Goal: Task Accomplishment & Management: Complete application form

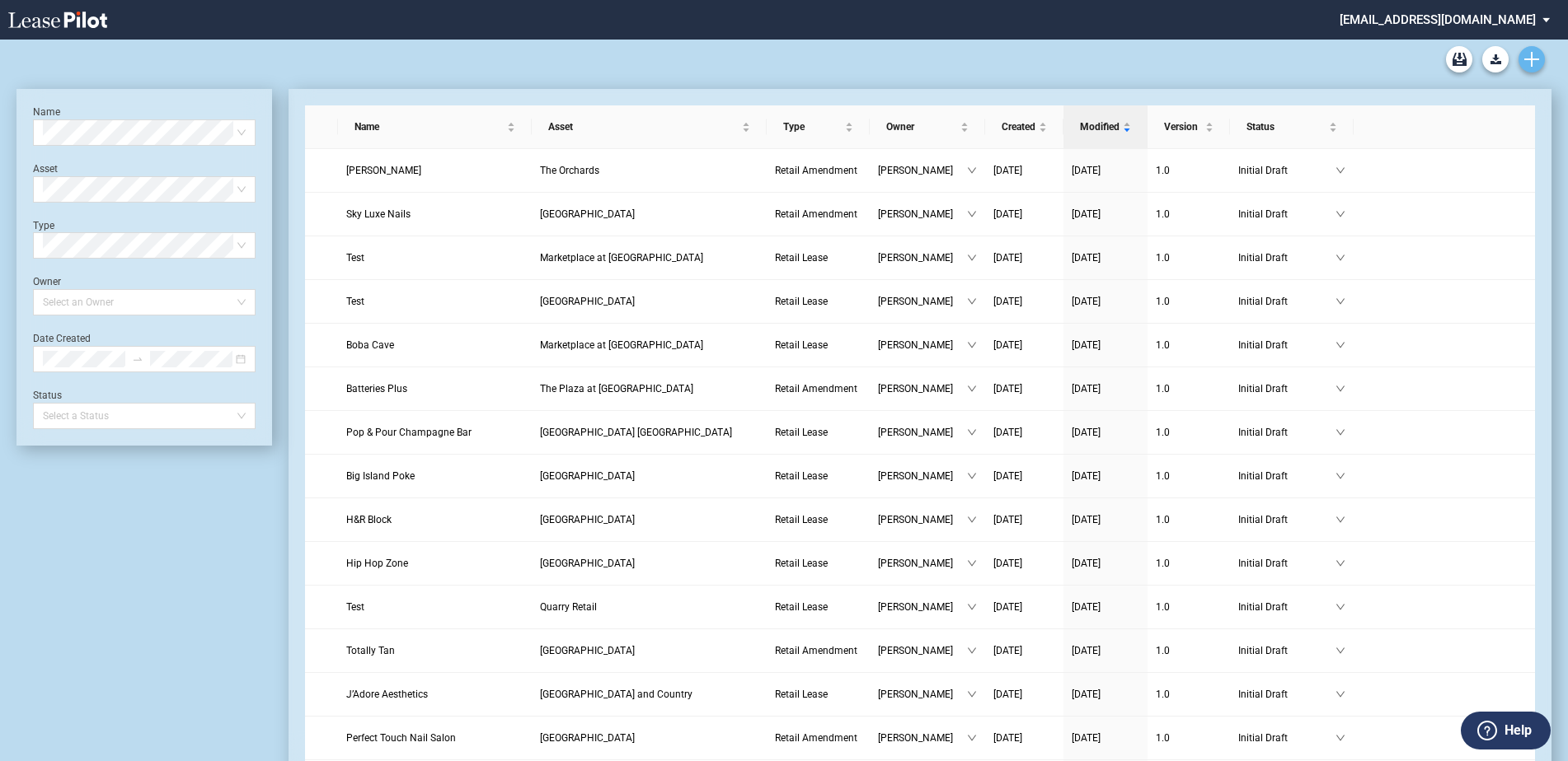
click at [1529, 53] on icon "Create new document" at bounding box center [1531, 59] width 15 height 15
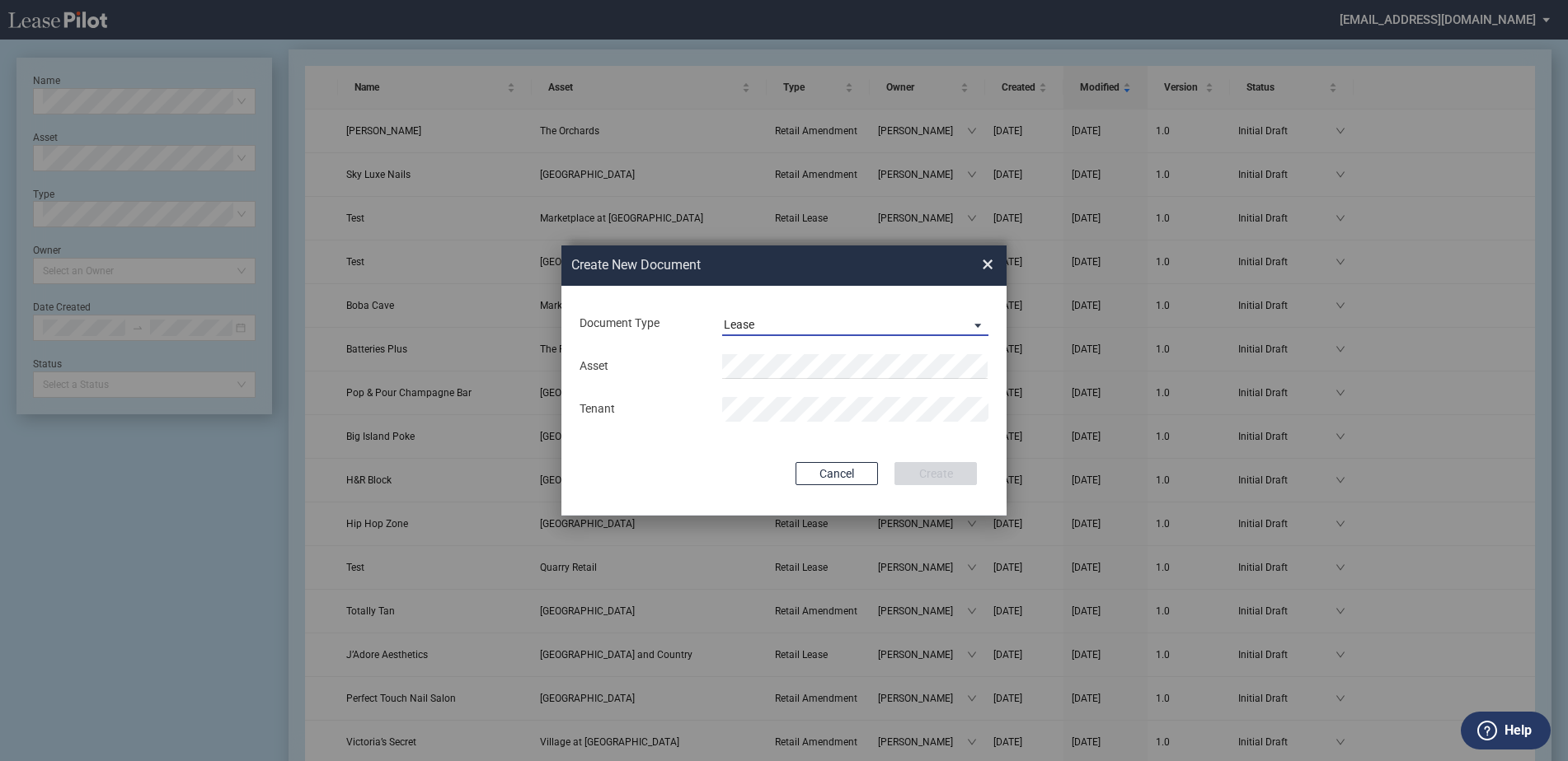
click at [855, 325] on span "Lease" at bounding box center [842, 326] width 237 height 17
click at [788, 358] on div "Amendment" at bounding box center [759, 364] width 71 height 18
click at [801, 390] on li "Pal m Valley Marketplace" at bounding box center [854, 398] width 266 height 40
click at [924, 464] on button "Create" at bounding box center [935, 473] width 83 height 23
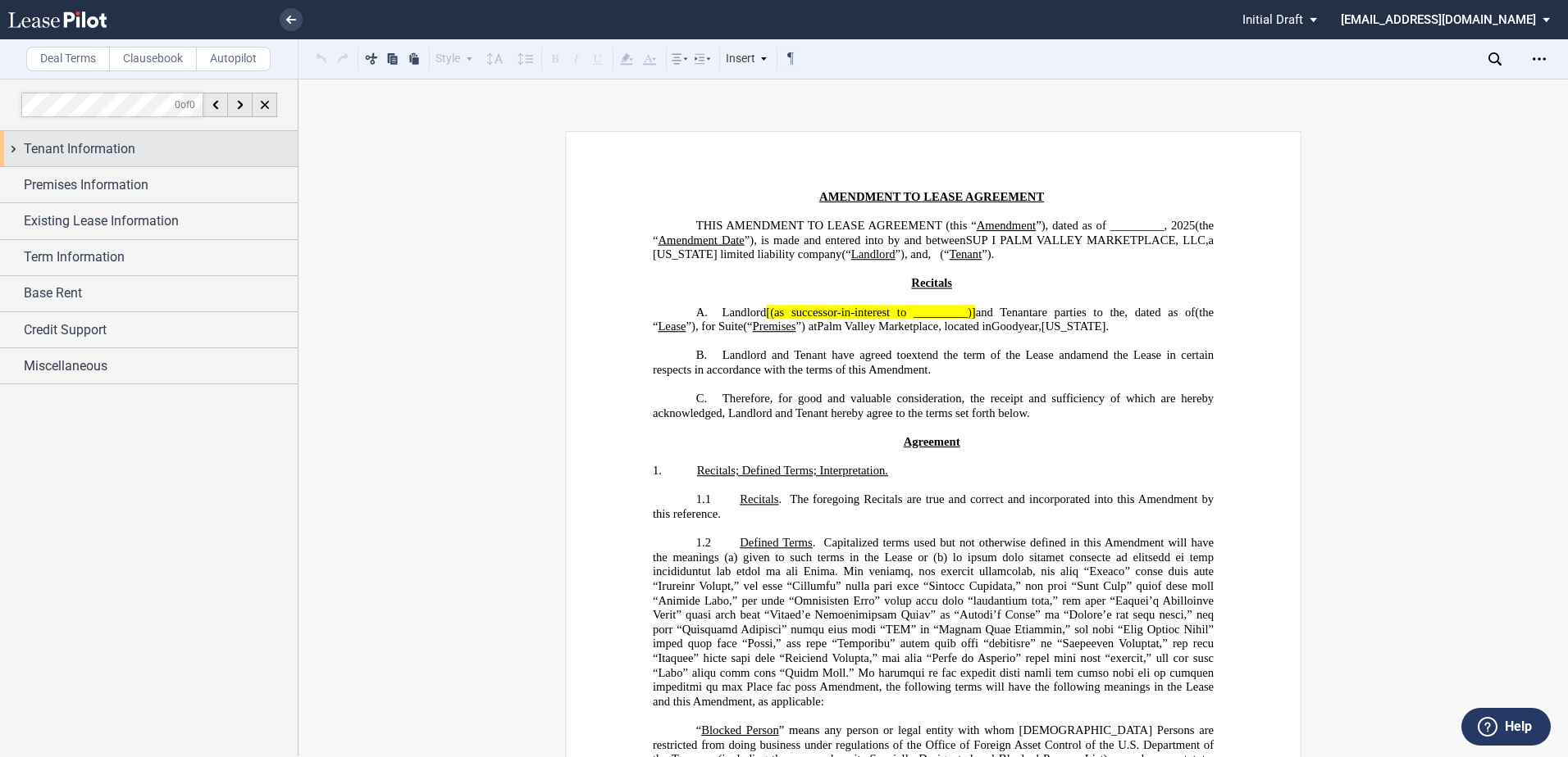
click at [105, 139] on div "Tenant Information" at bounding box center [148, 148] width 298 height 35
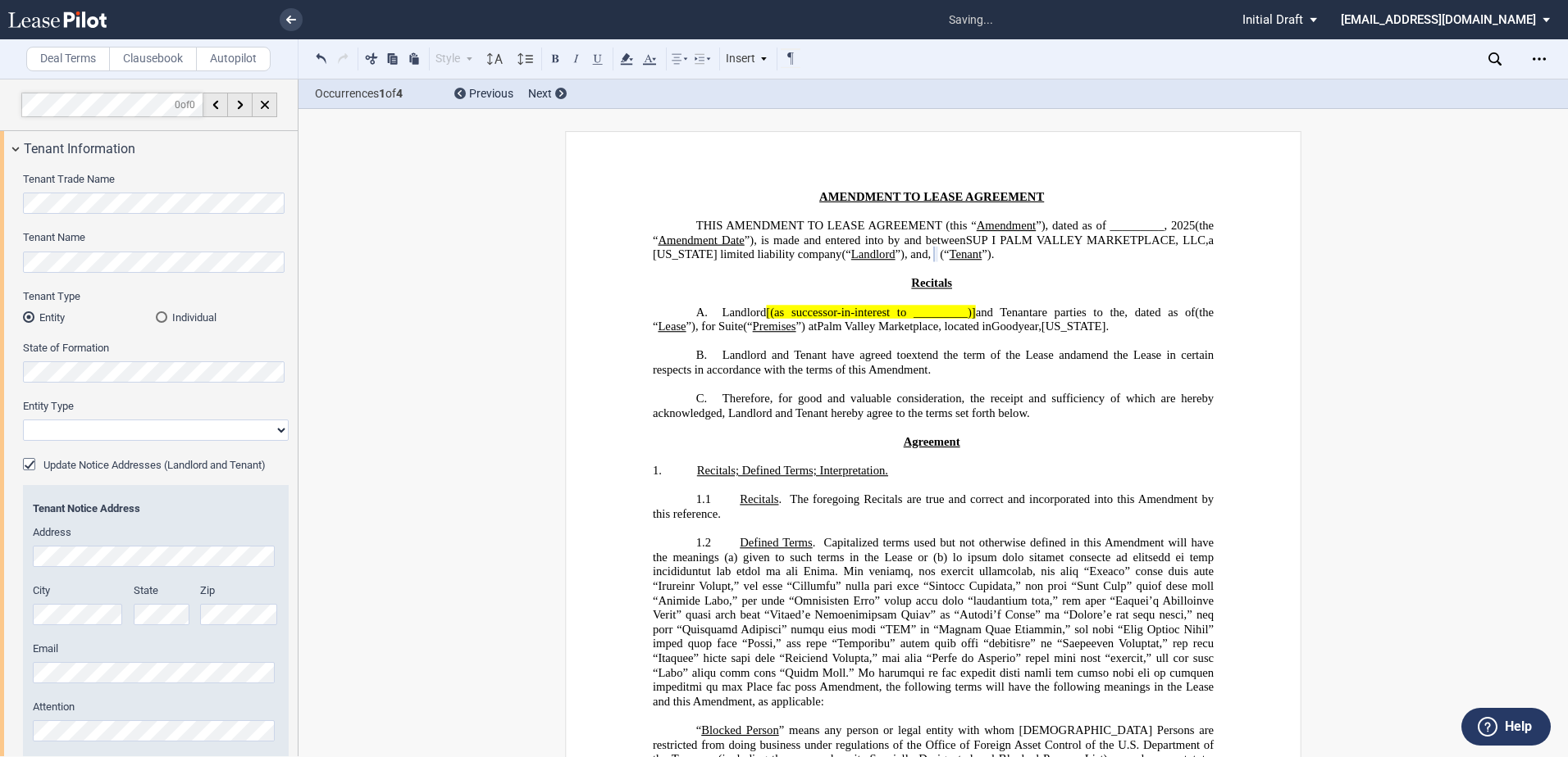
select select "limited liability company"
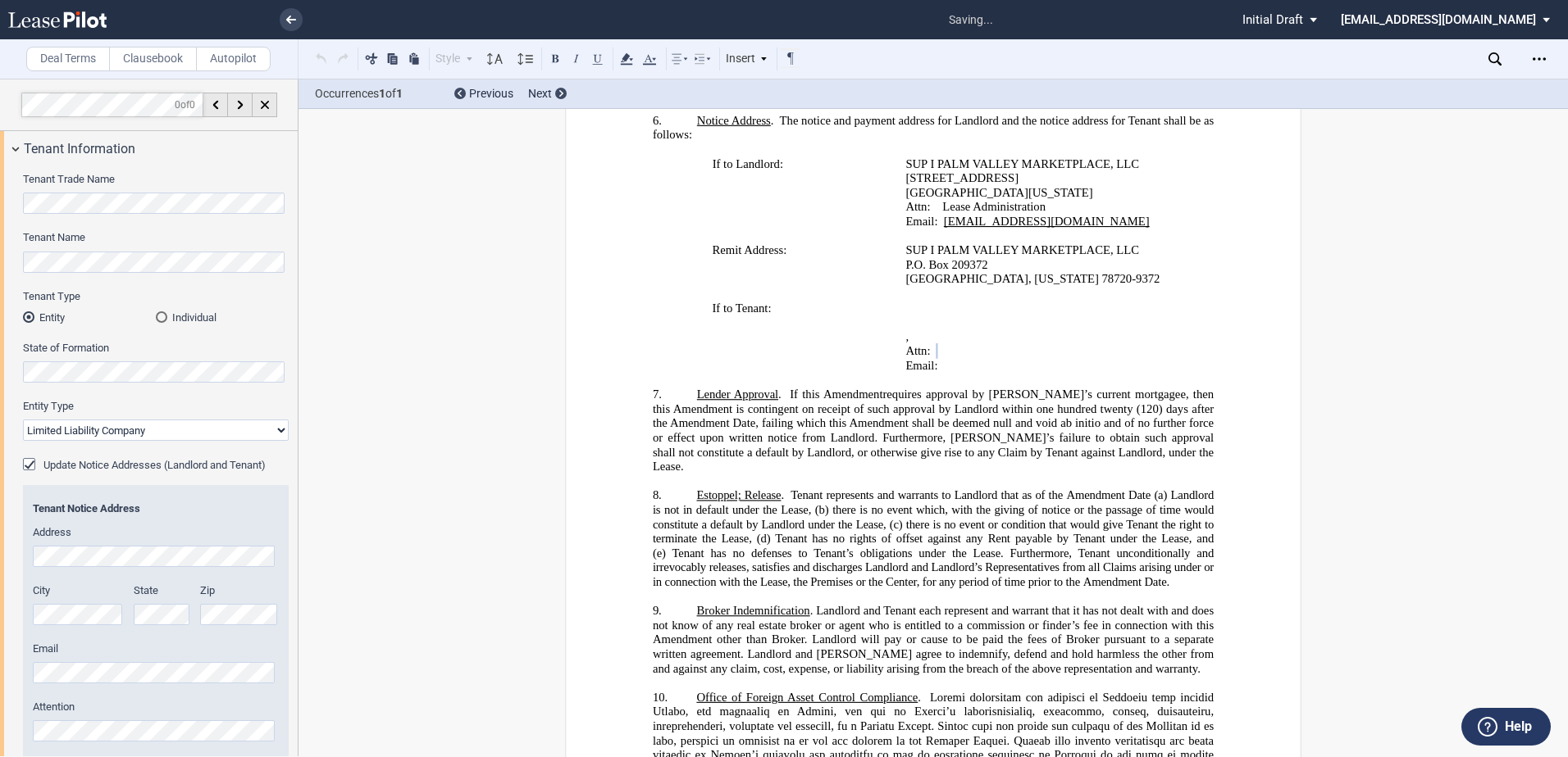
scroll to position [358, 0]
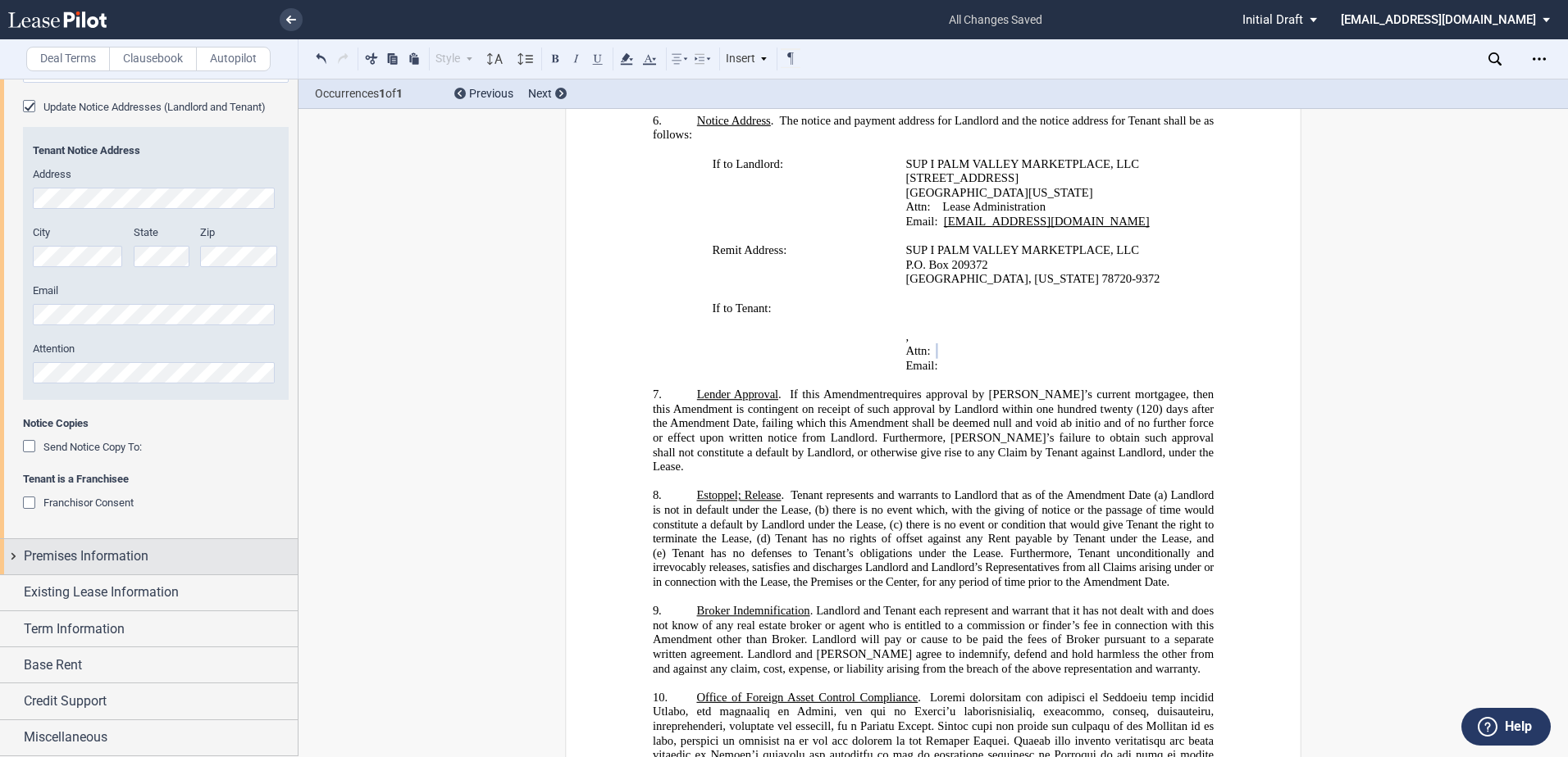
click at [21, 551] on div "Premises Information" at bounding box center [148, 557] width 298 height 35
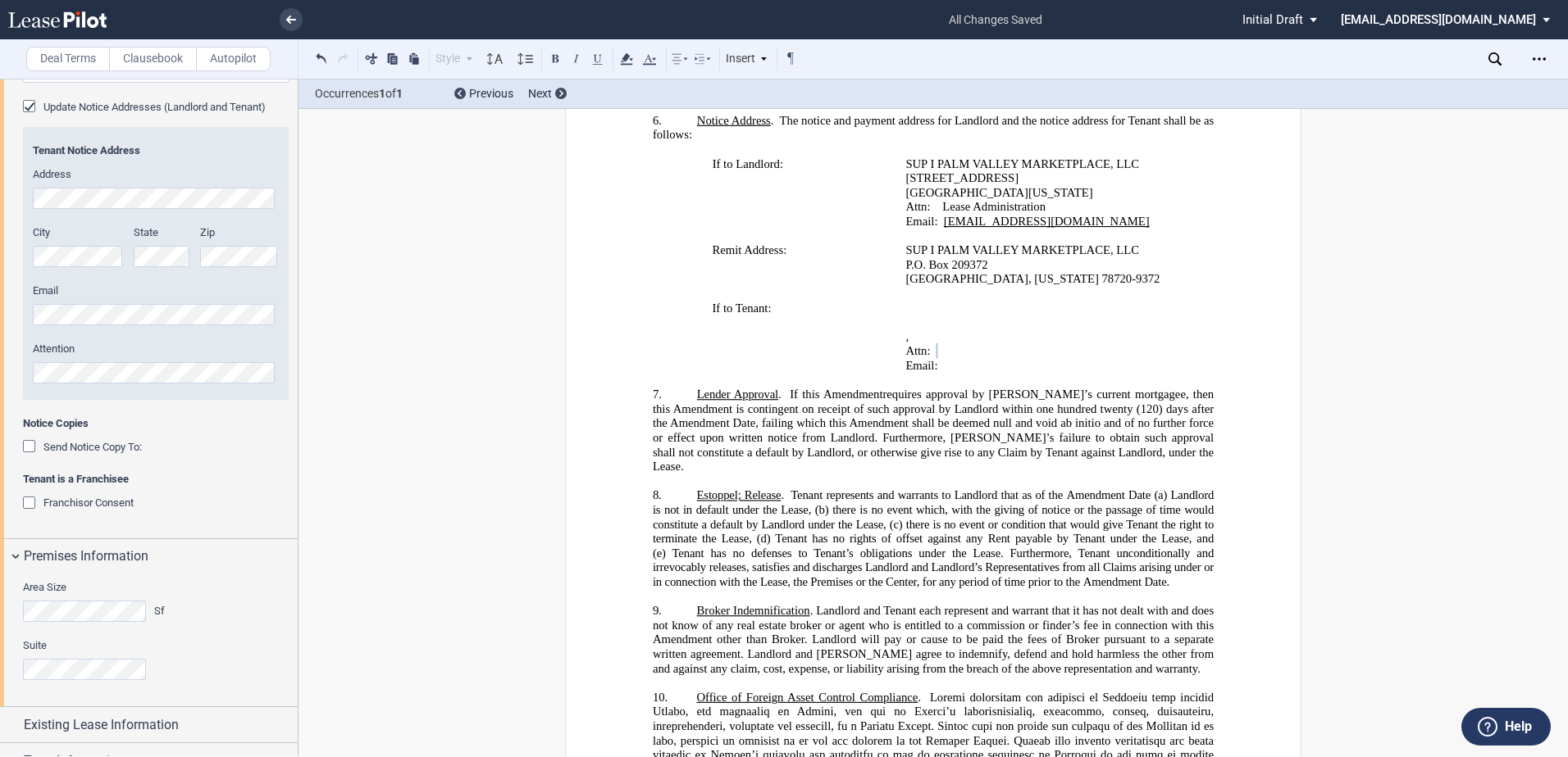
click at [102, 599] on div "Area Size Sf" at bounding box center [96, 601] width 147 height 42
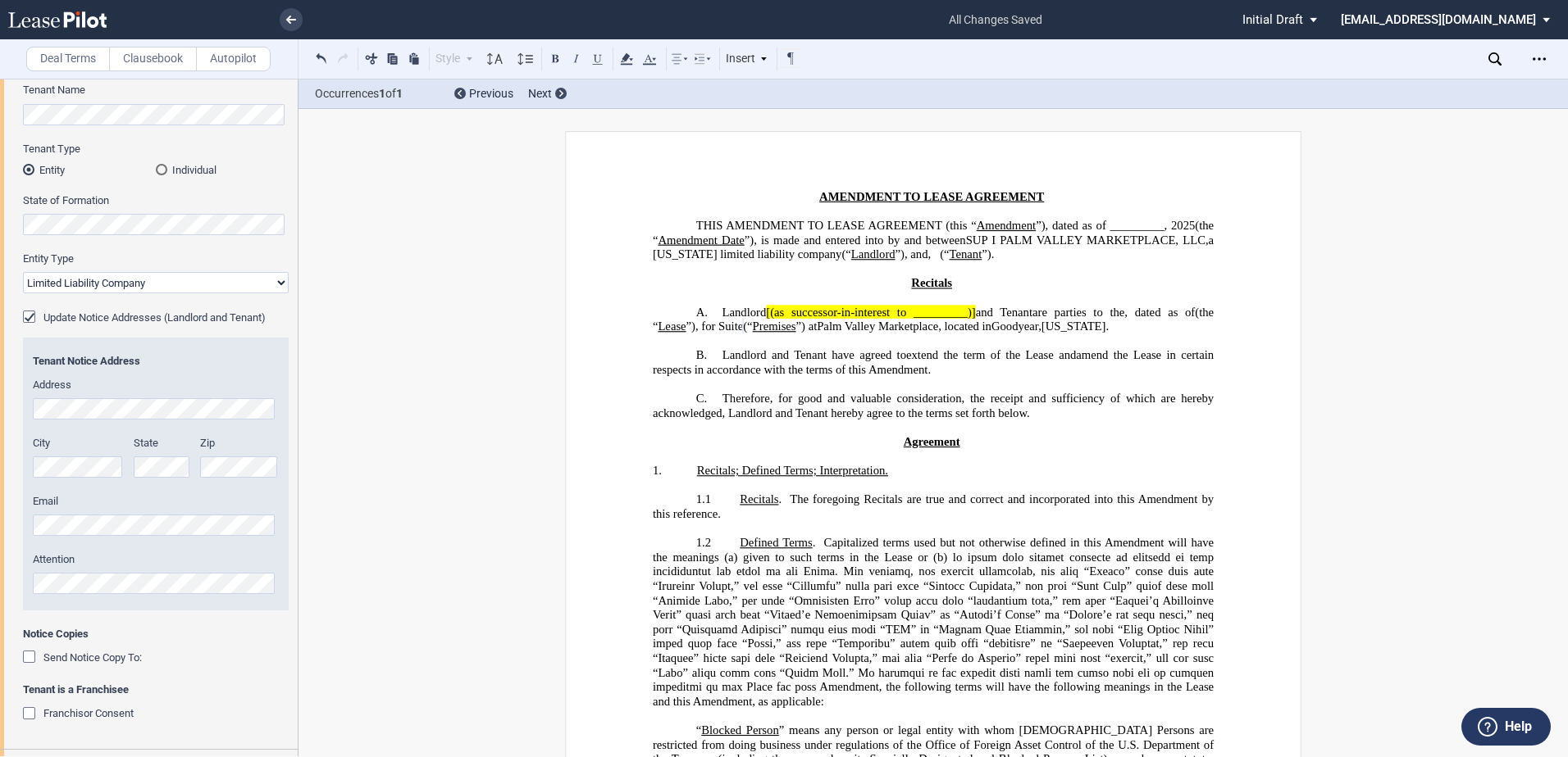
scroll to position [0, 0]
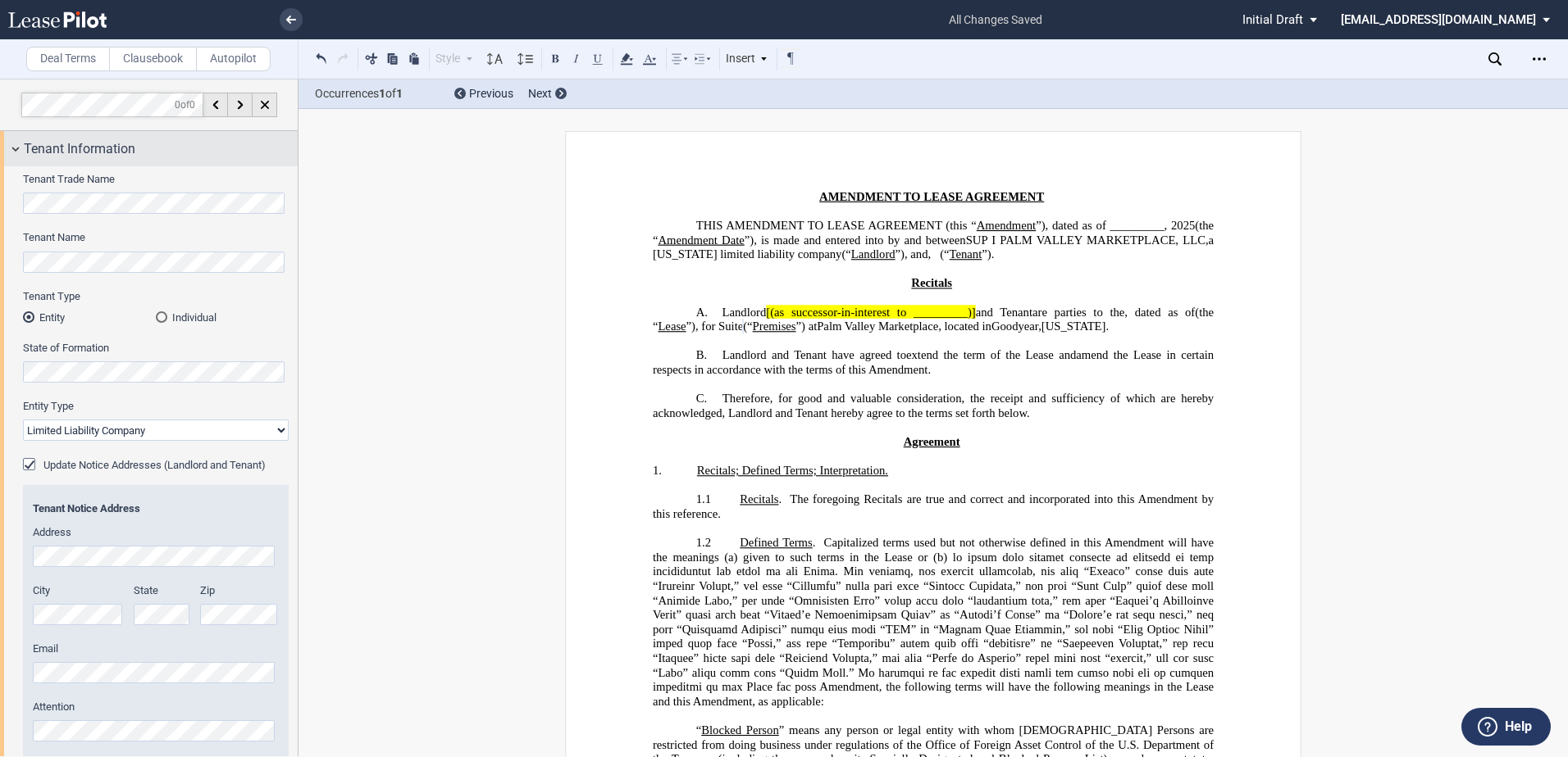
click at [33, 153] on span "Tenant Information" at bounding box center [80, 148] width 112 height 19
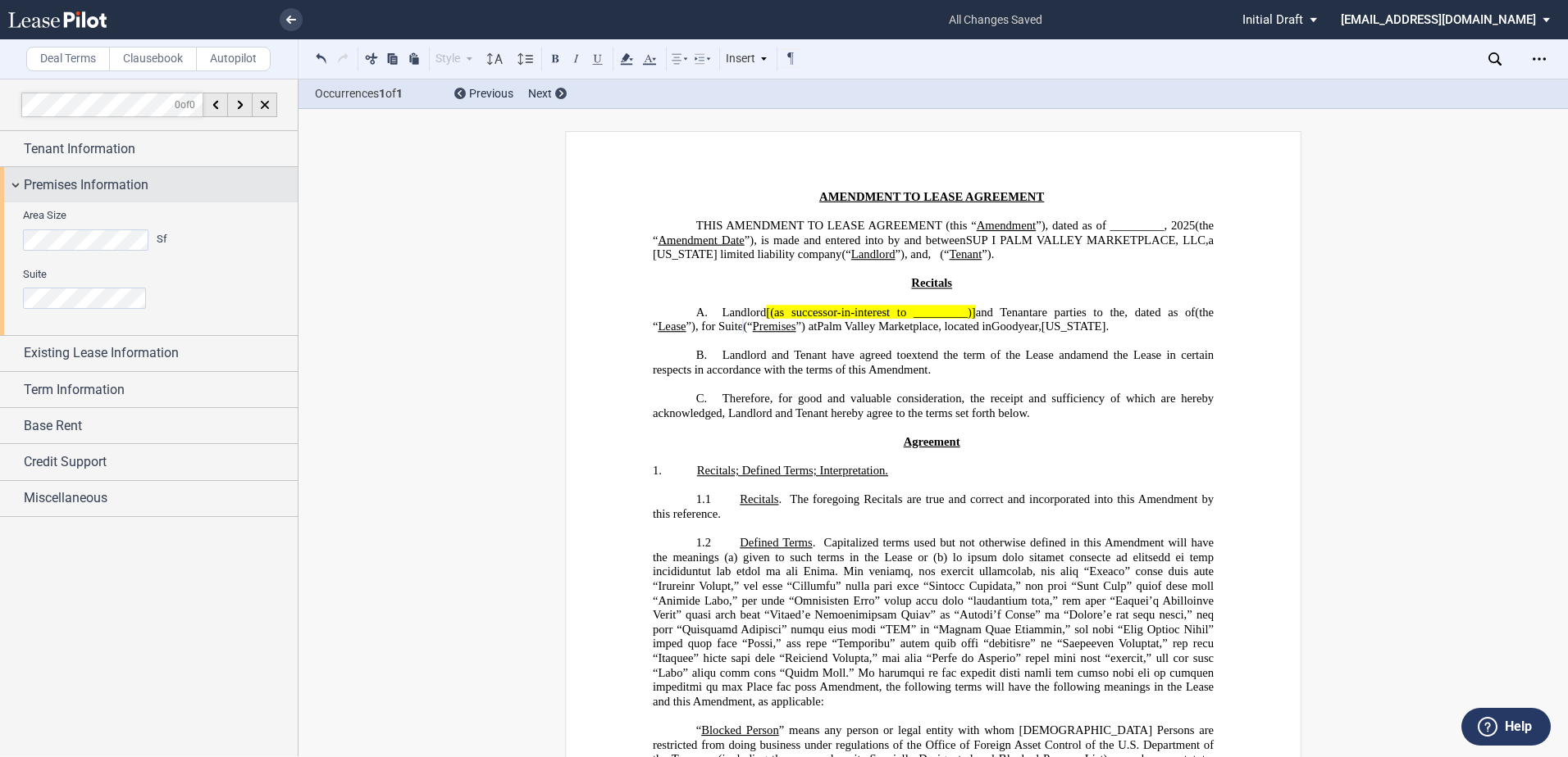
click at [38, 190] on span "Premises Information" at bounding box center [86, 185] width 125 height 19
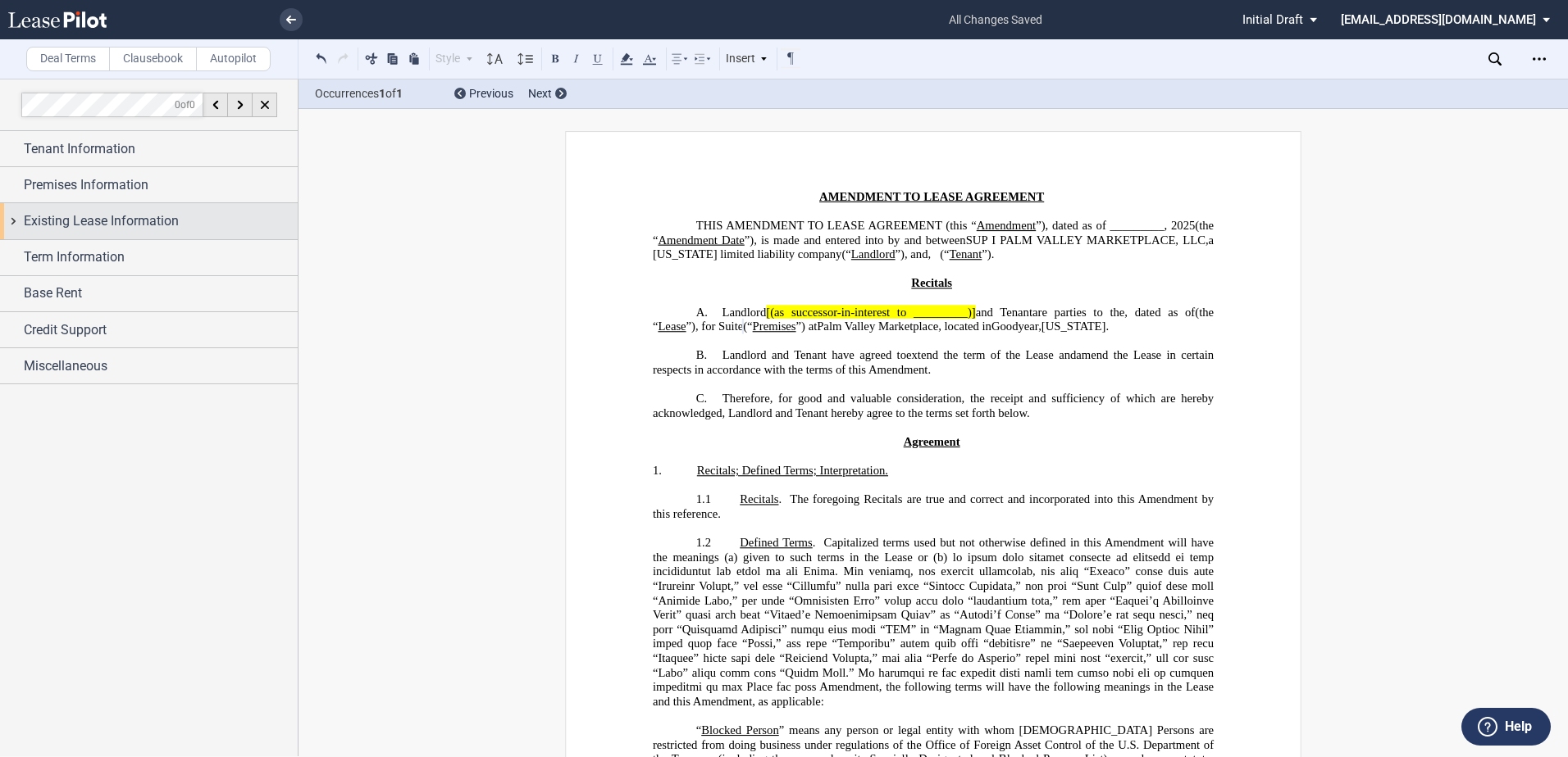
click at [43, 223] on span "Existing Lease Information" at bounding box center [101, 221] width 155 height 19
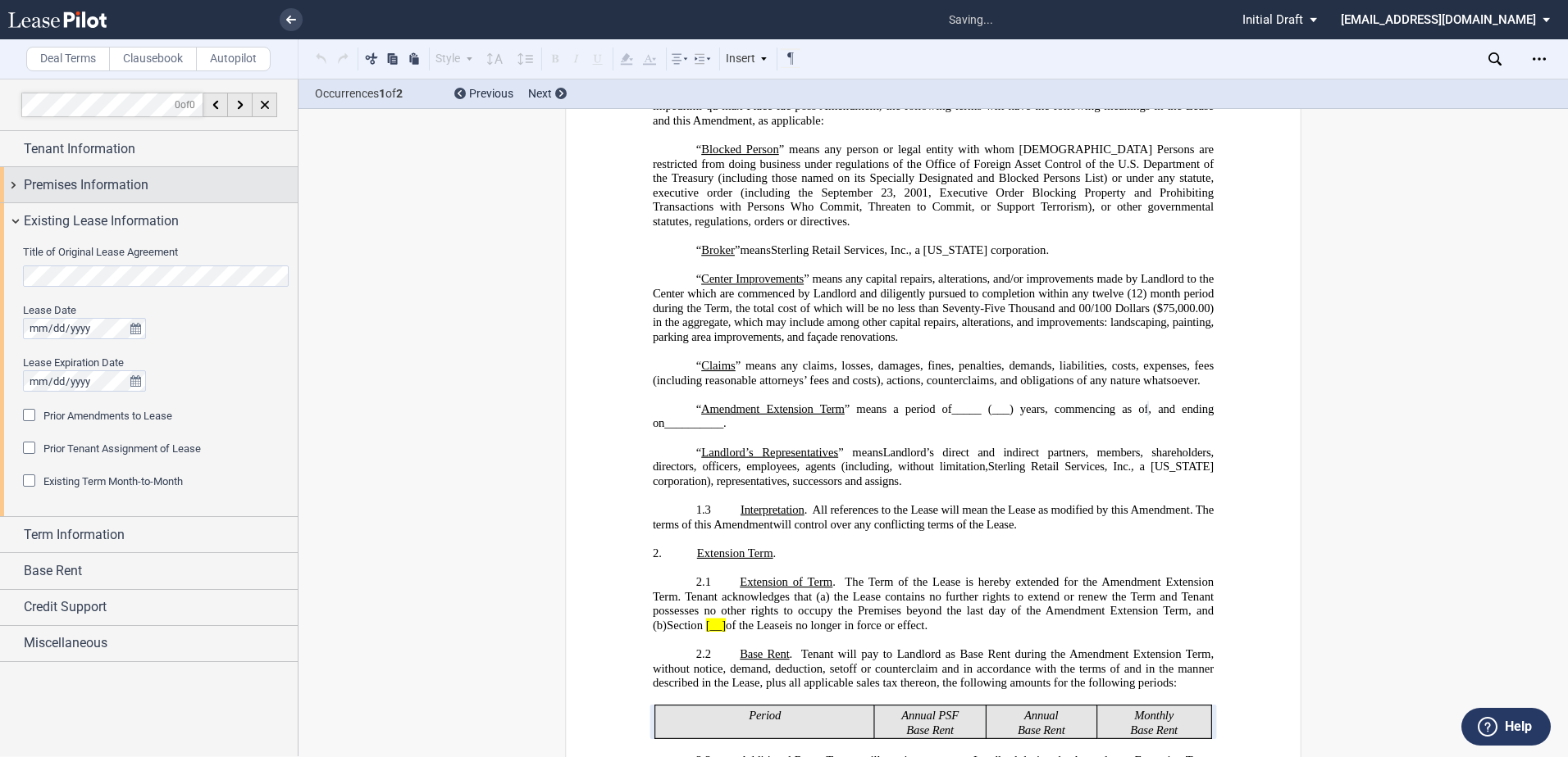
scroll to position [653, 0]
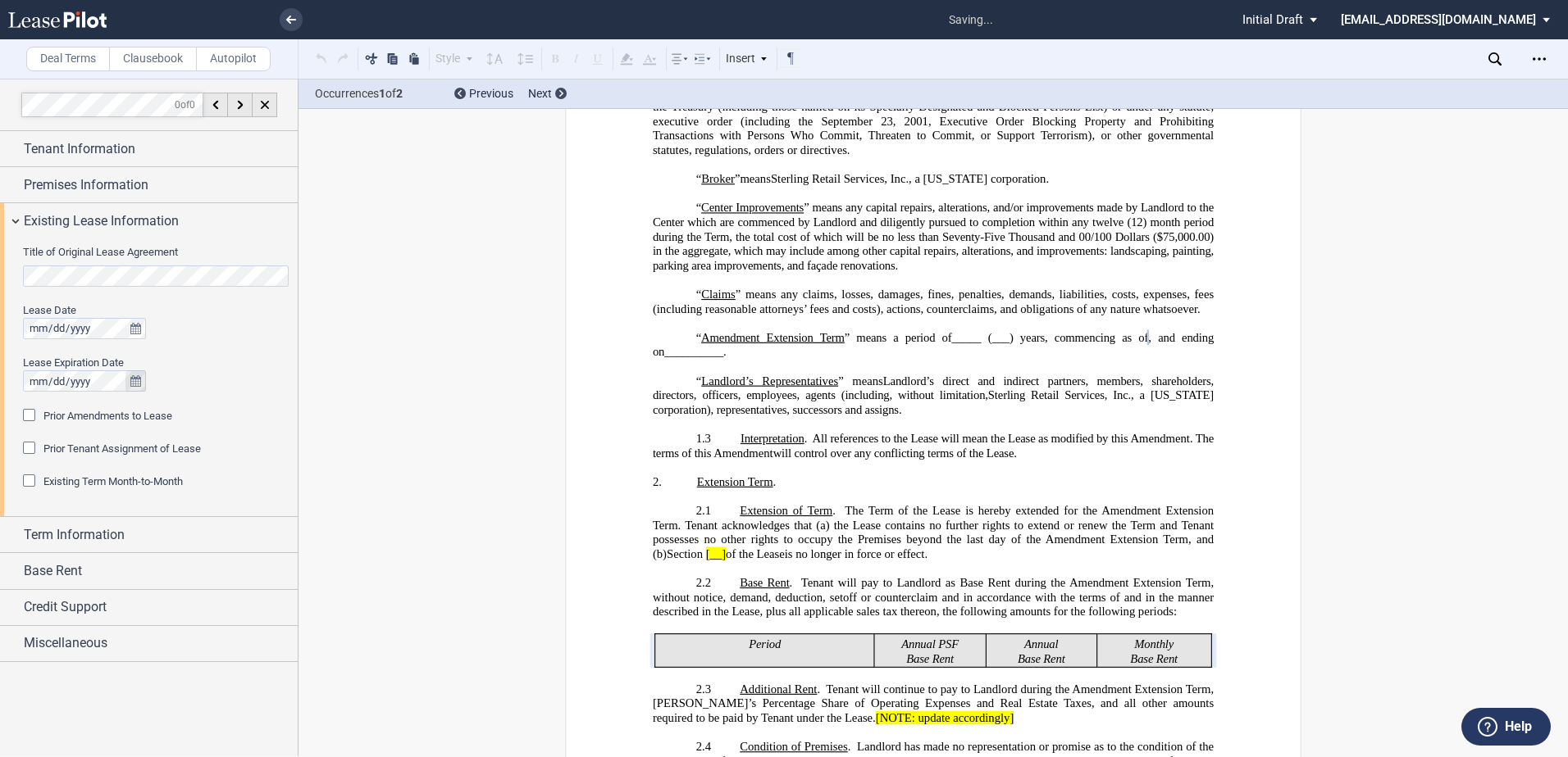
drag, startPoint x: 30, startPoint y: 413, endPoint x: 137, endPoint y: 407, distance: 107.2
click at [30, 413] on div "Prior Amendments to Lease" at bounding box center [31, 417] width 16 height 16
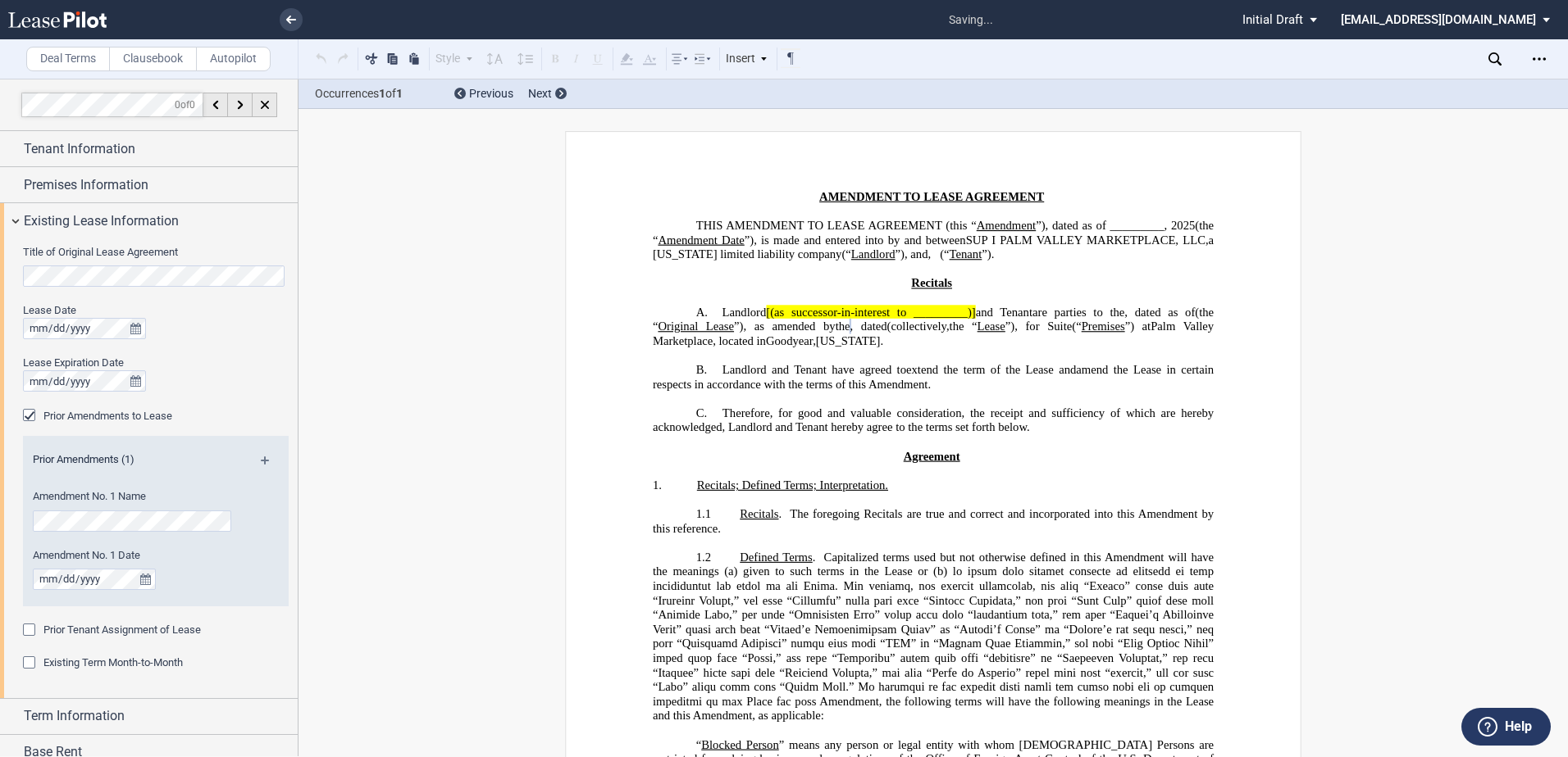
scroll to position [0, 0]
click at [256, 459] on div "Prior Amendments (1)" at bounding box center [156, 462] width 266 height 20
click at [269, 460] on md-icon at bounding box center [272, 466] width 22 height 19
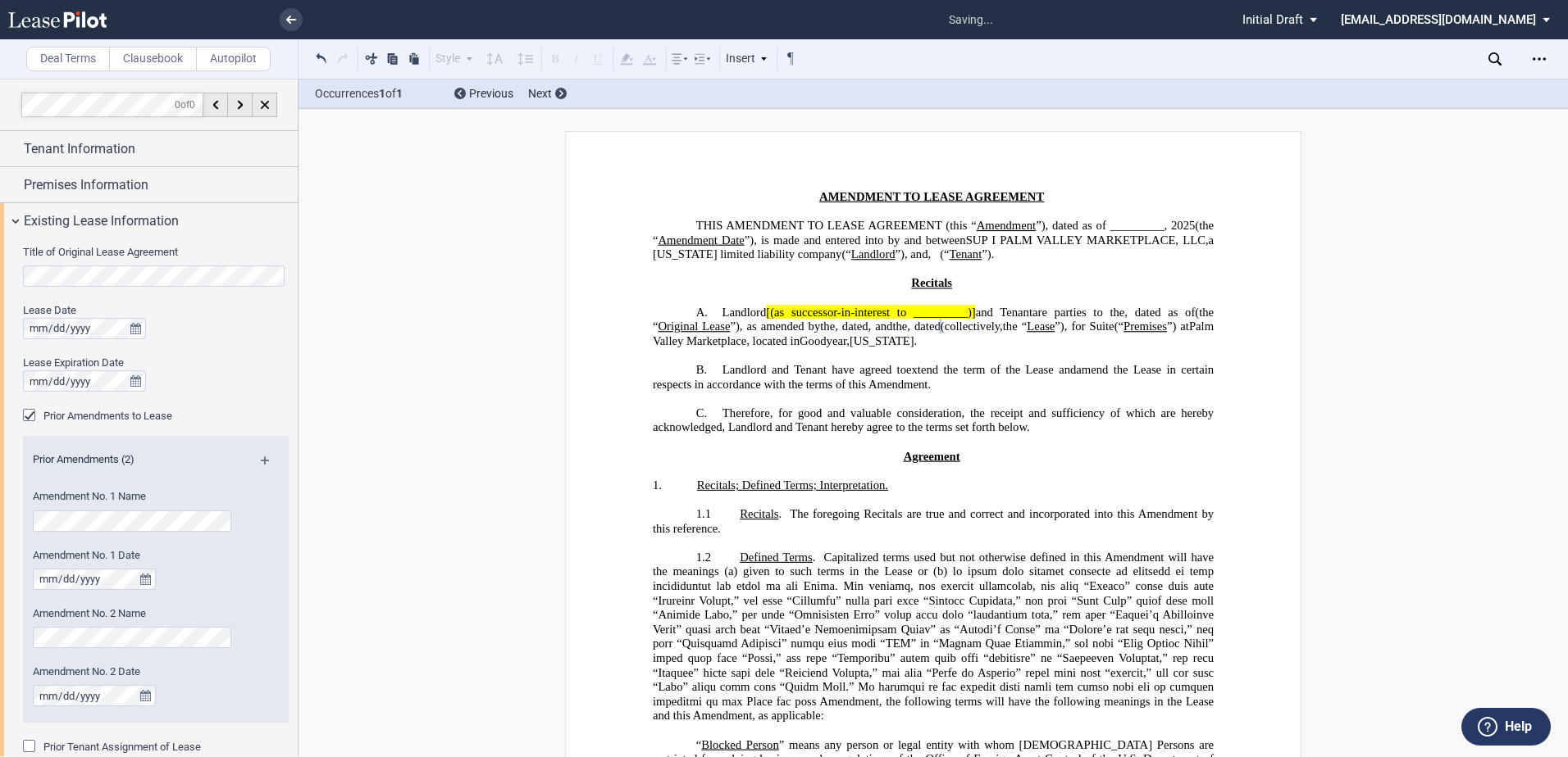
click at [262, 457] on md-icon at bounding box center [272, 466] width 22 height 19
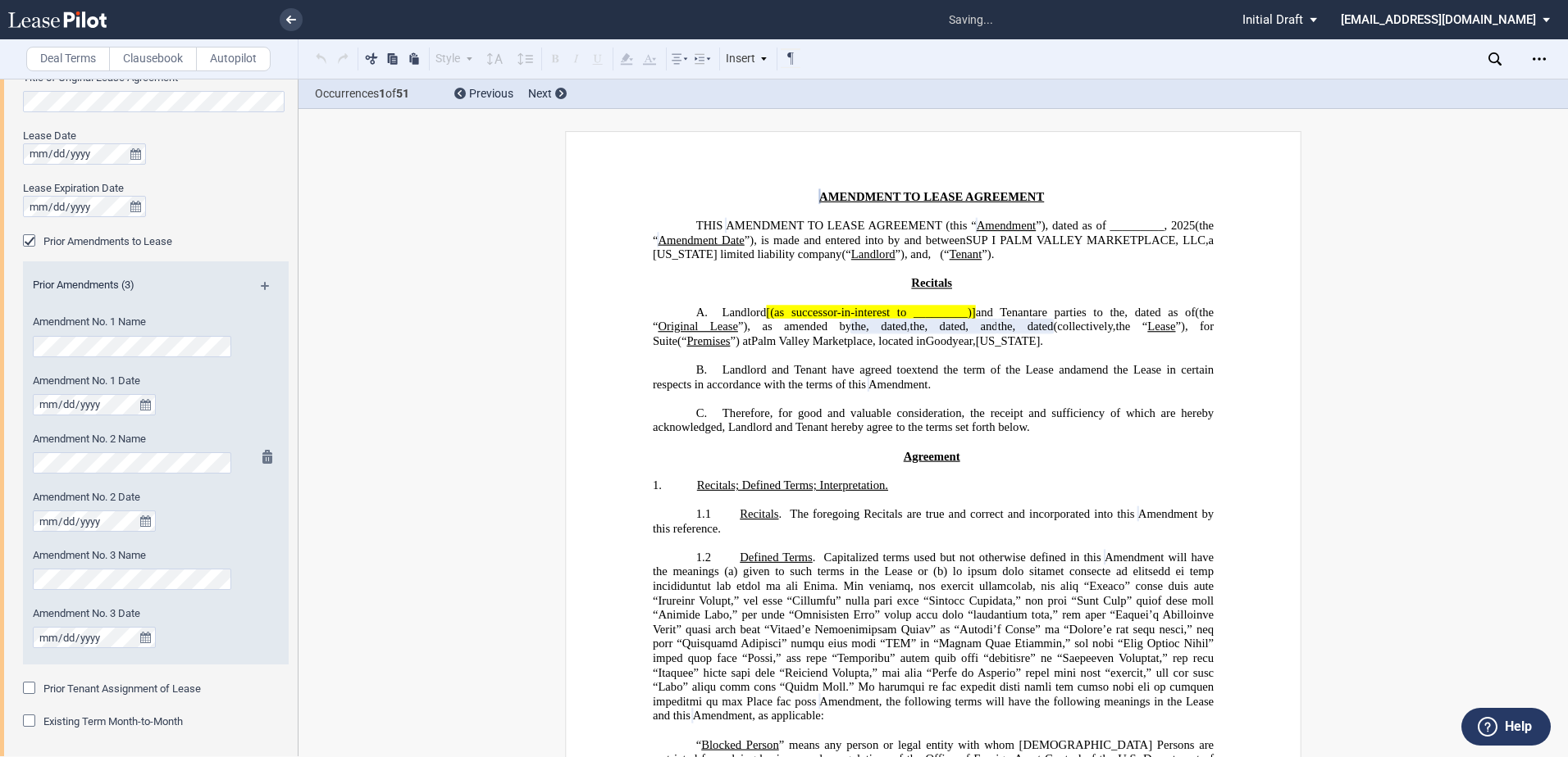
scroll to position [246, 0]
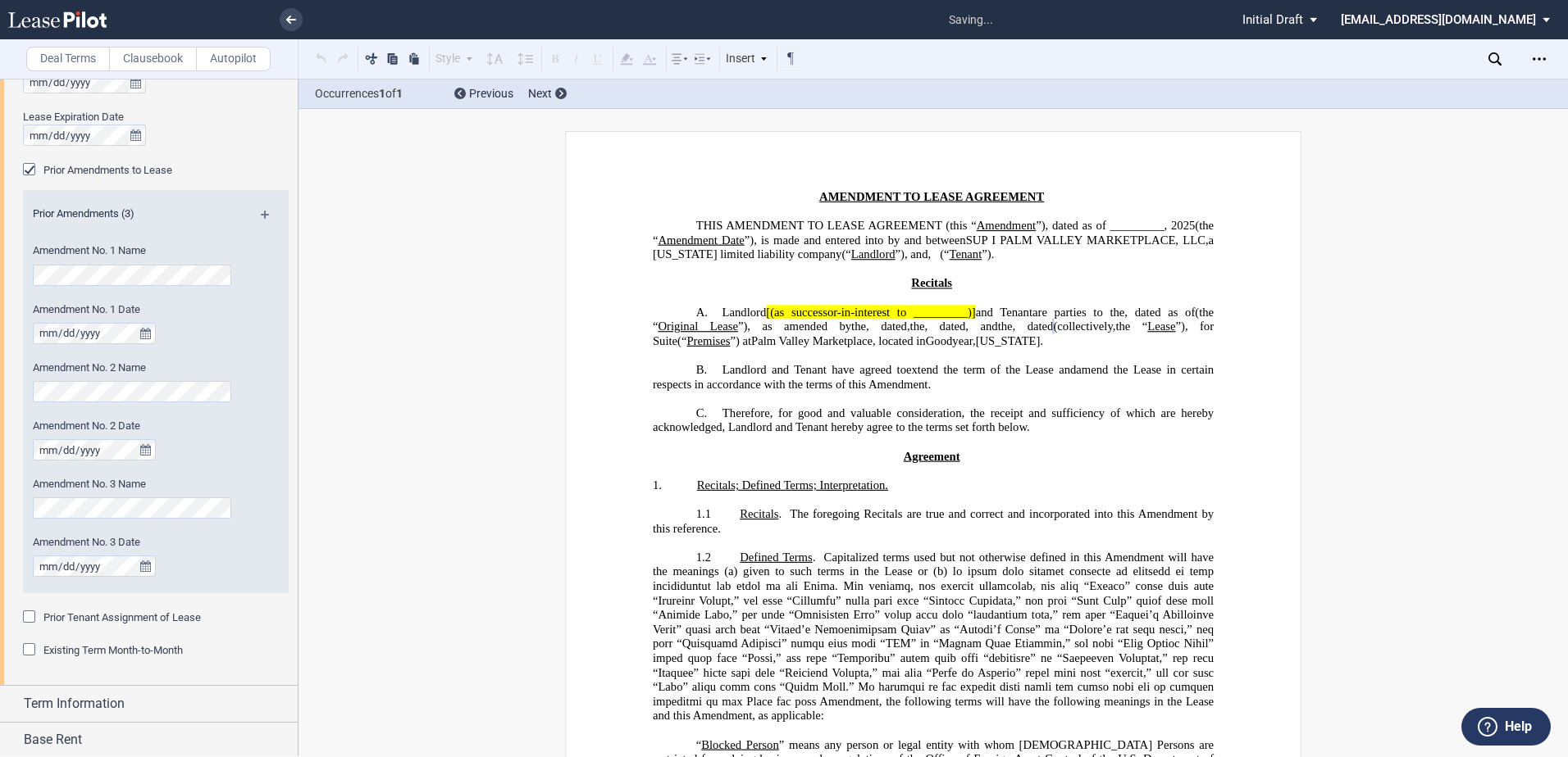
click at [268, 208] on div "Prior Amendments (3) Amendment No. 1 Name Amendment No. 1 Date Amendment No. 2 …" at bounding box center [156, 392] width 266 height 403
click at [263, 211] on md-icon at bounding box center [272, 220] width 22 height 19
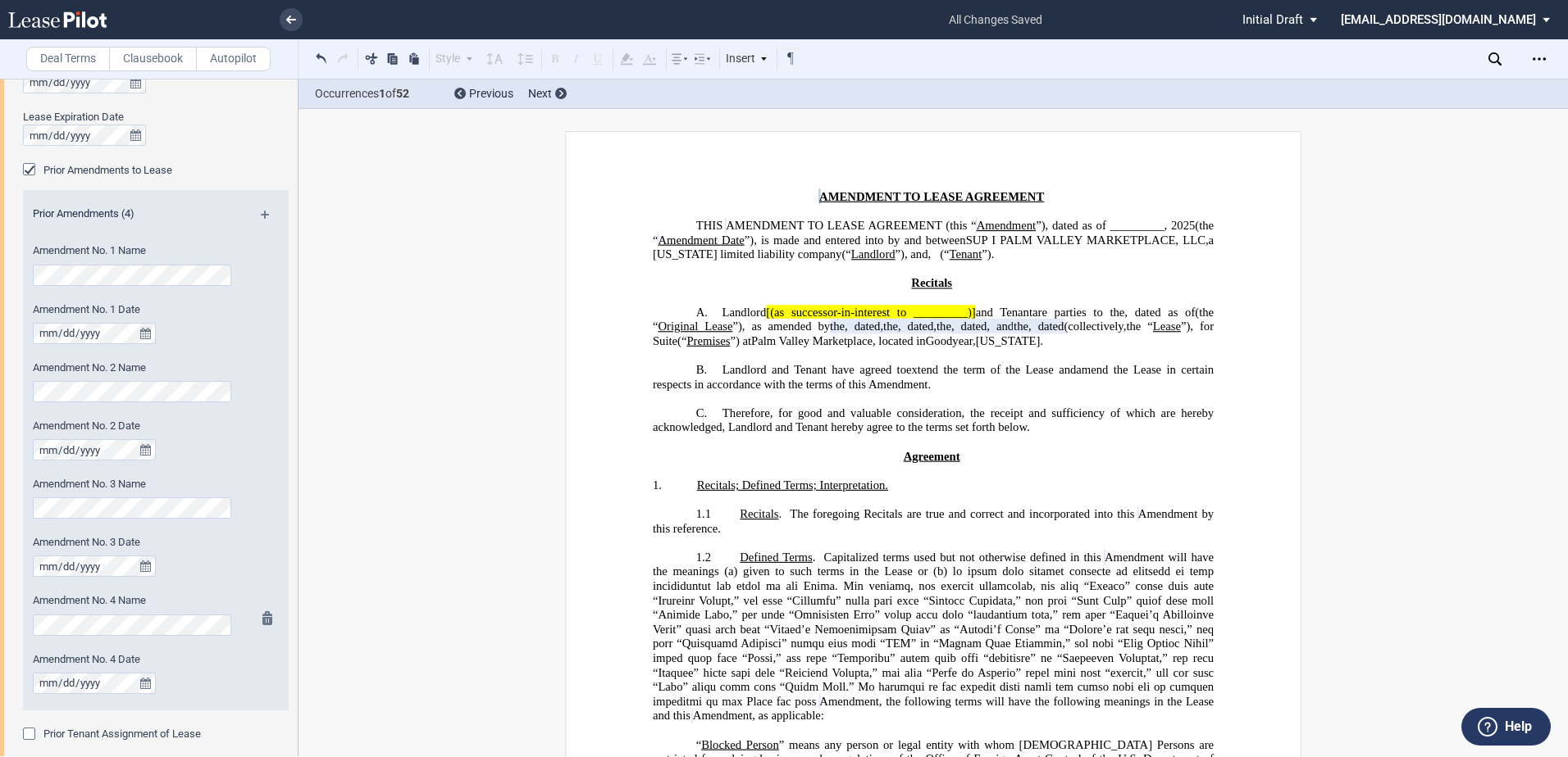
click at [197, 638] on div "Amendment No. 4 Name" at bounding box center [134, 622] width 222 height 59
click at [264, 211] on md-icon at bounding box center [272, 220] width 22 height 19
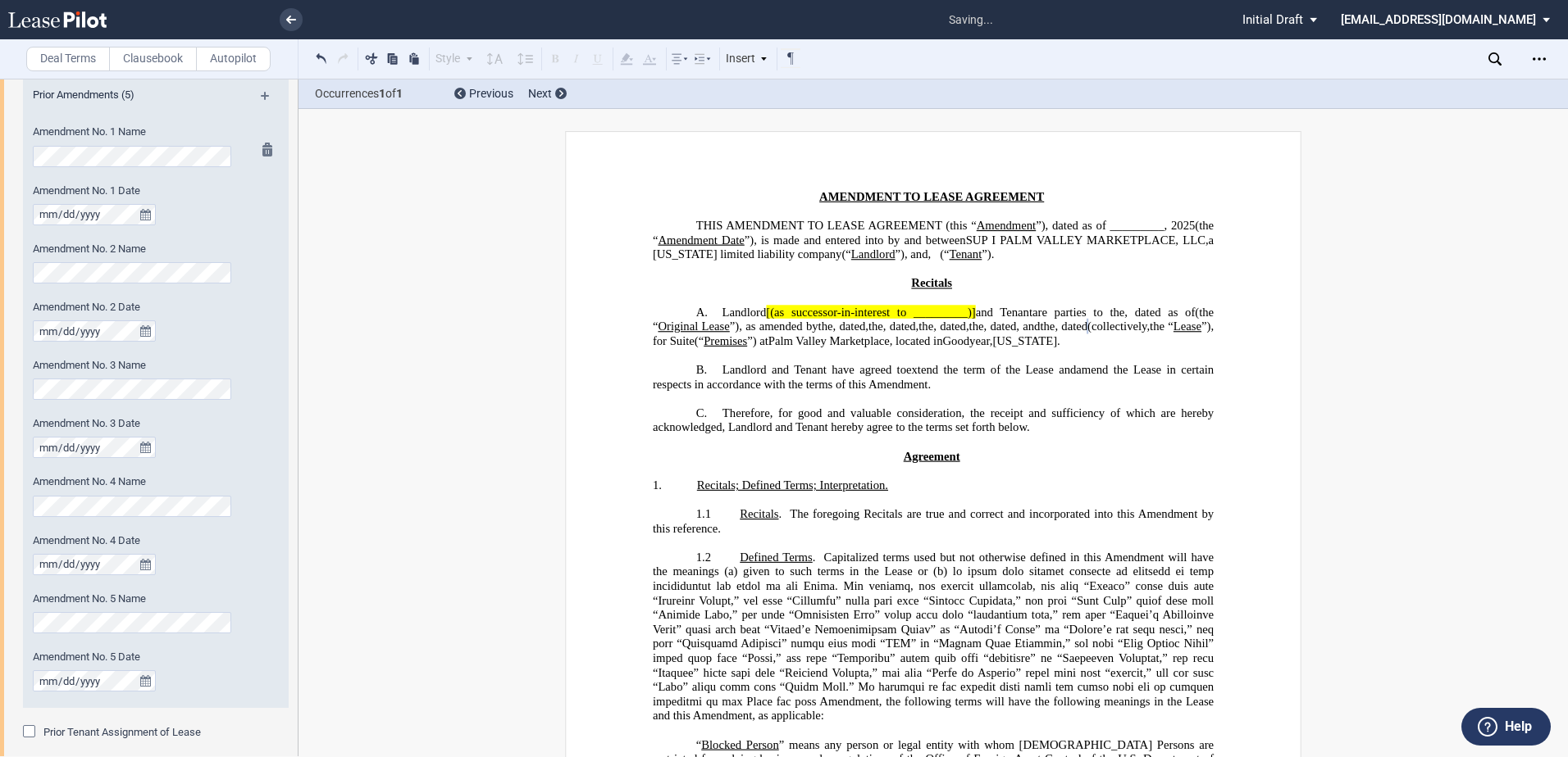
scroll to position [328, 0]
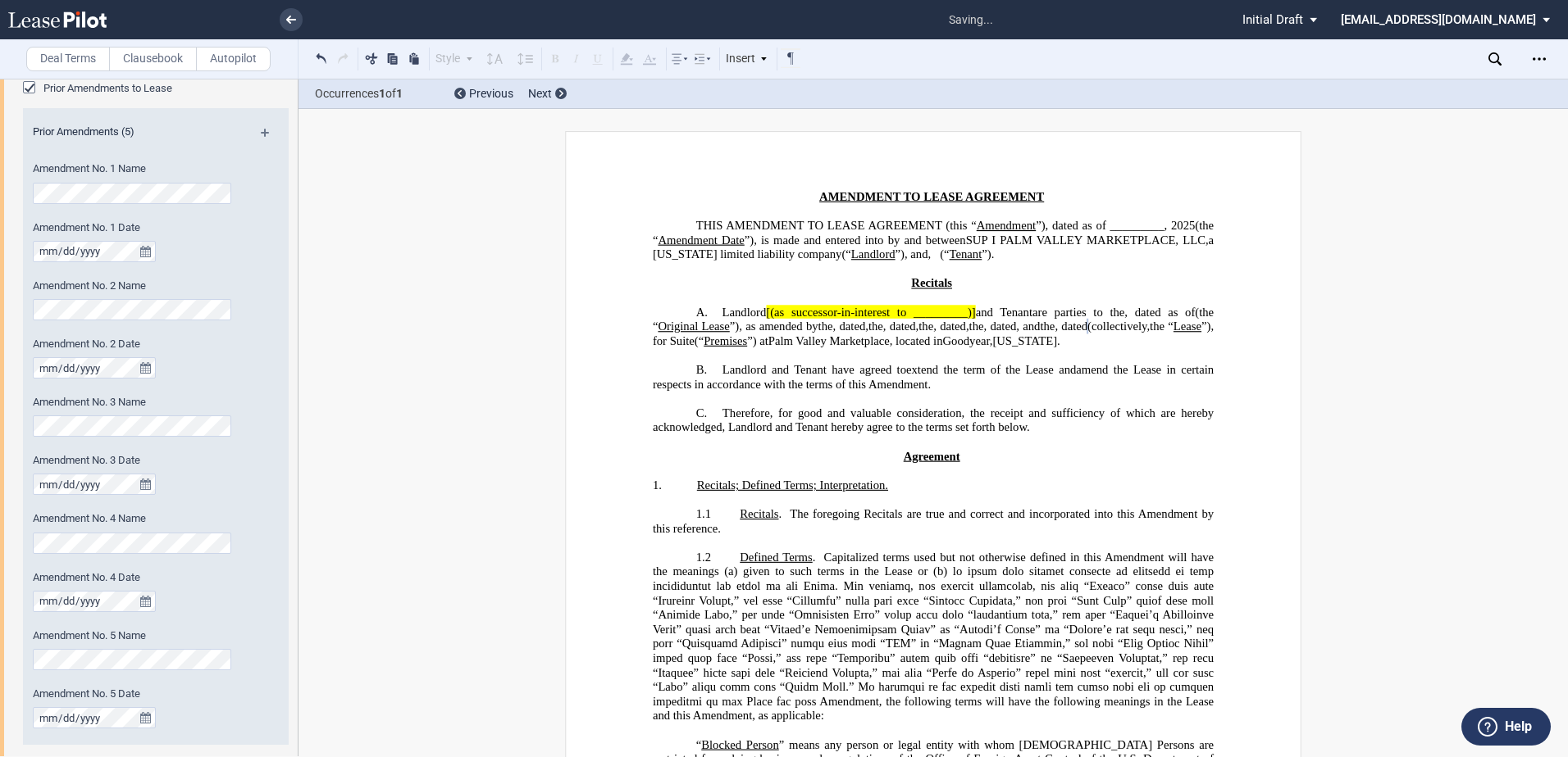
click at [262, 130] on md-icon at bounding box center [272, 138] width 22 height 19
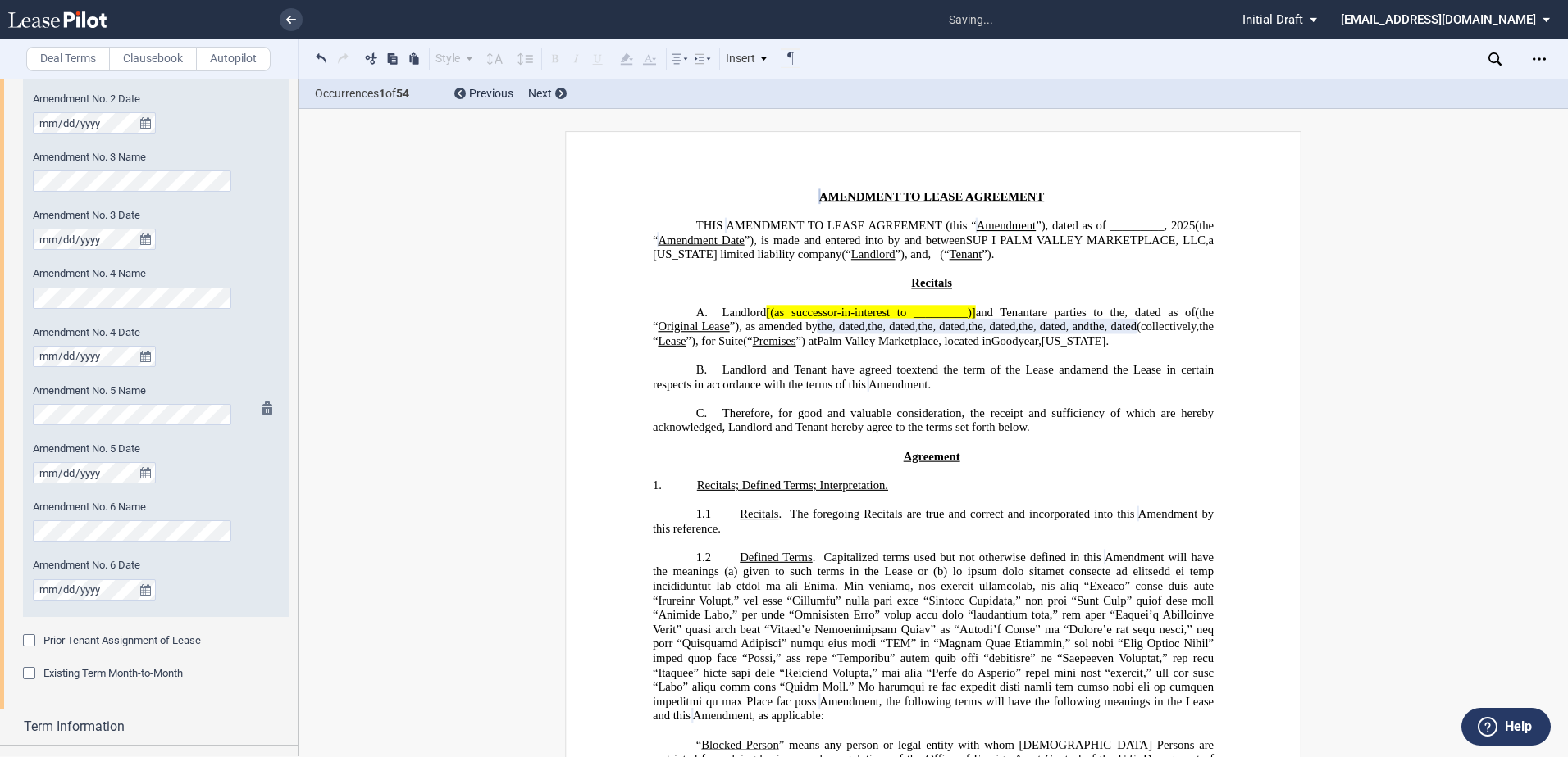
scroll to position [574, 0]
click at [106, 515] on div "Amendment No. 6 Name" at bounding box center [134, 520] width 201 height 42
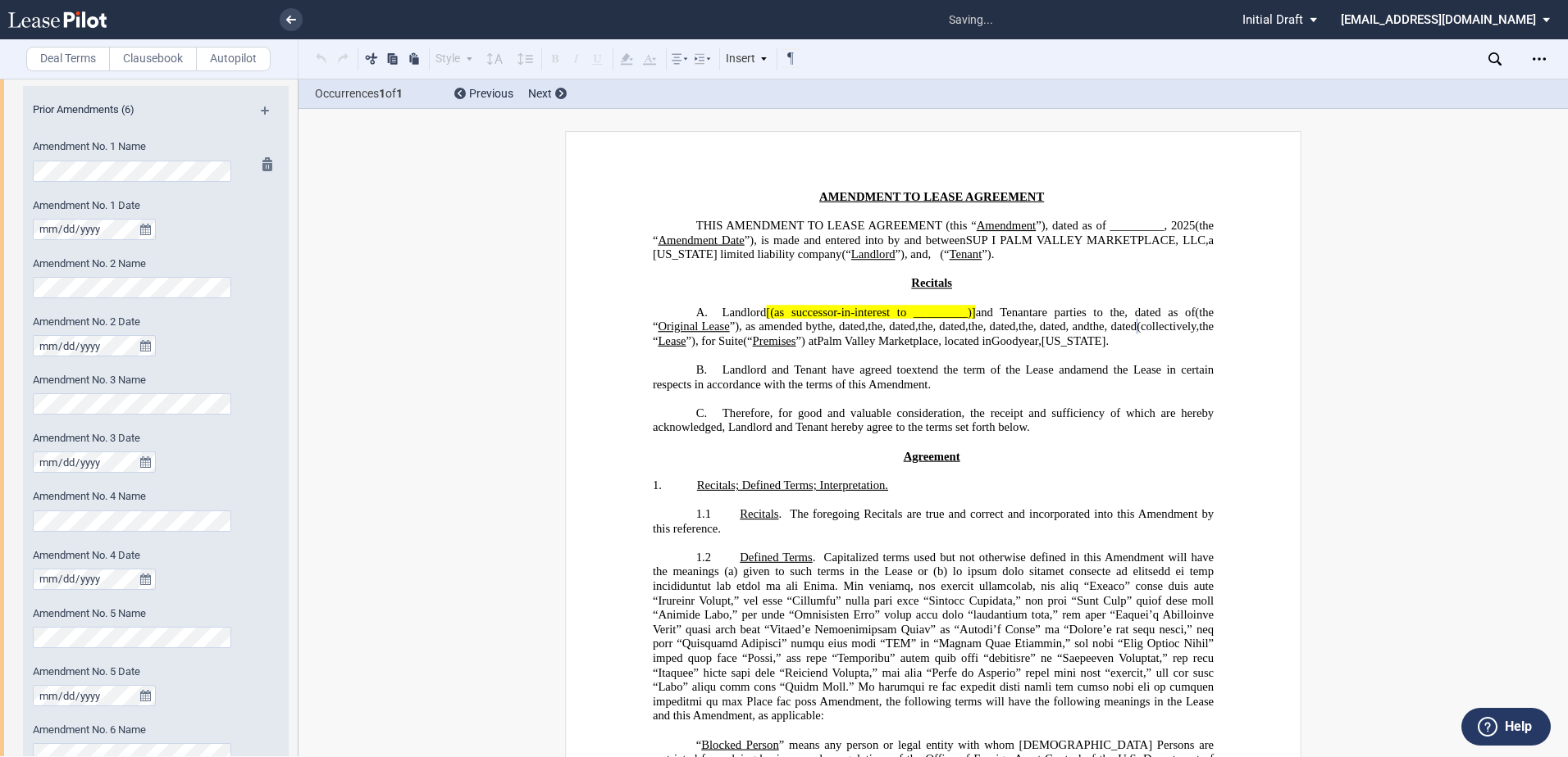
scroll to position [246, 0]
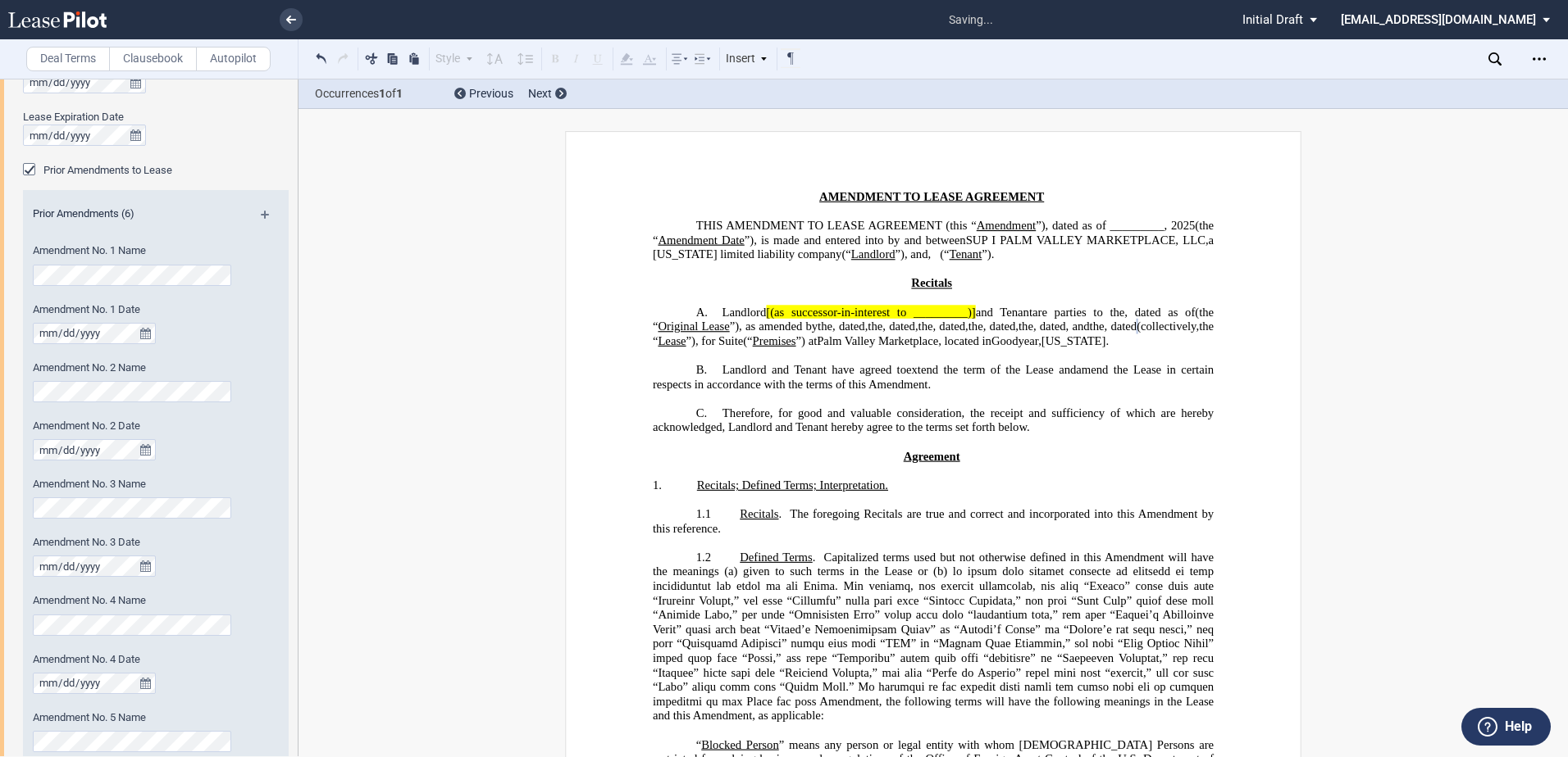
click at [267, 215] on md-icon at bounding box center [272, 220] width 22 height 19
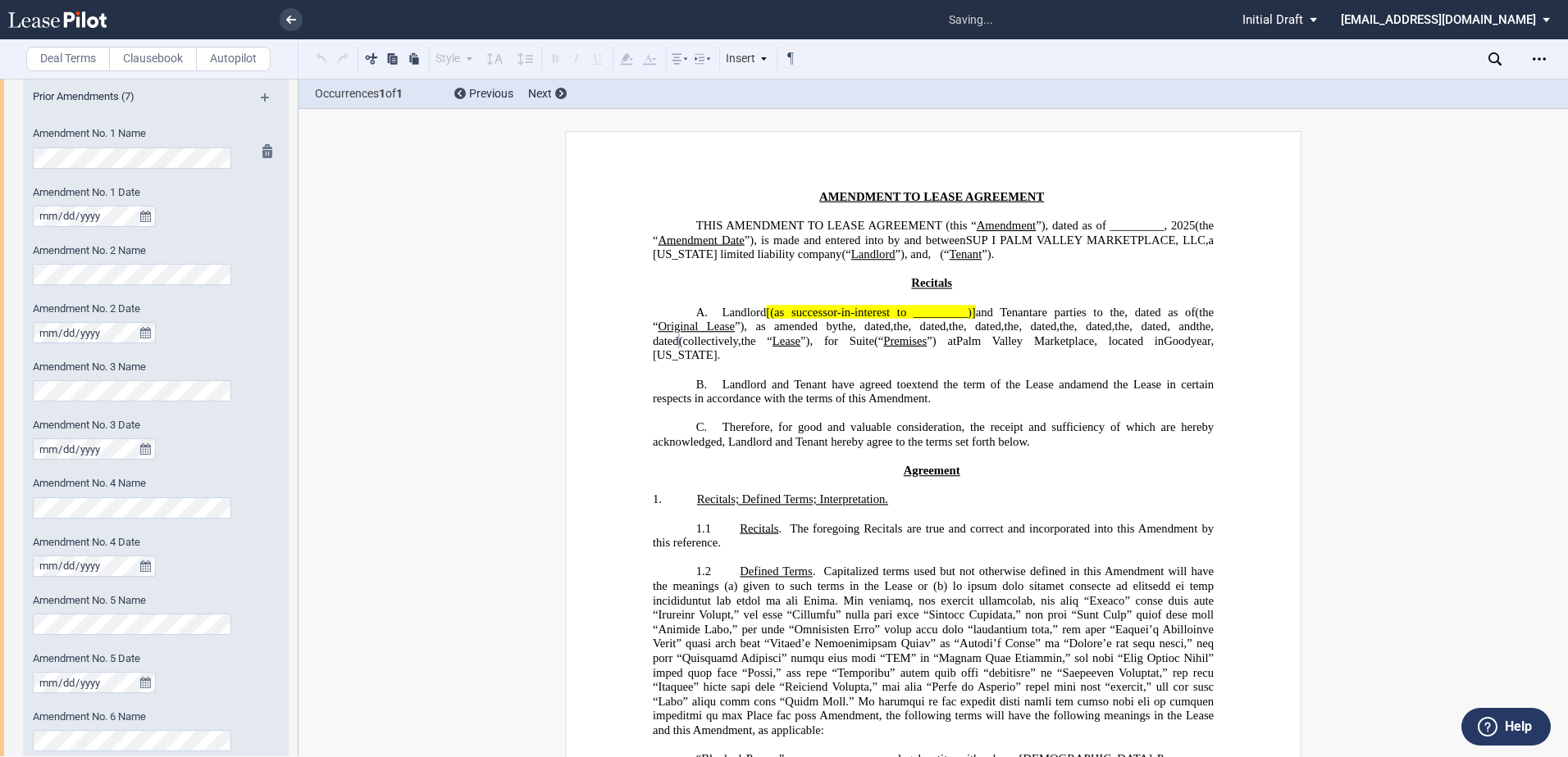
scroll to position [328, 0]
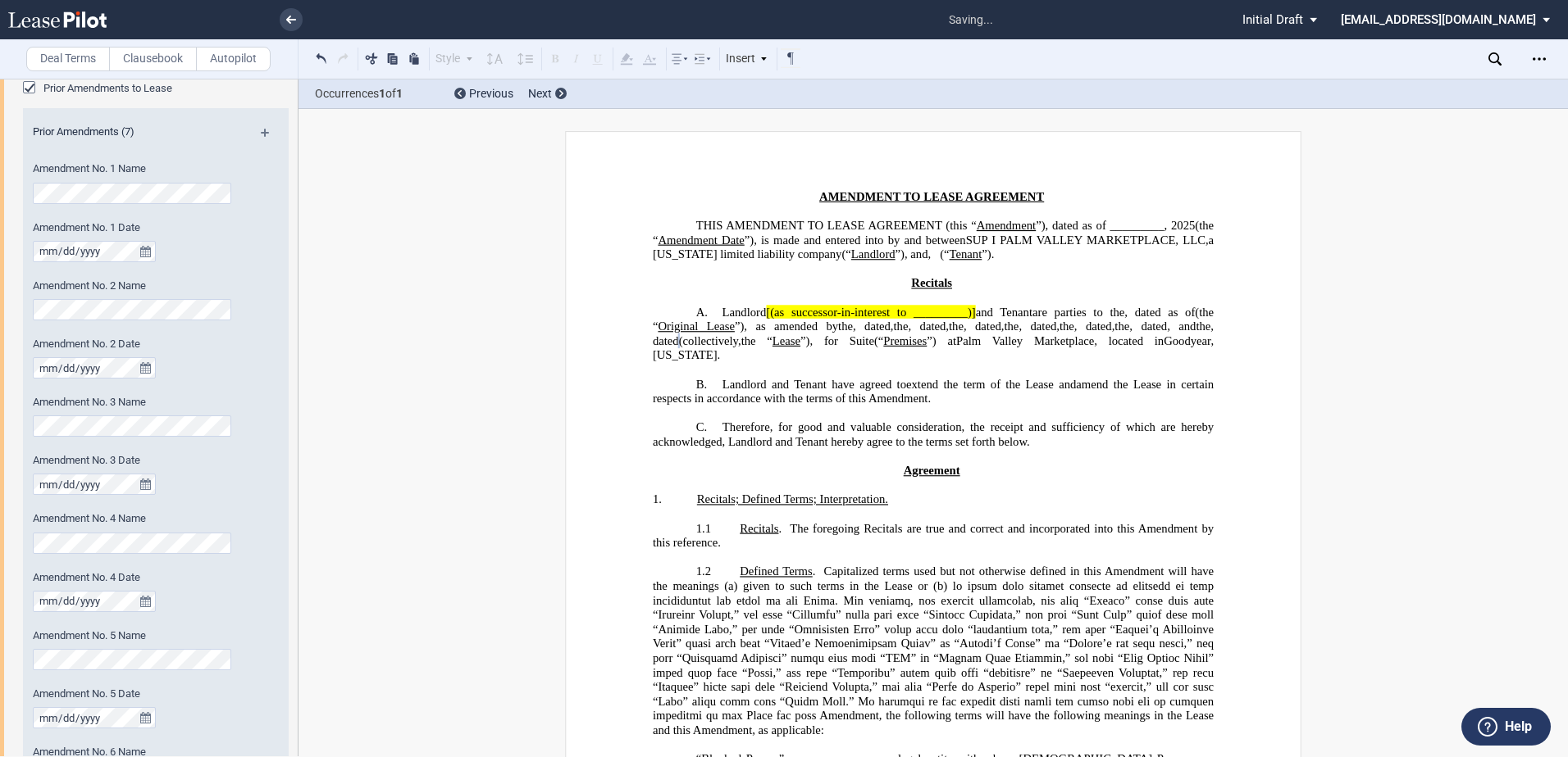
click at [261, 130] on md-icon at bounding box center [272, 138] width 22 height 19
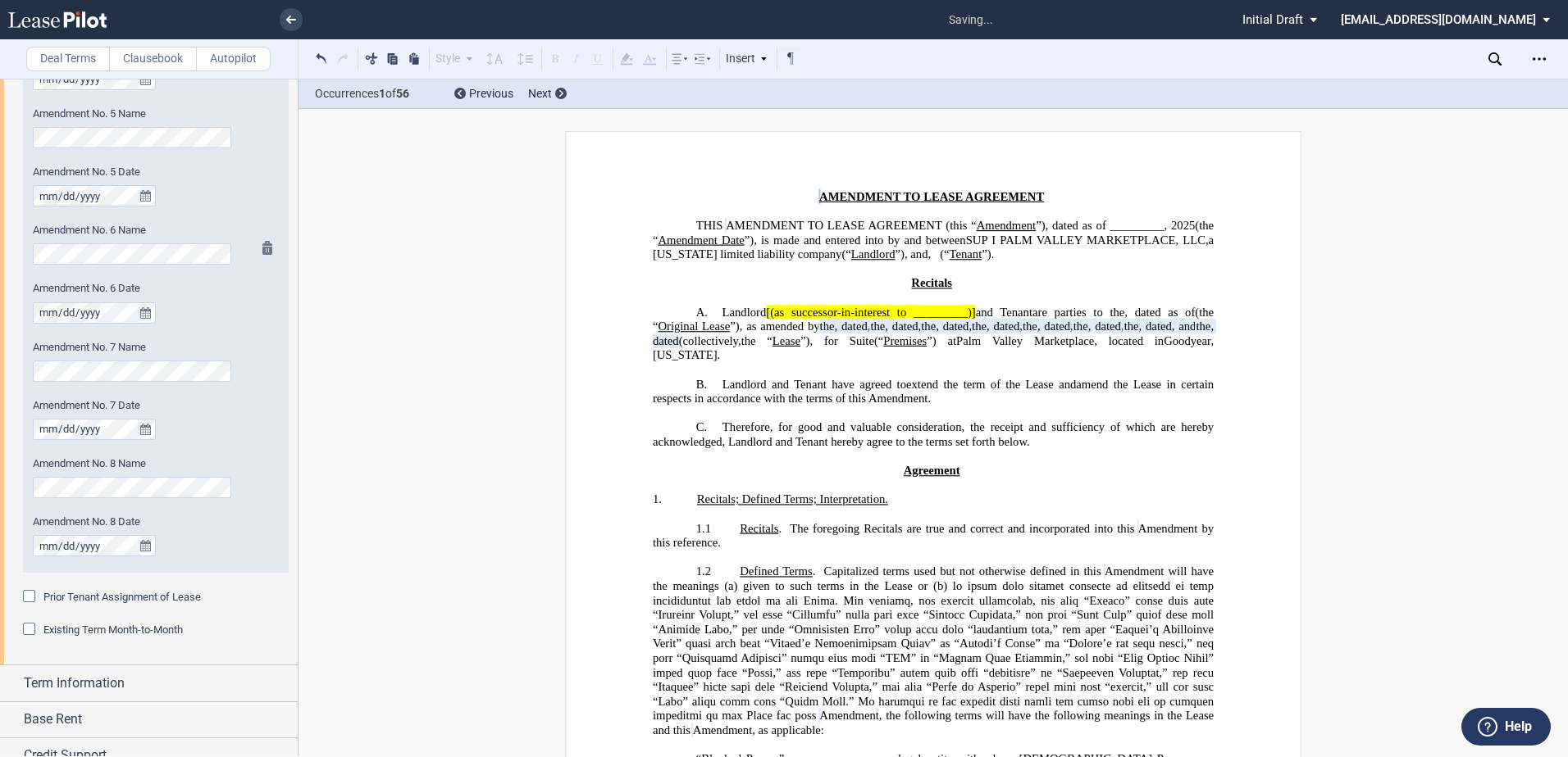
scroll to position [902, 0]
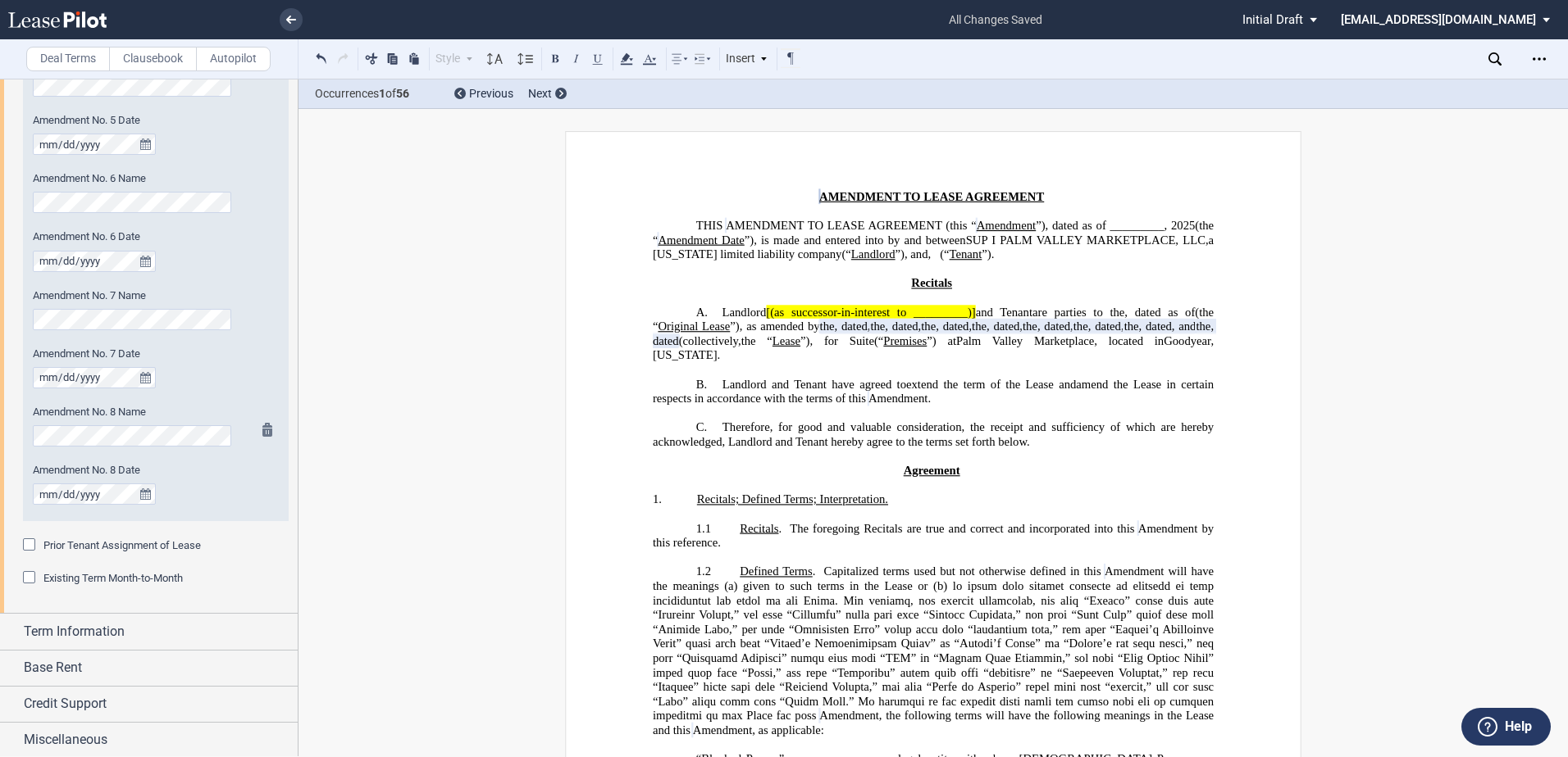
click at [262, 430] on md-icon at bounding box center [271, 432] width 19 height 19
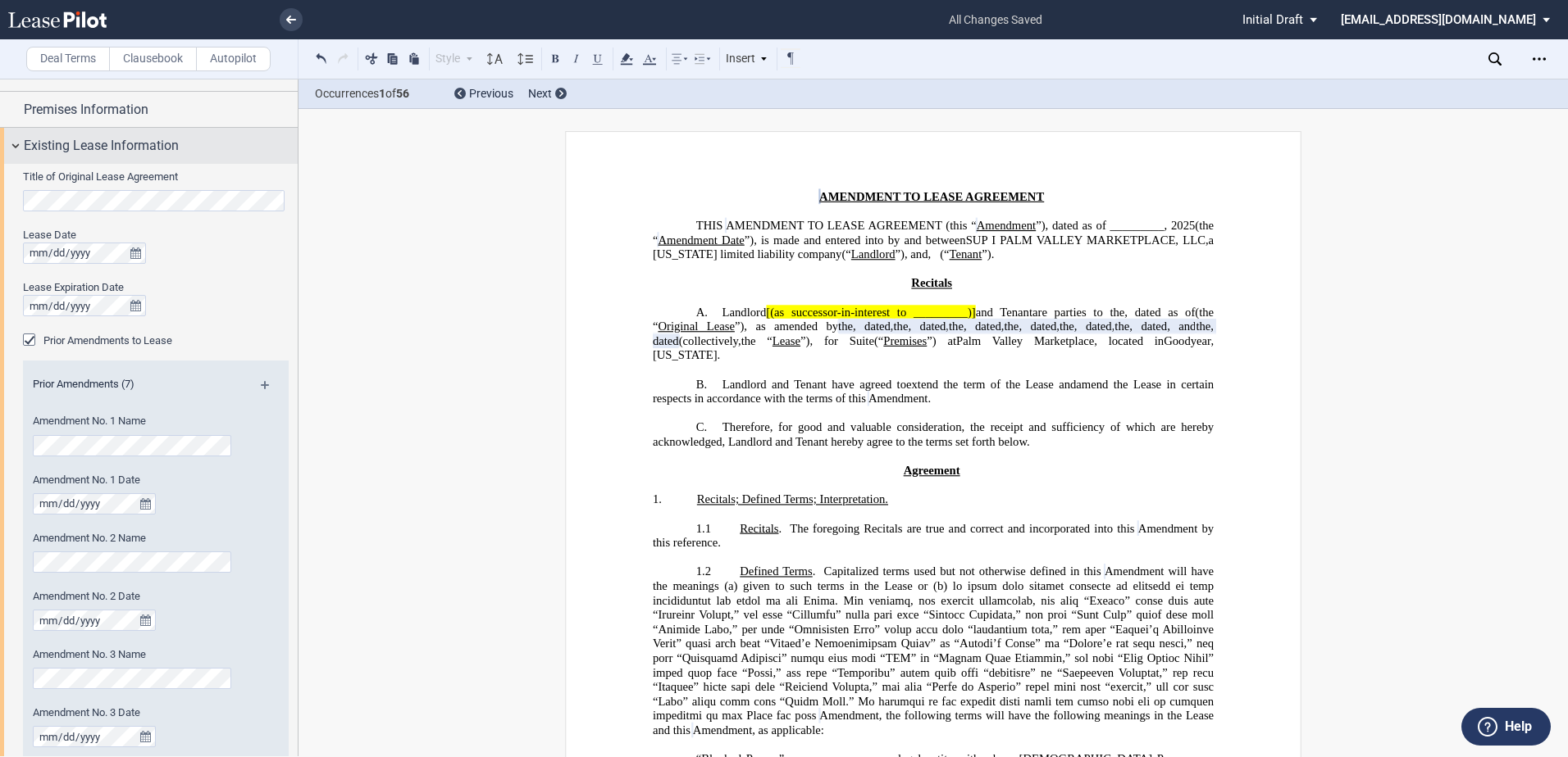
scroll to position [50, 0]
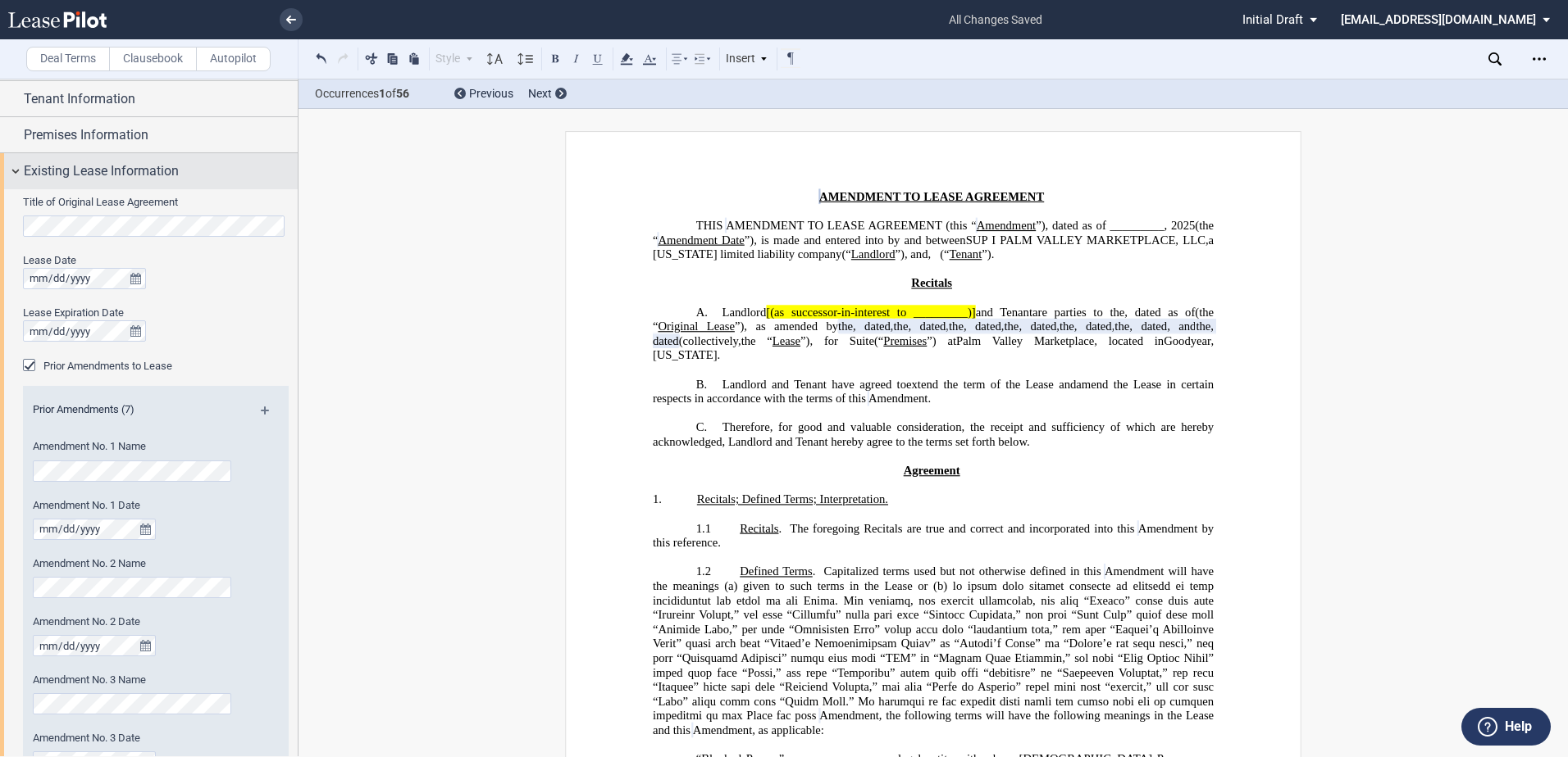
click at [78, 168] on span "Existing Lease Information" at bounding box center [101, 170] width 155 height 19
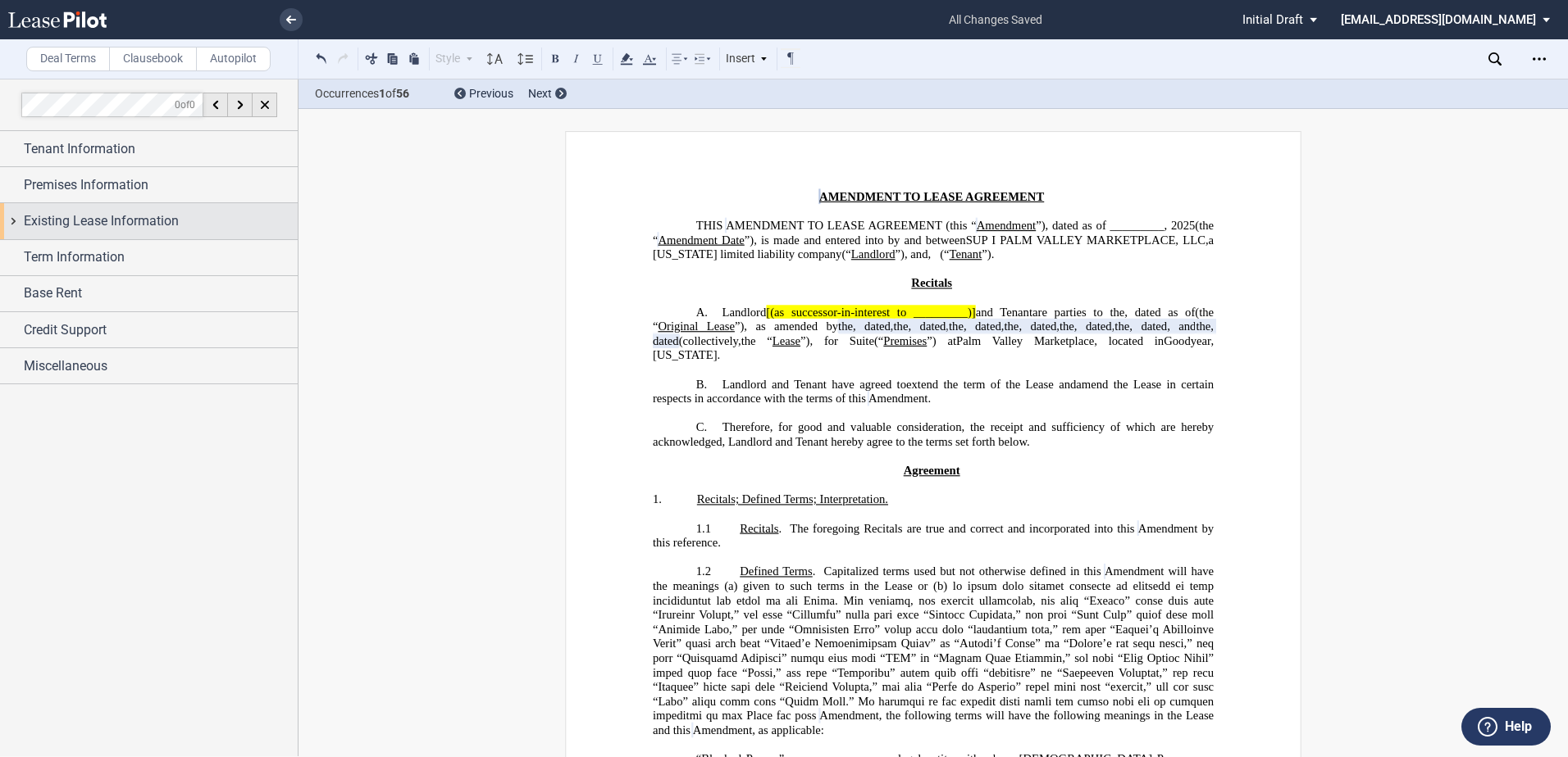
click at [11, 226] on div "Existing Lease Information" at bounding box center [148, 221] width 298 height 35
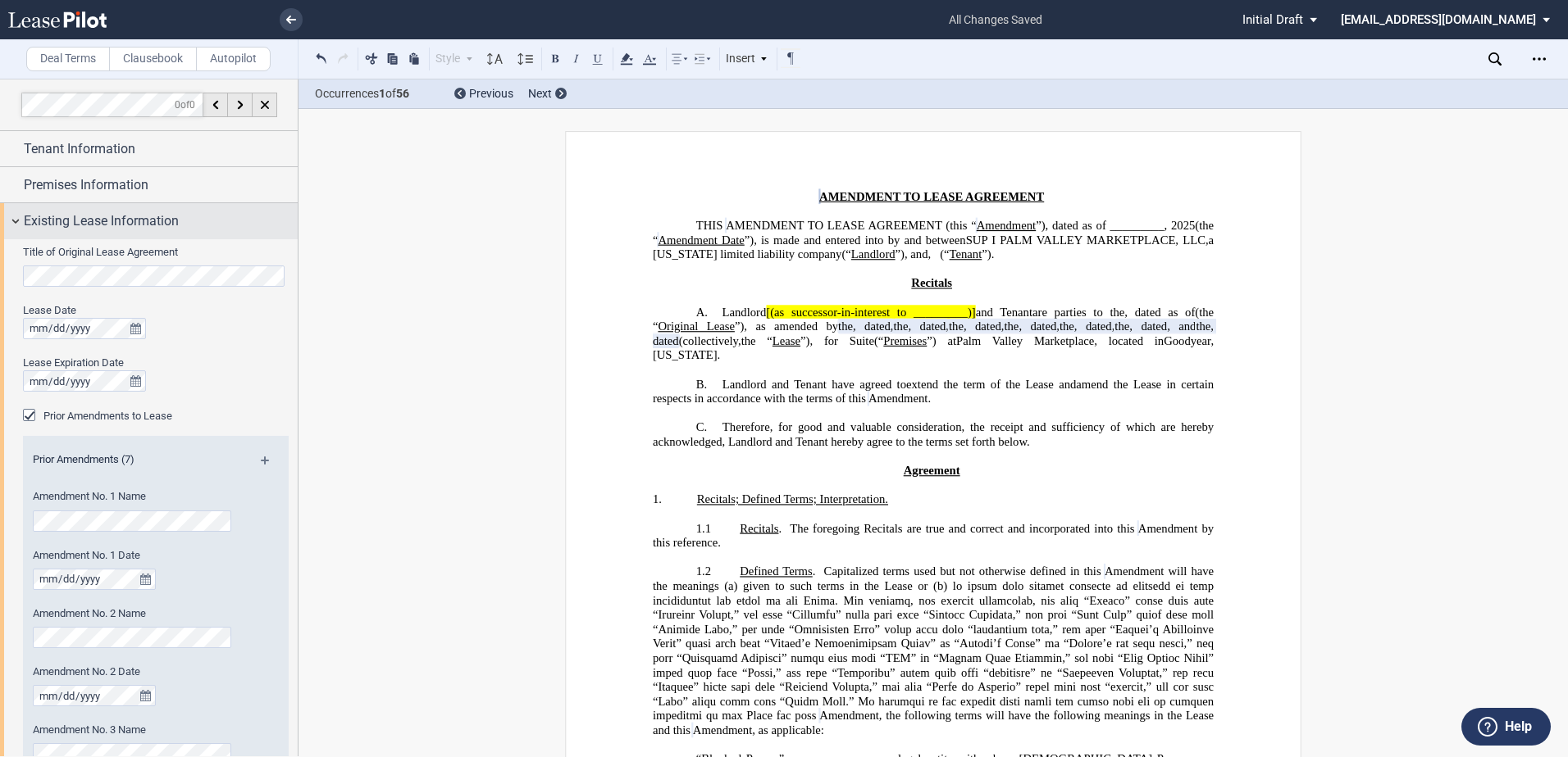
click at [11, 226] on div "Existing Lease Information" at bounding box center [148, 221] width 298 height 35
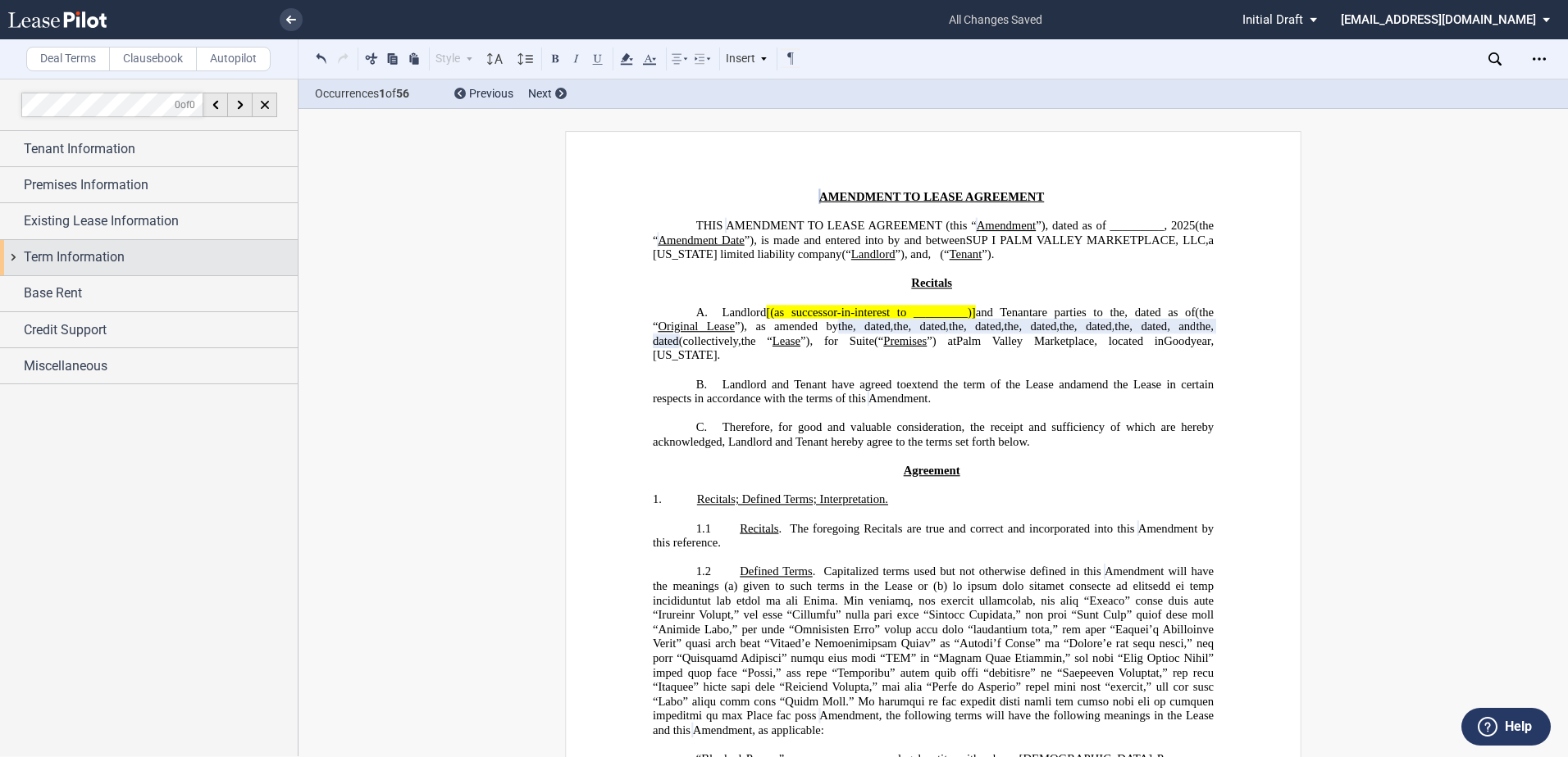
click at [10, 250] on div "Term Information" at bounding box center [148, 257] width 298 height 35
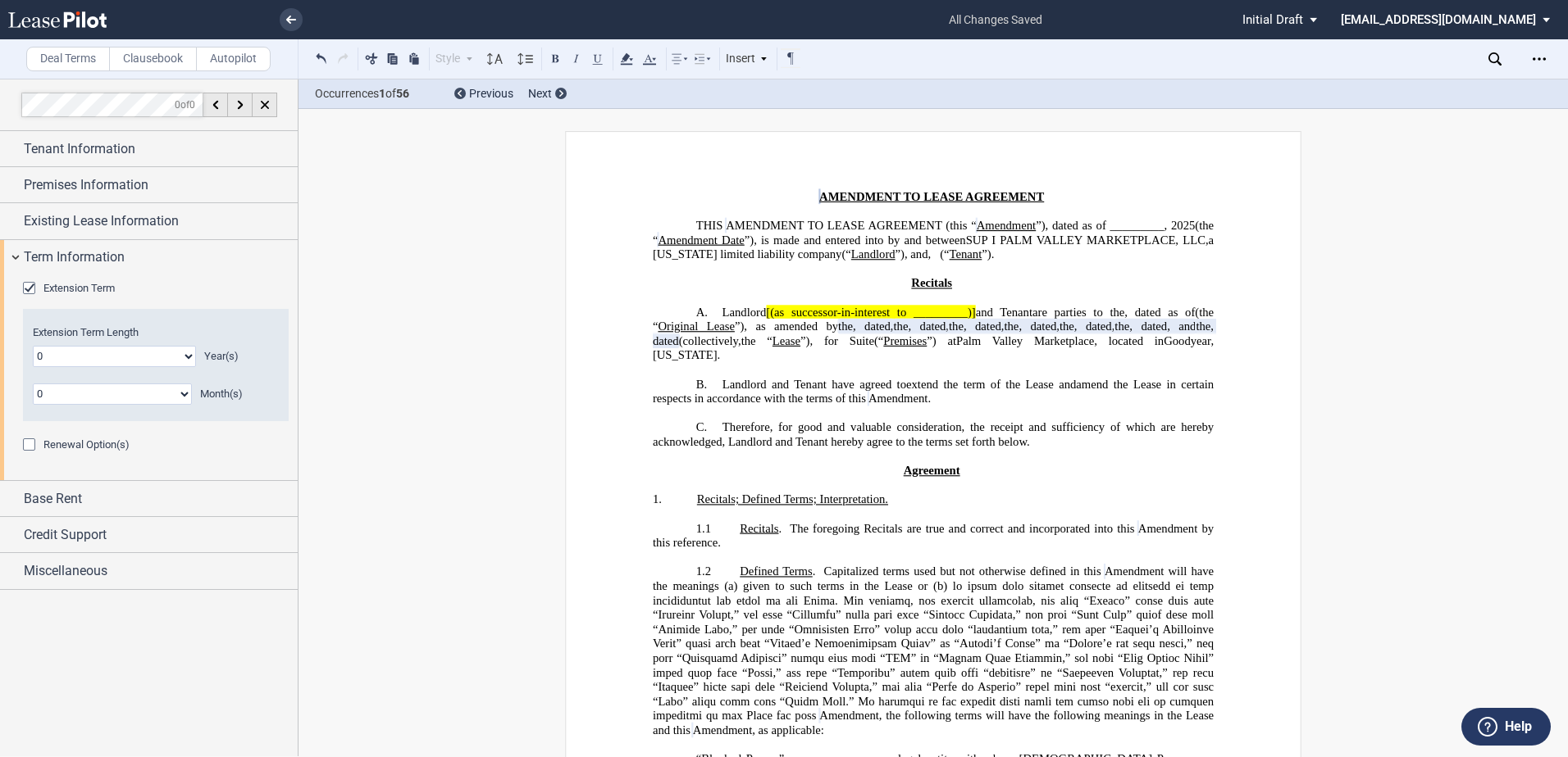
click at [136, 357] on select "0 1 2 3 4 5 6 7 8 9 10 11 12 13 14 15 16 17 18 19 20" at bounding box center [114, 356] width 163 height 21
select select "number:5"
click at [33, 346] on select "0 1 2 3 4 5 6 7 8 9 10 11 12 13 14 15 16 17 18 19 20" at bounding box center [114, 356] width 163 height 21
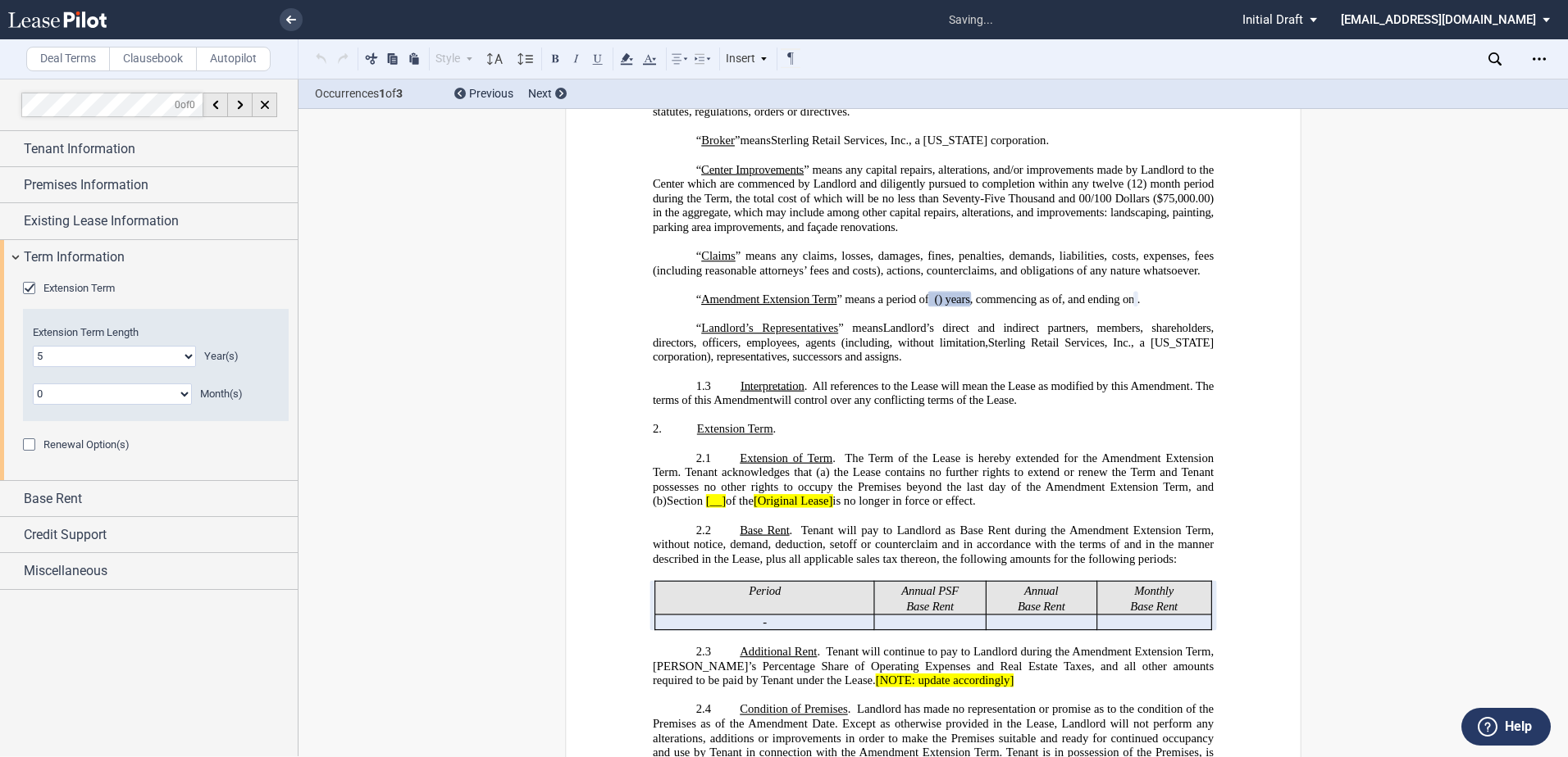
scroll to position [724, 0]
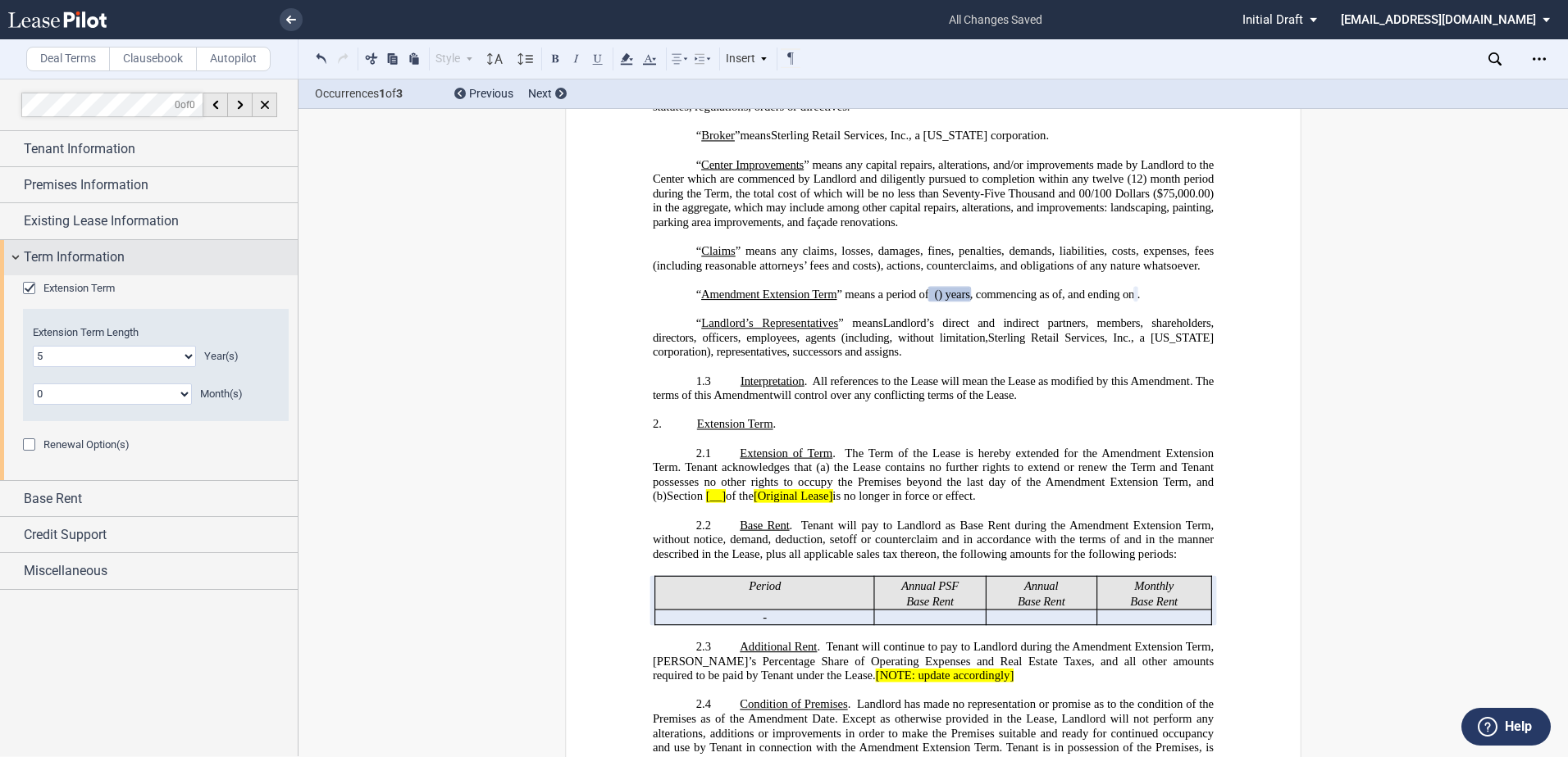
click at [38, 262] on span "Term Information" at bounding box center [74, 256] width 101 height 19
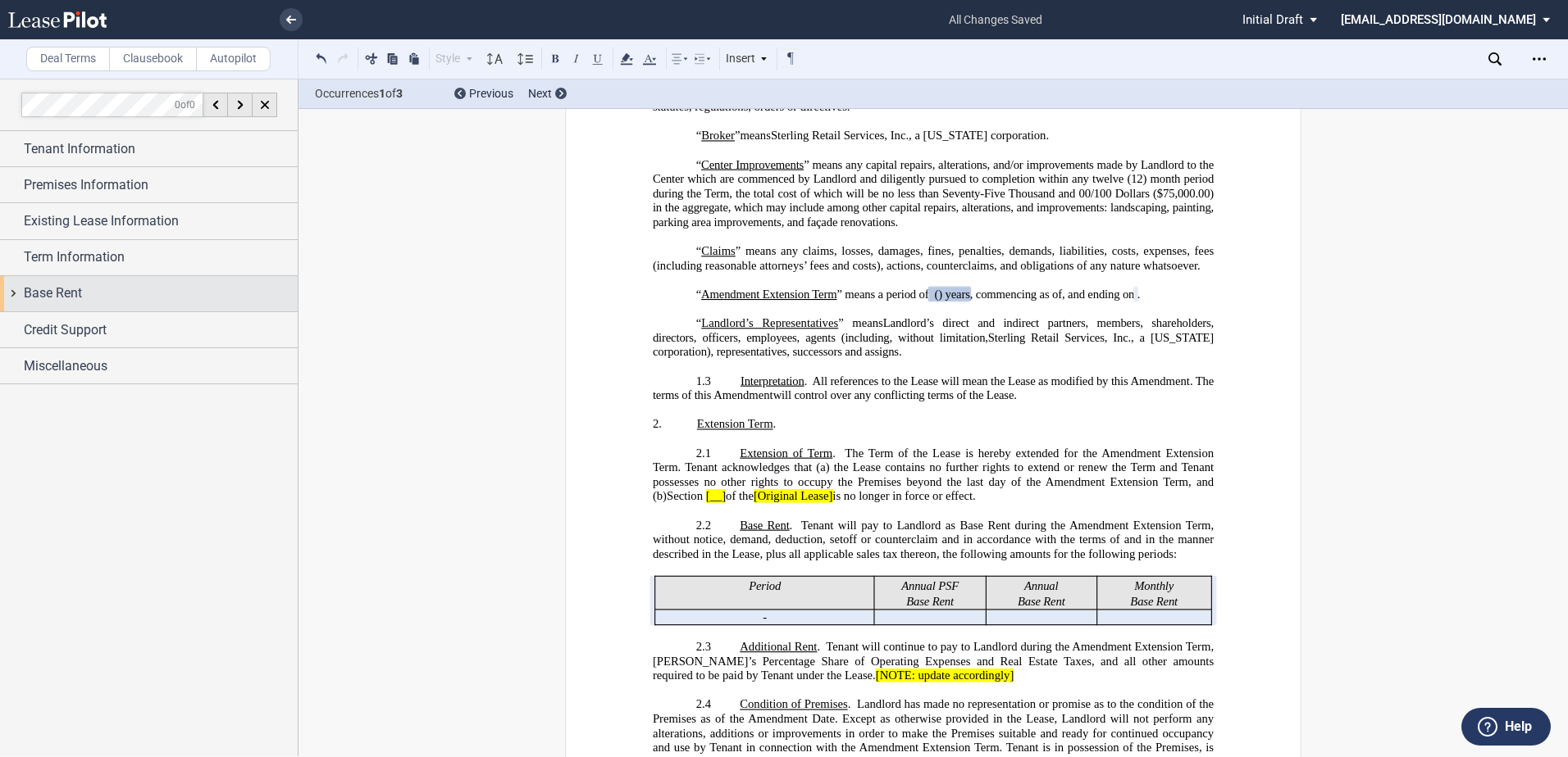
click at [45, 289] on span "Base Rent" at bounding box center [53, 293] width 59 height 19
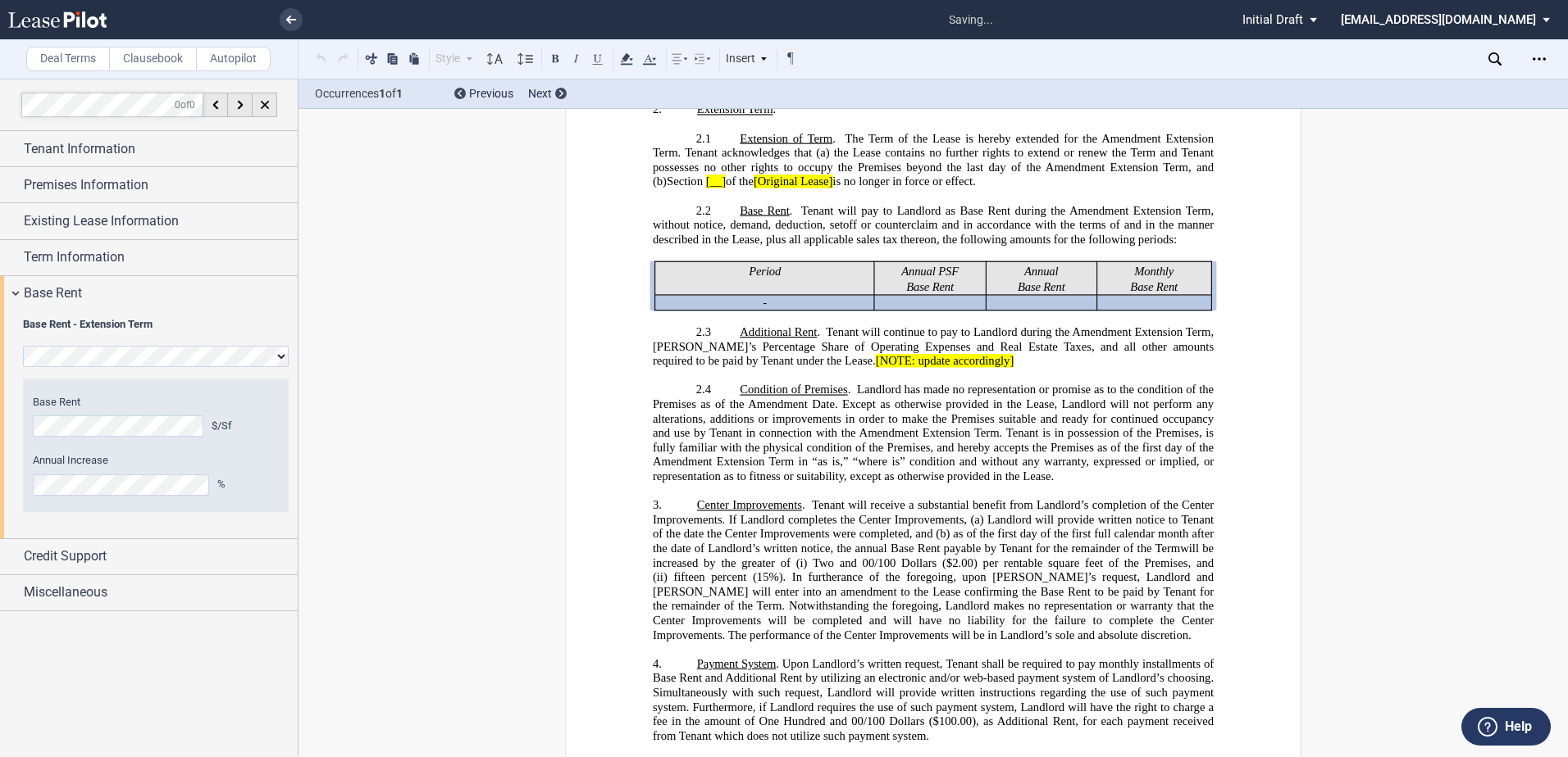
scroll to position [1058, 0]
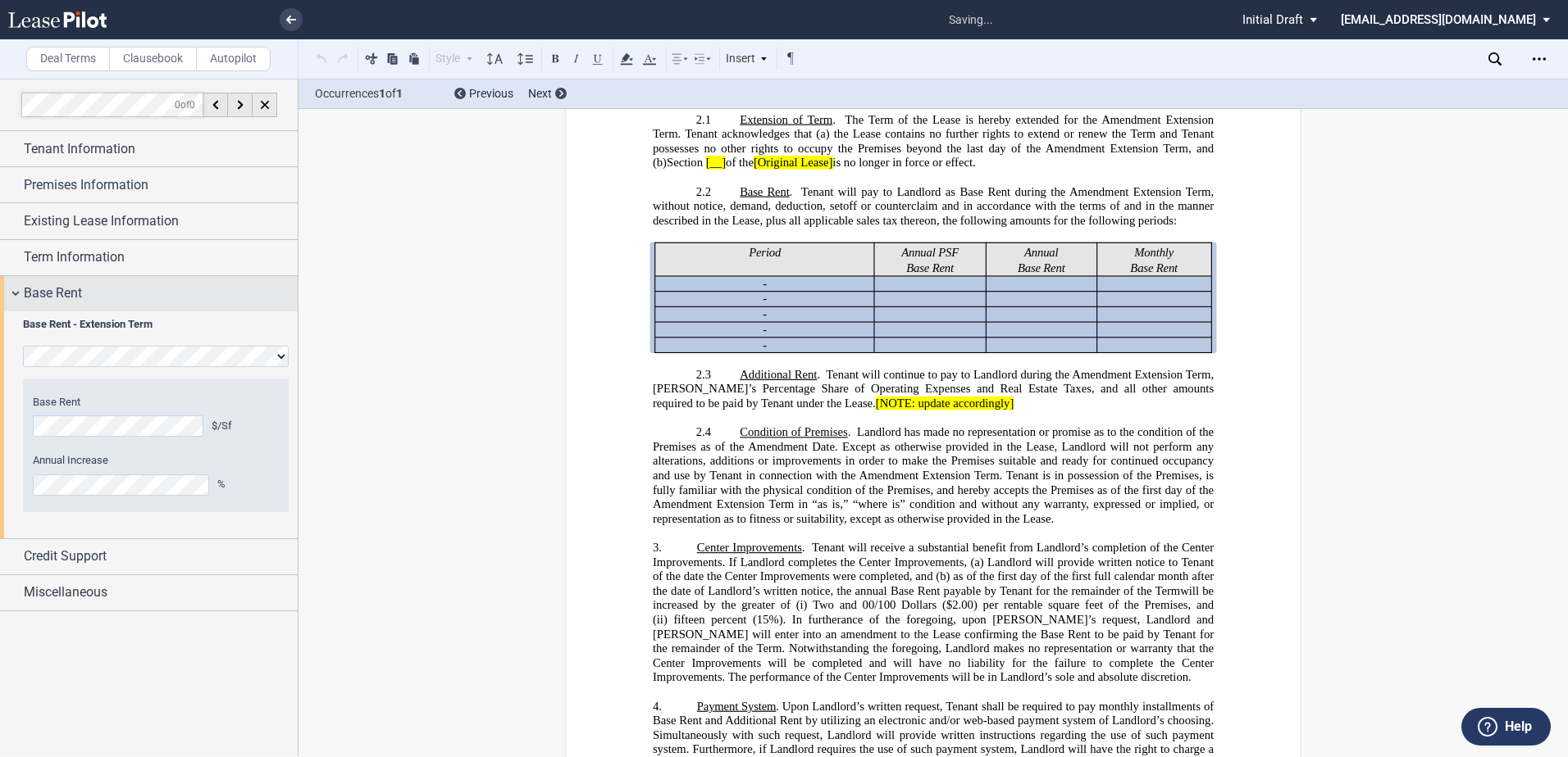
click at [59, 296] on span "Base Rent" at bounding box center [53, 293] width 59 height 19
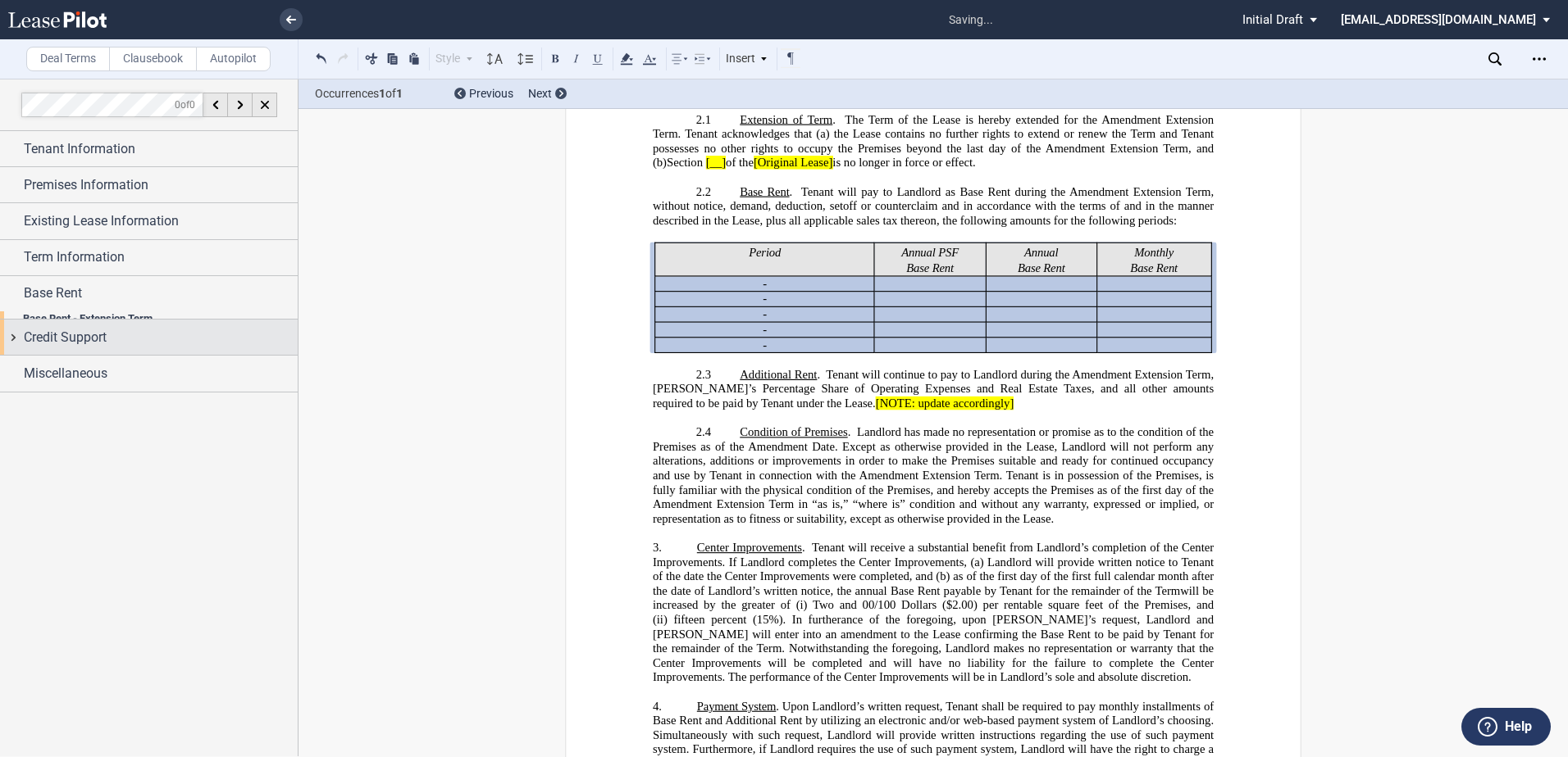
click at [62, 331] on span "Credit Support" at bounding box center [65, 337] width 82 height 19
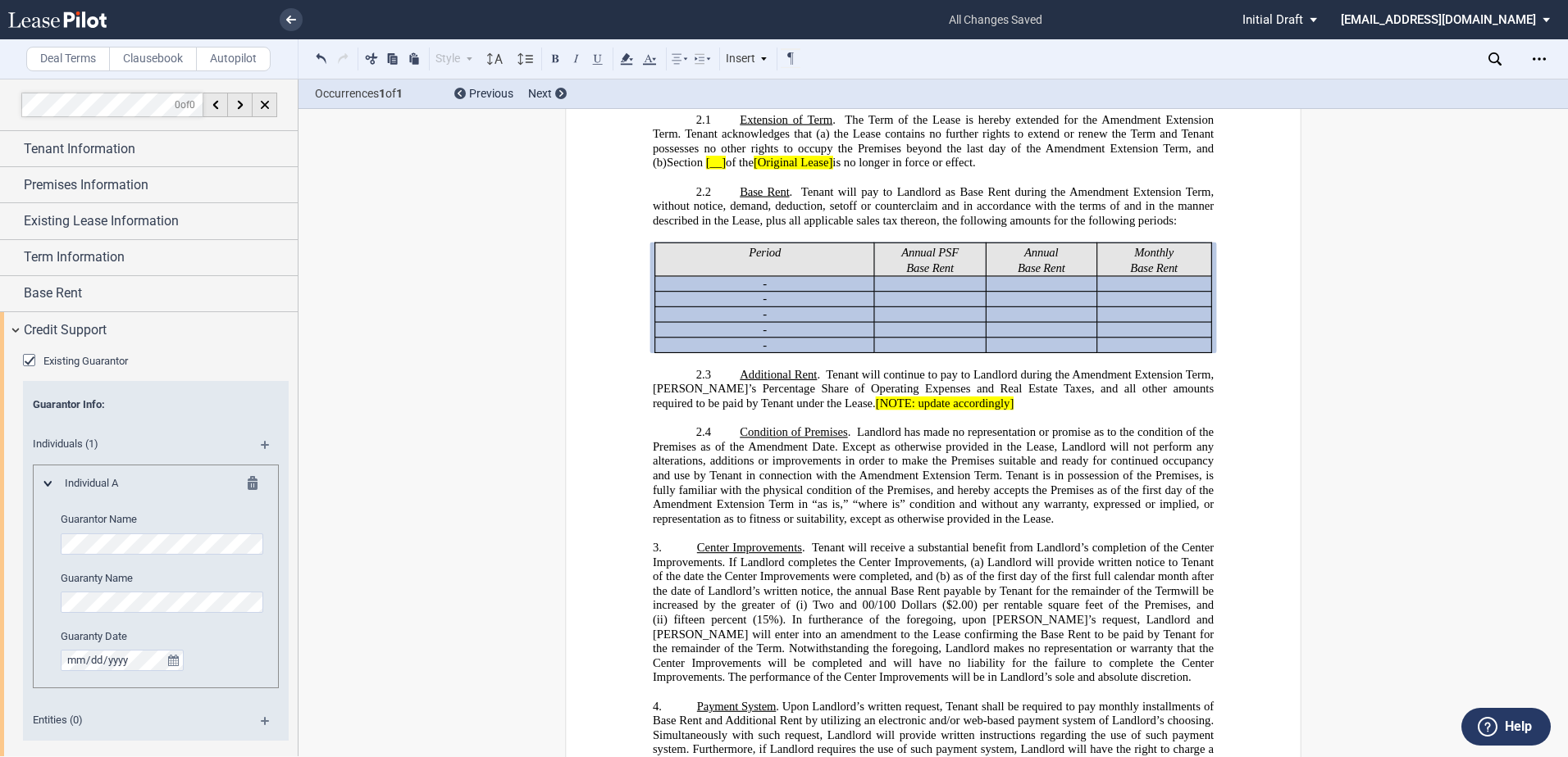
click at [267, 442] on md-icon at bounding box center [272, 450] width 22 height 19
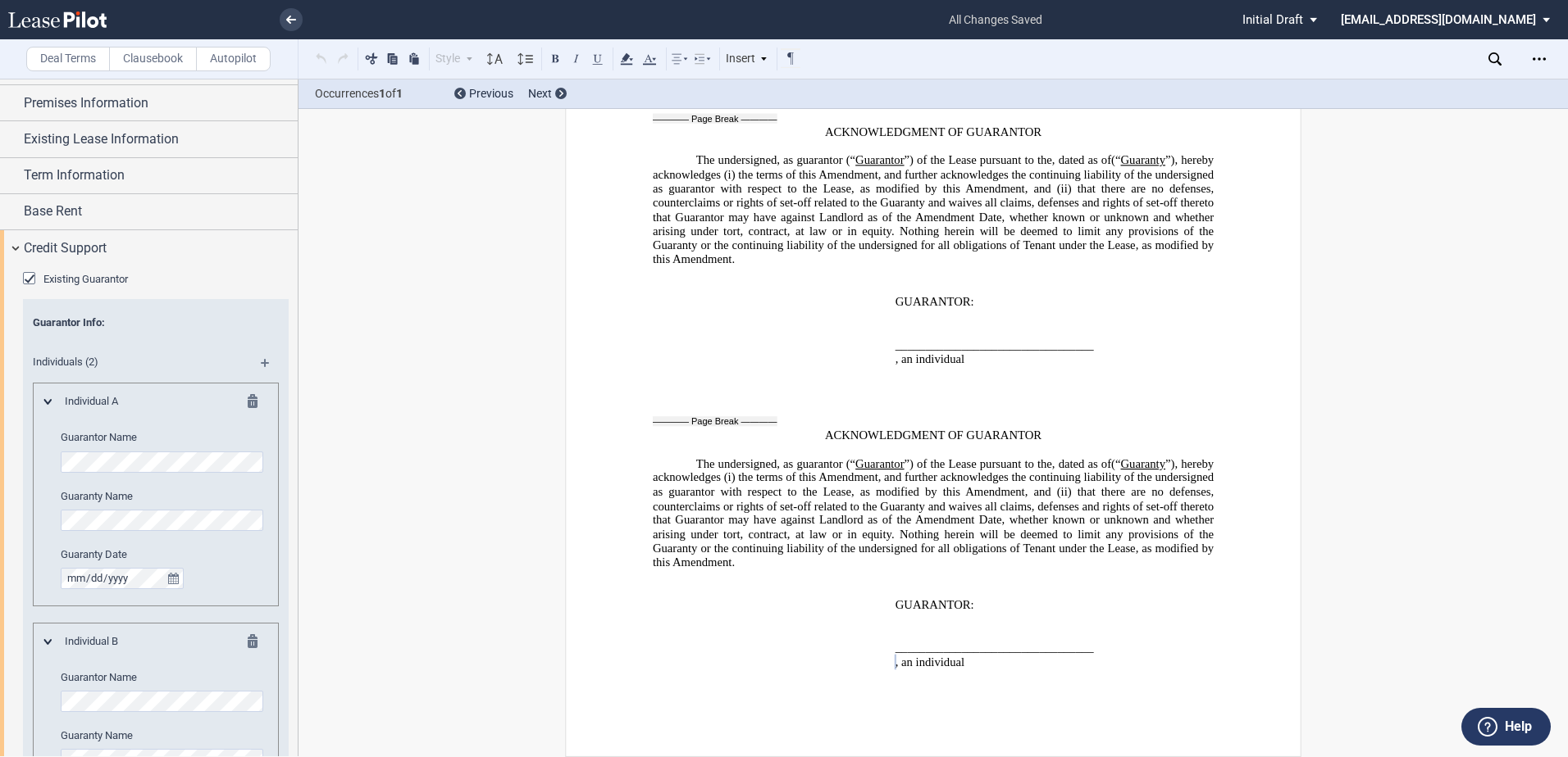
scroll to position [96, 0]
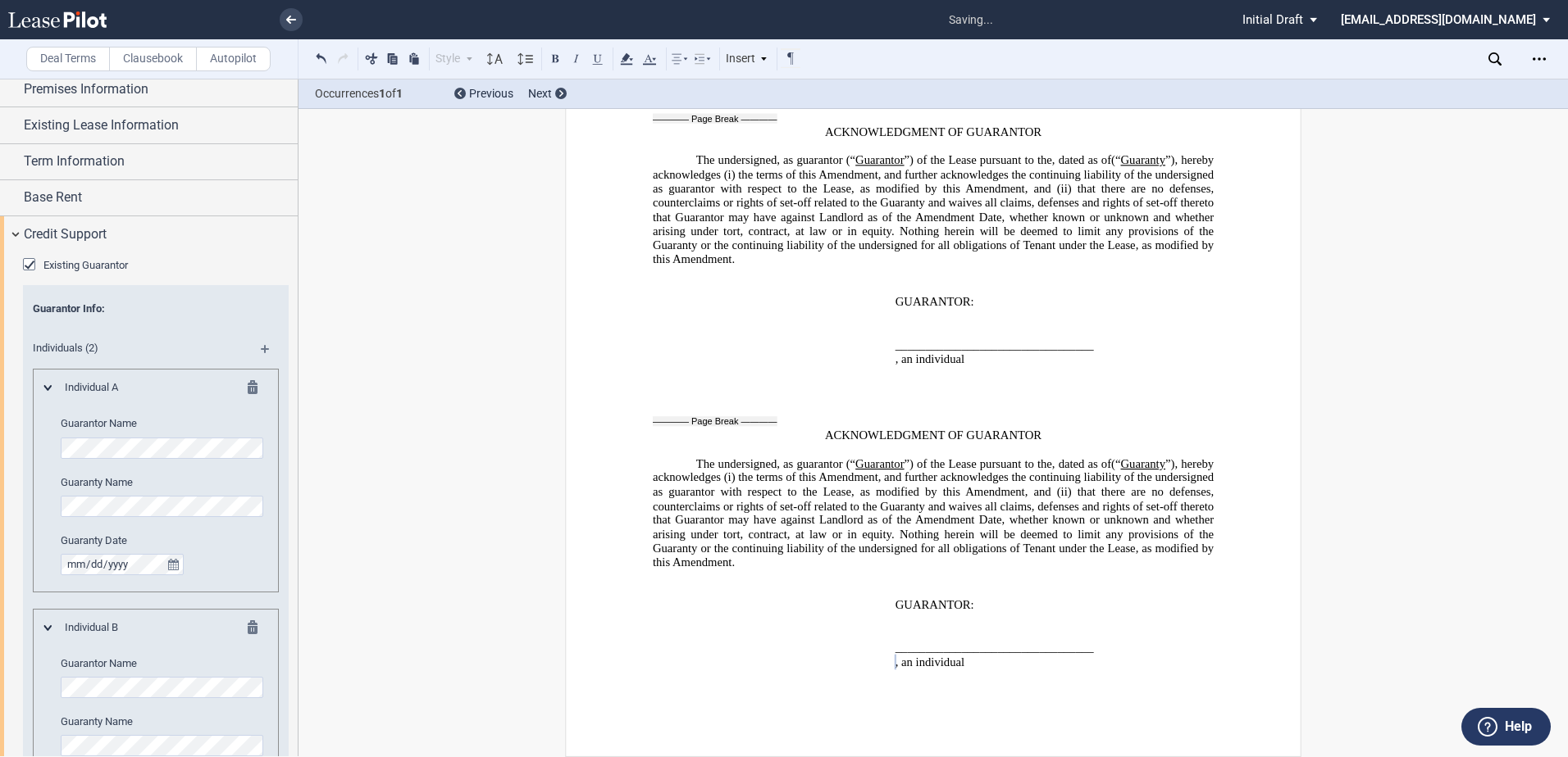
click at [69, 519] on div "Guarantor Name Guaranty Name Guaranty Date" at bounding box center [164, 496] width 207 height 159
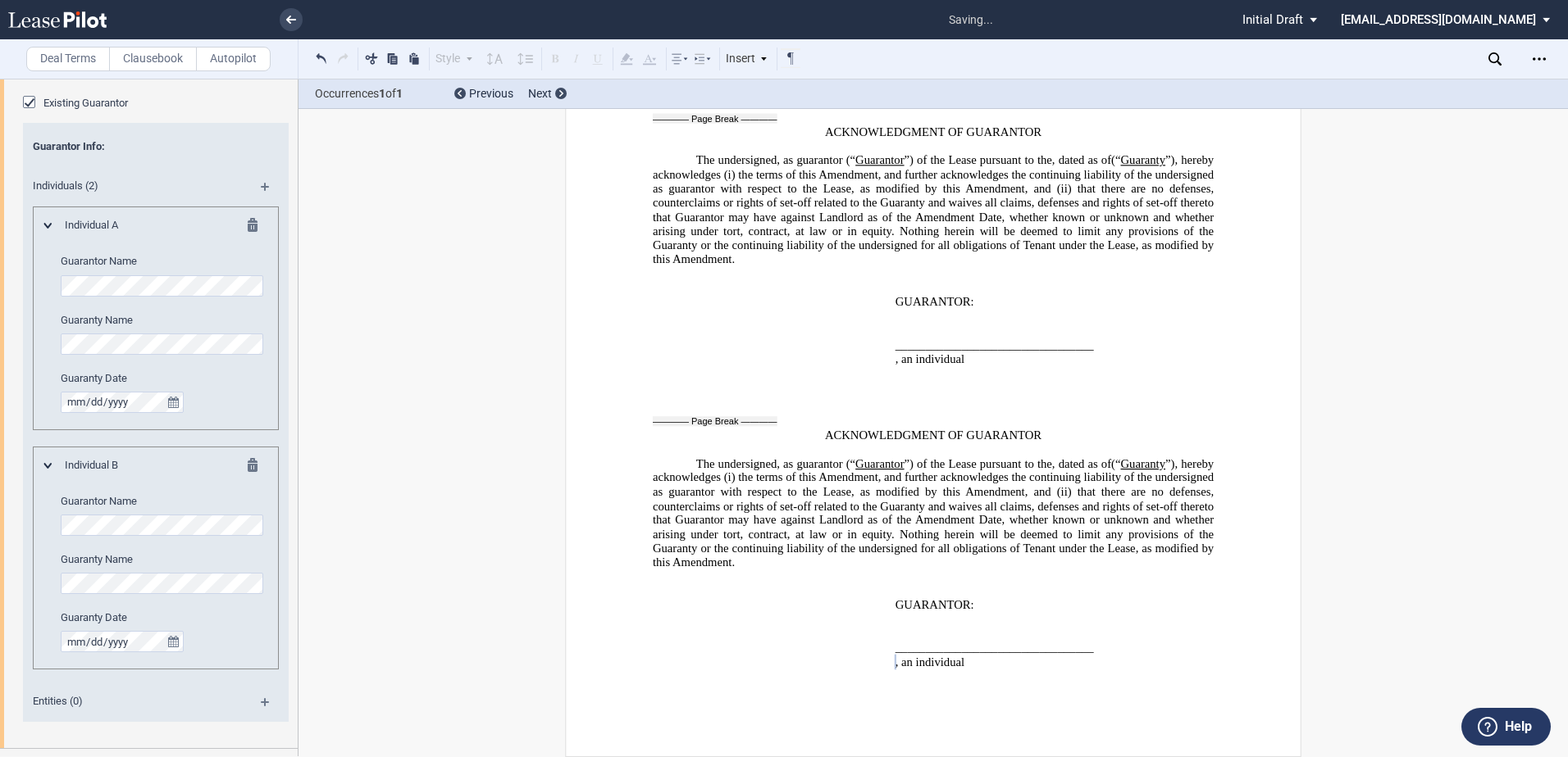
scroll to position [287, 0]
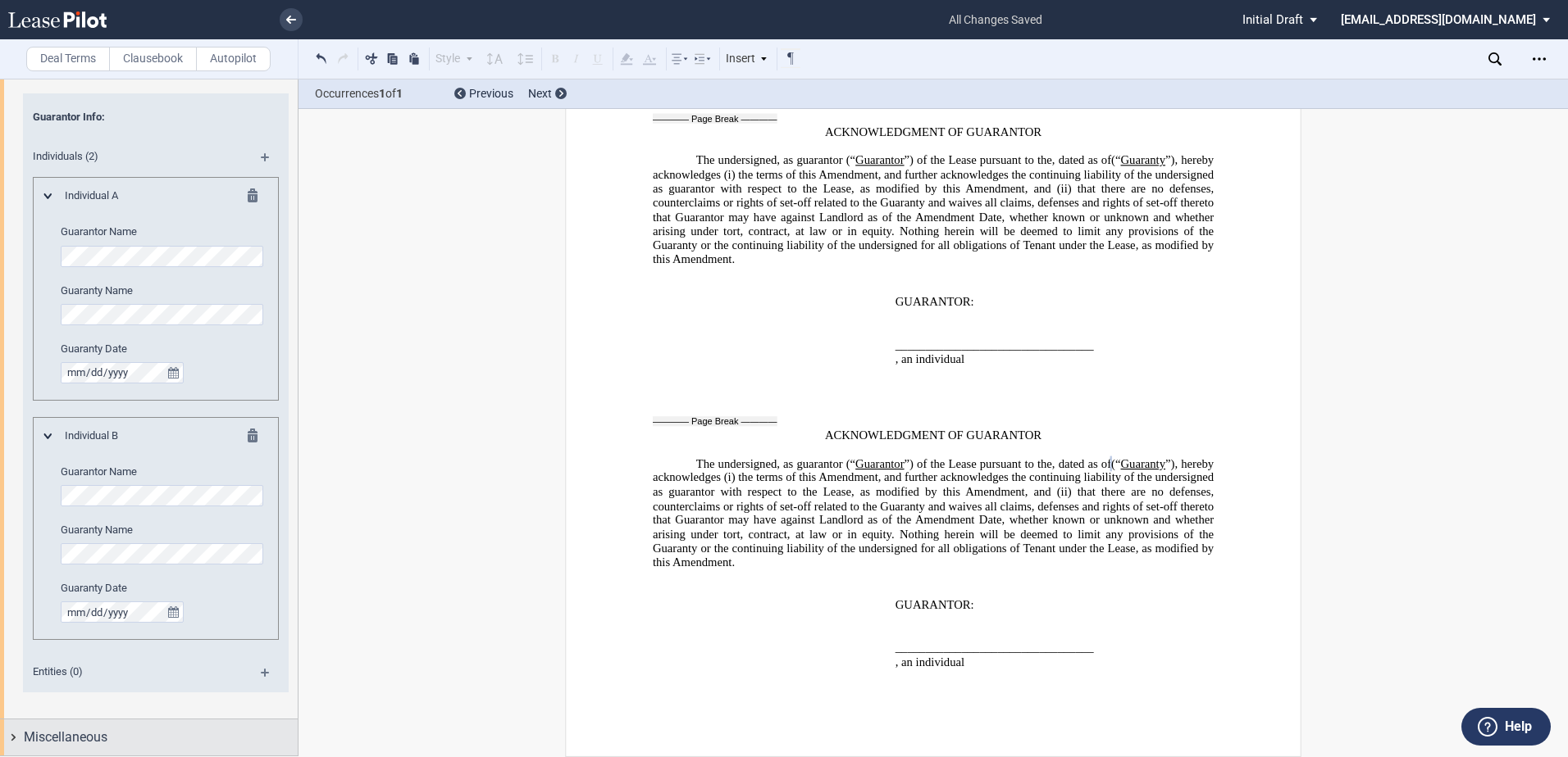
click at [114, 732] on div "Miscellaneous" at bounding box center [160, 737] width 274 height 19
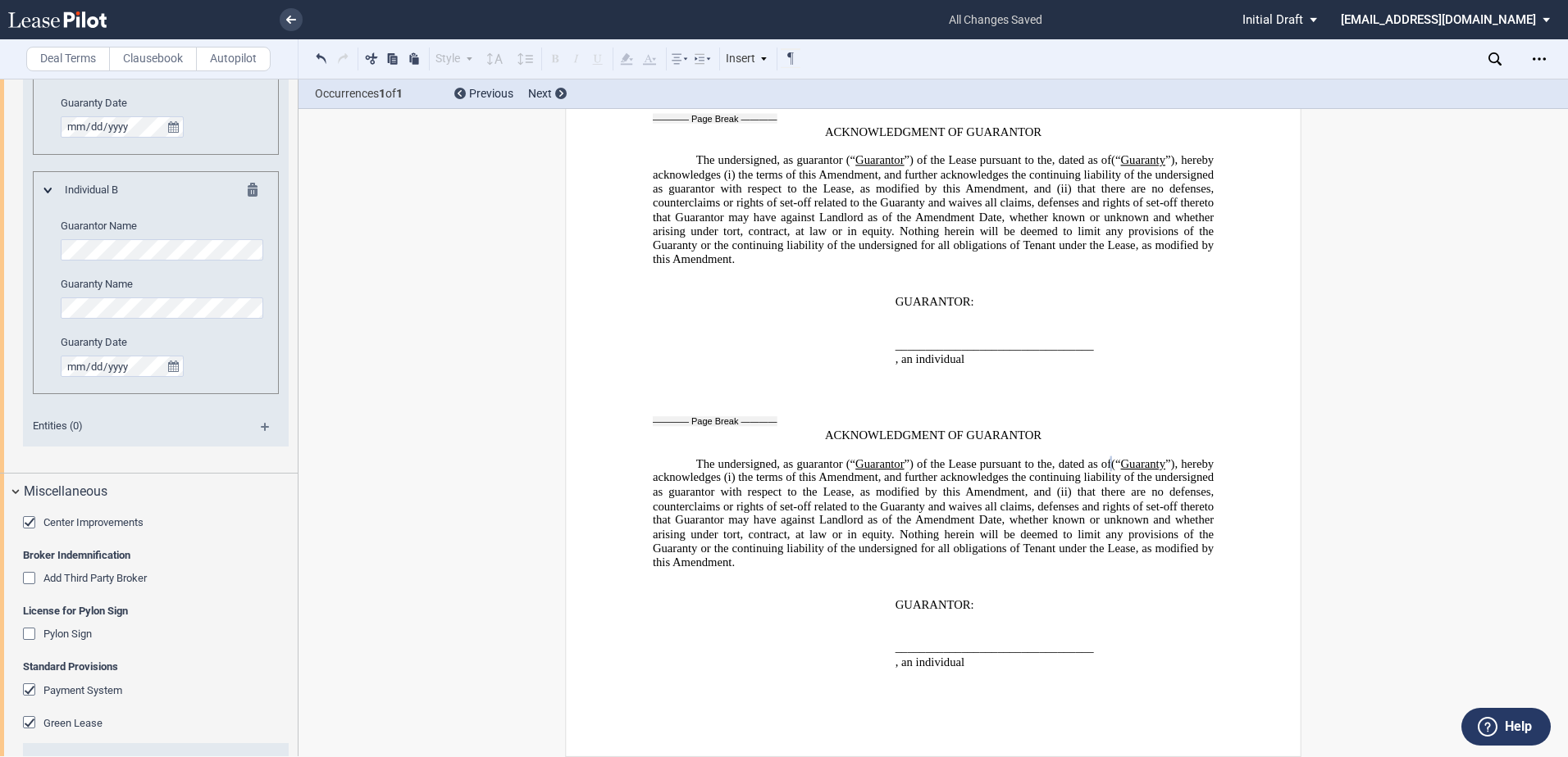
click at [34, 522] on div "Center Improvements" at bounding box center [31, 524] width 16 height 16
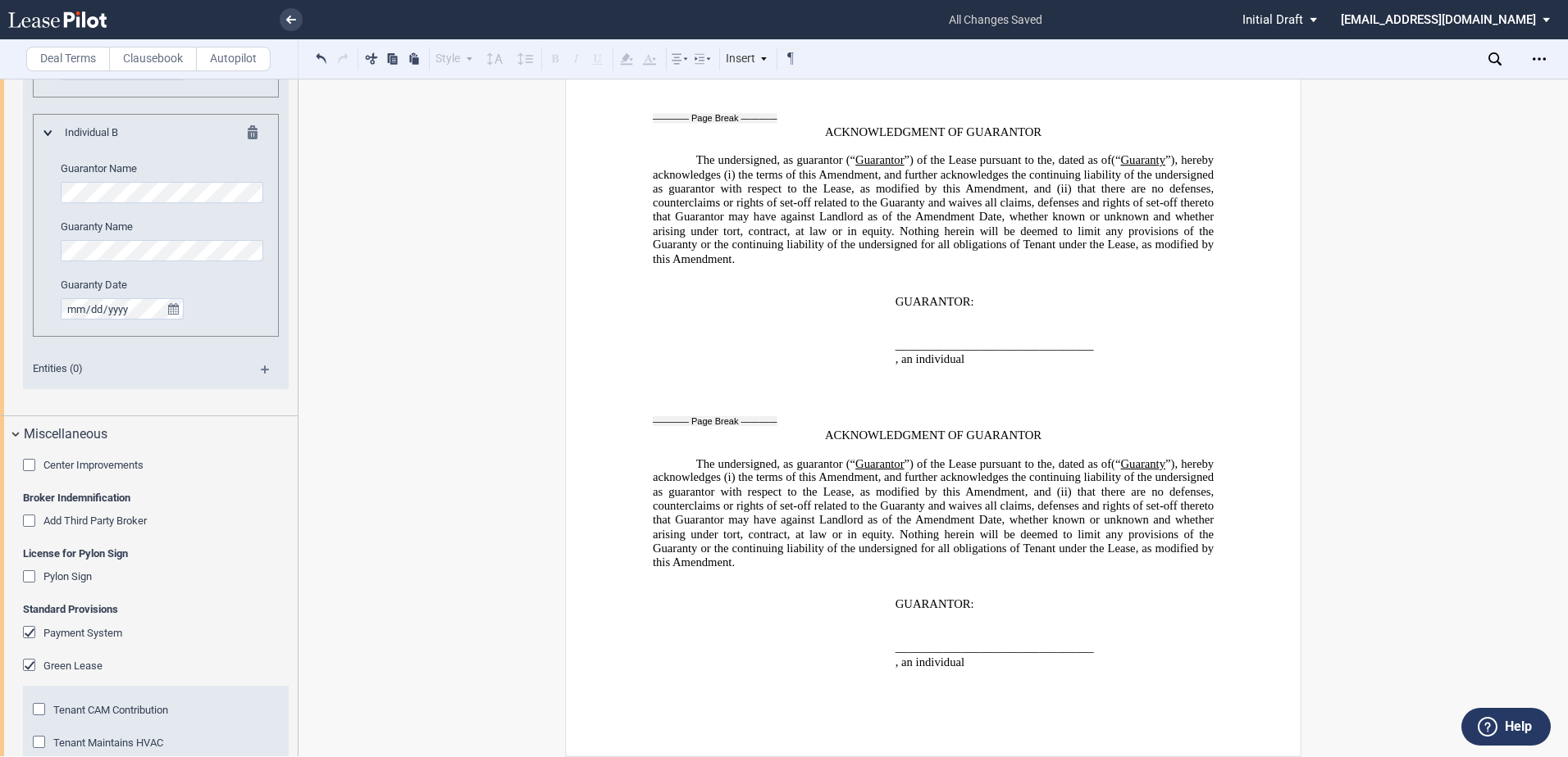
scroll to position [698, 0]
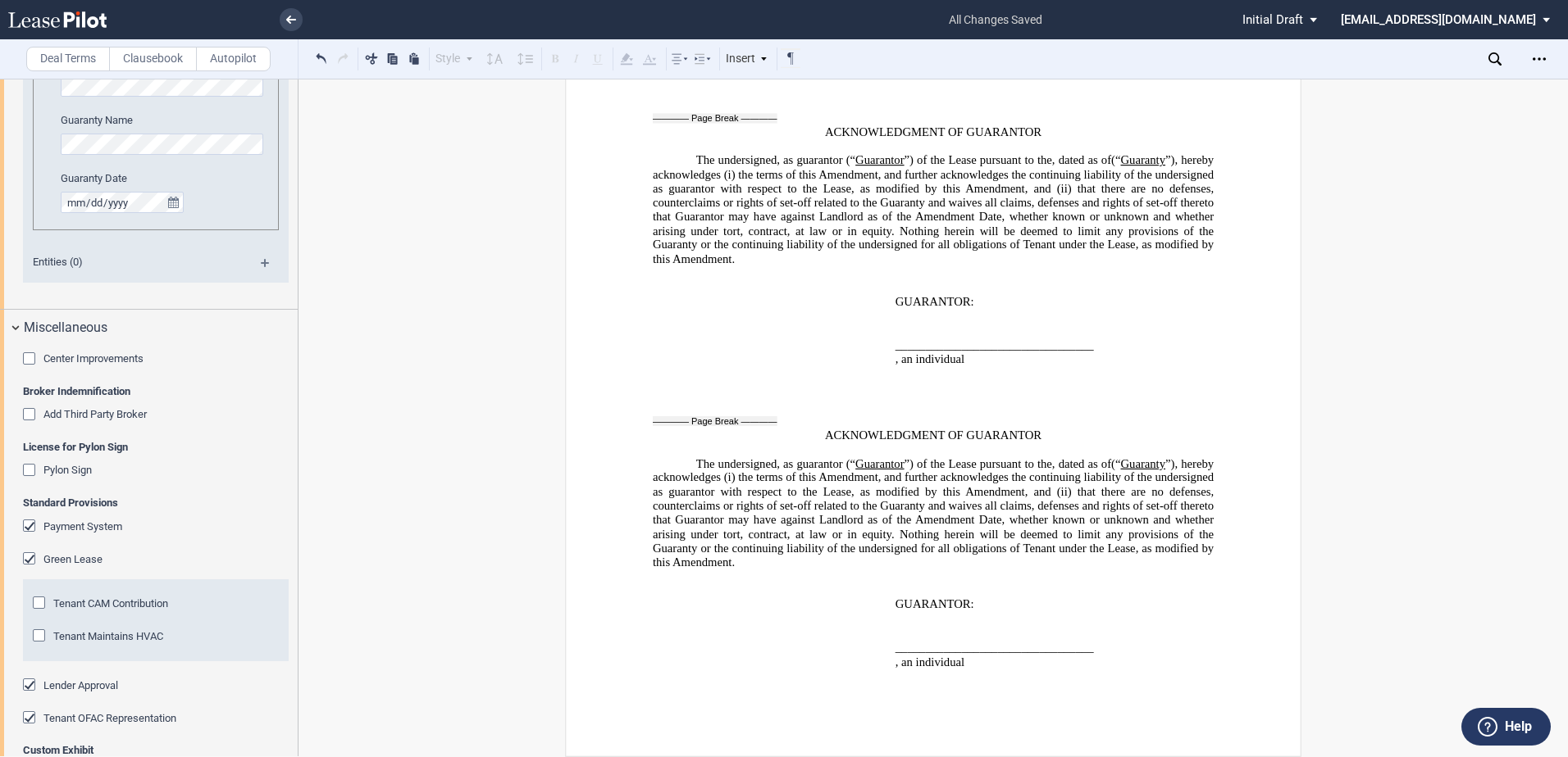
drag, startPoint x: 38, startPoint y: 635, endPoint x: 74, endPoint y: 638, distance: 36.1
click at [38, 635] on div "Tenant Maintains HVAC" at bounding box center [41, 638] width 16 height 16
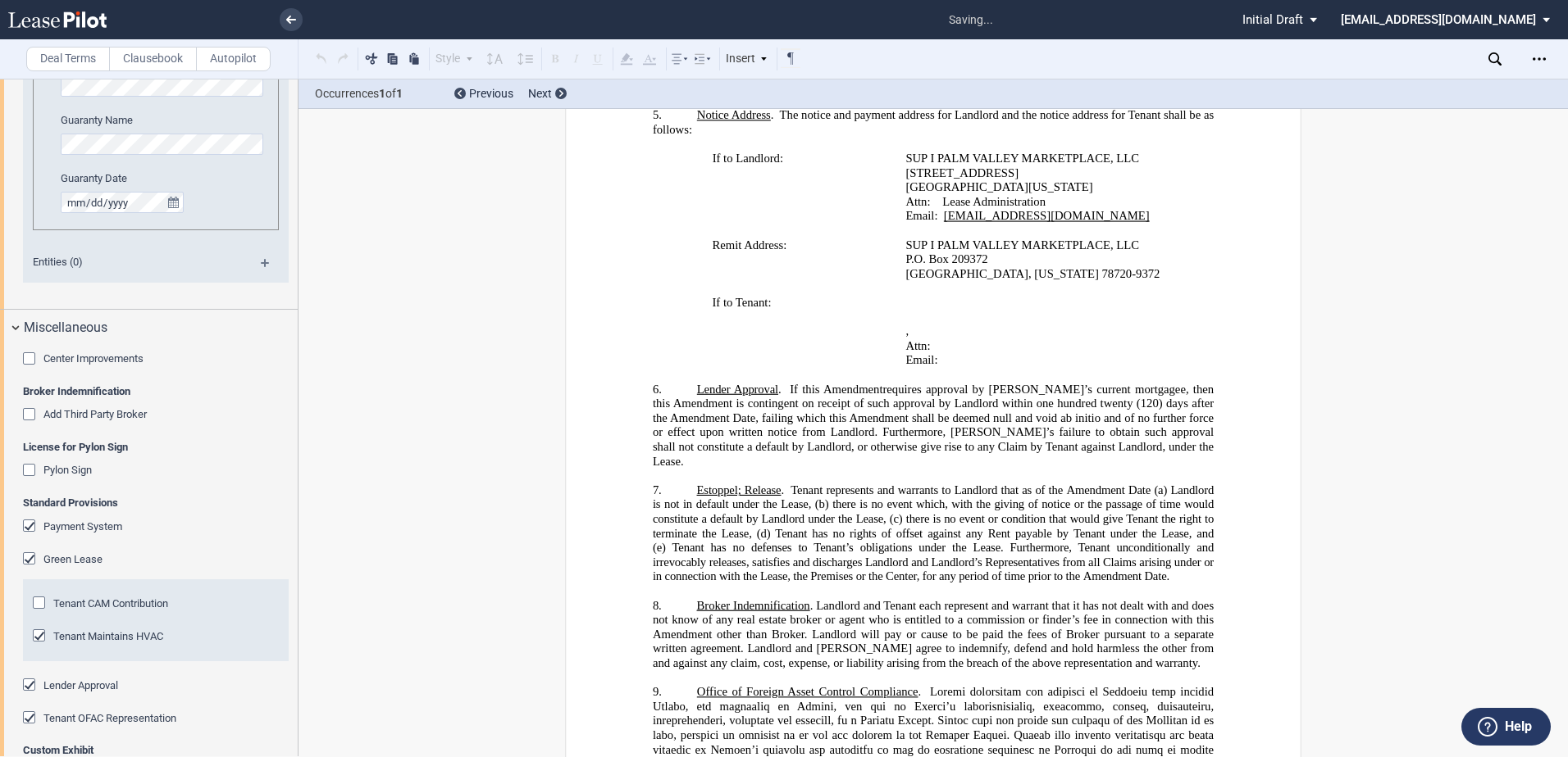
scroll to position [1527, 0]
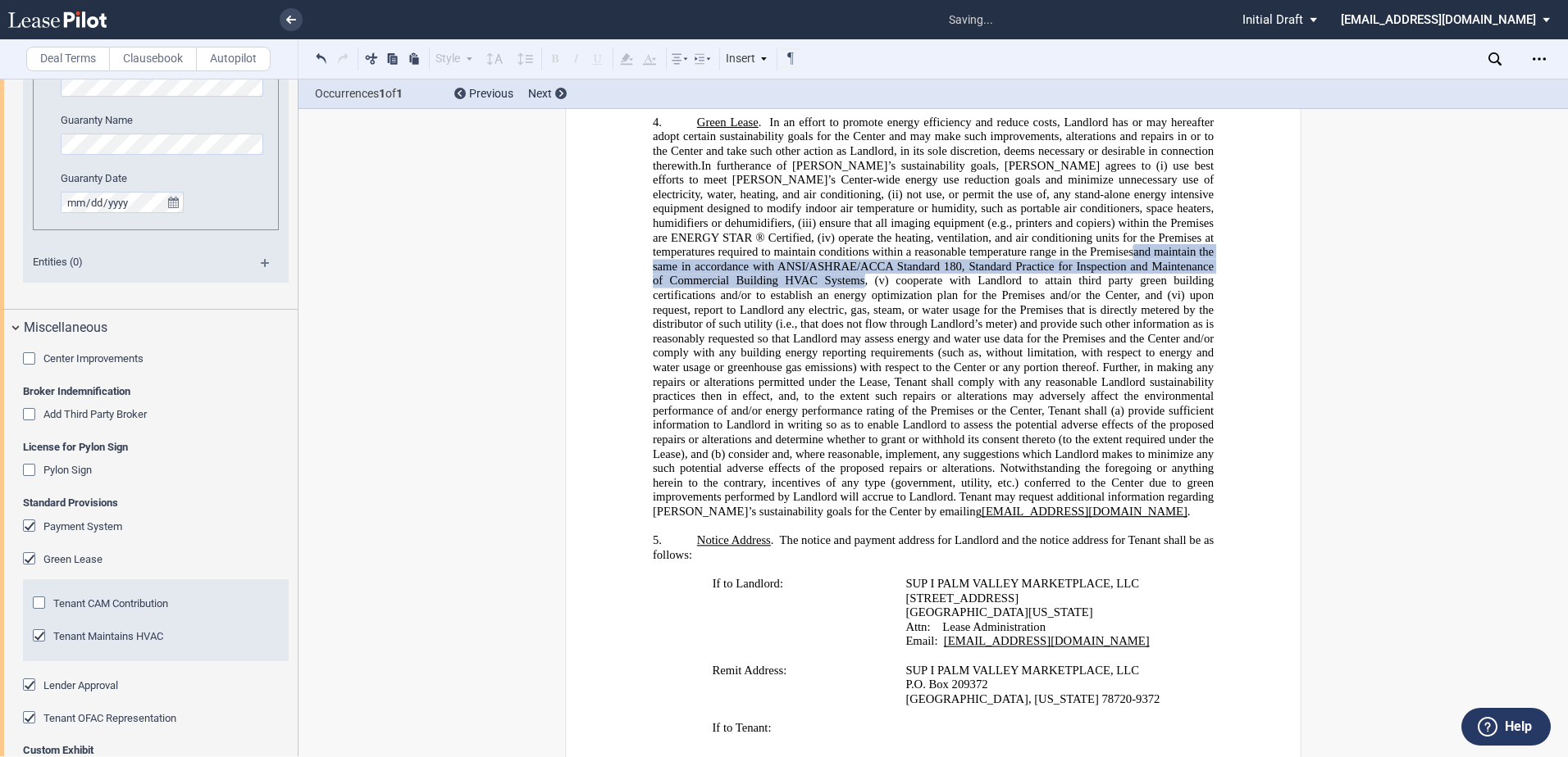
click at [42, 605] on div "Tenant CAM Contribution" at bounding box center [41, 605] width 16 height 16
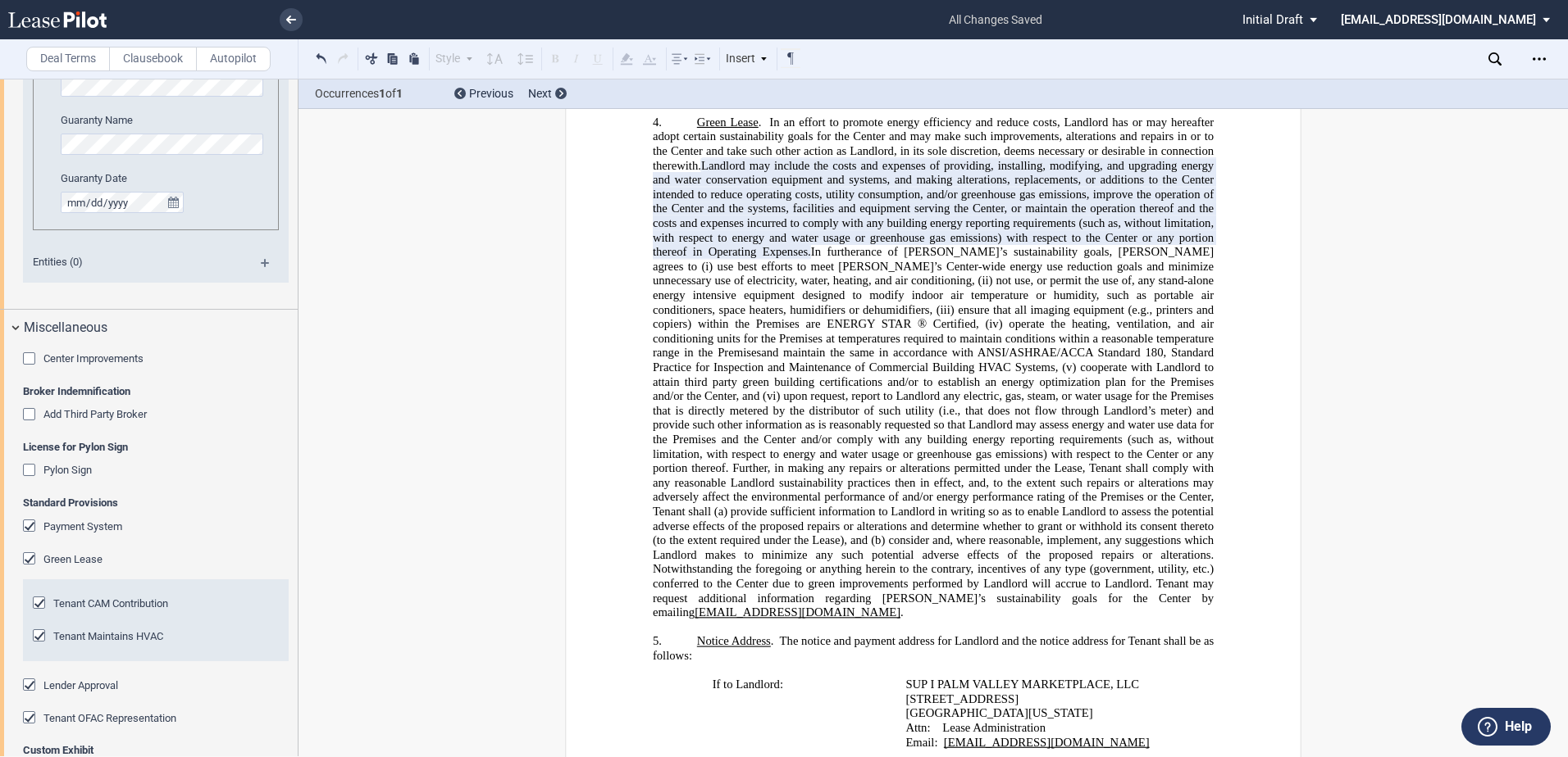
click at [40, 605] on div "Tenant CAM Contribution" at bounding box center [41, 605] width 16 height 16
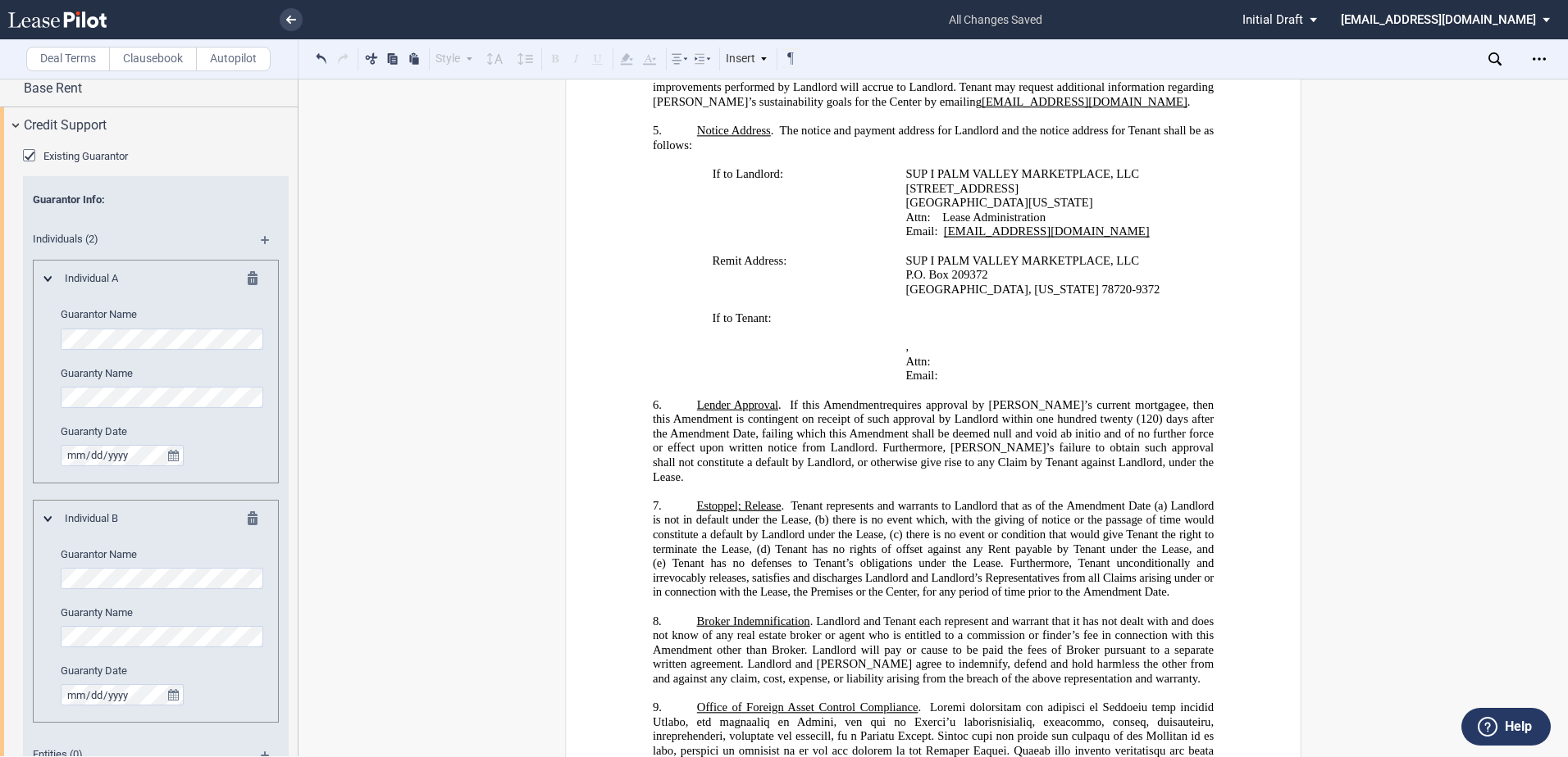
scroll to position [177, 0]
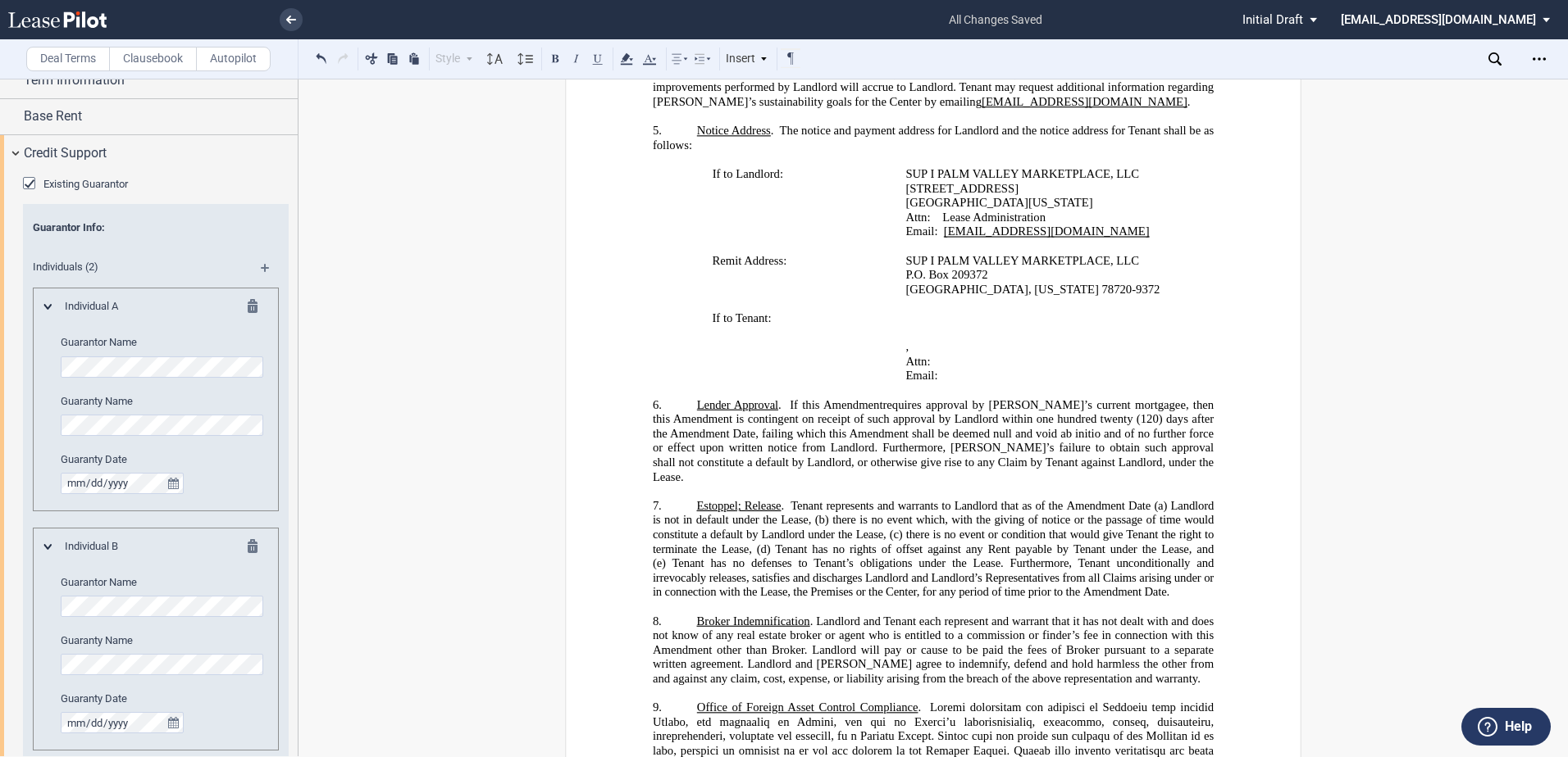
click at [20, 604] on div "Existing Guarantor Guarantor Info : Individuals (2) Individual A Guarantor Name…" at bounding box center [148, 500] width 298 height 659
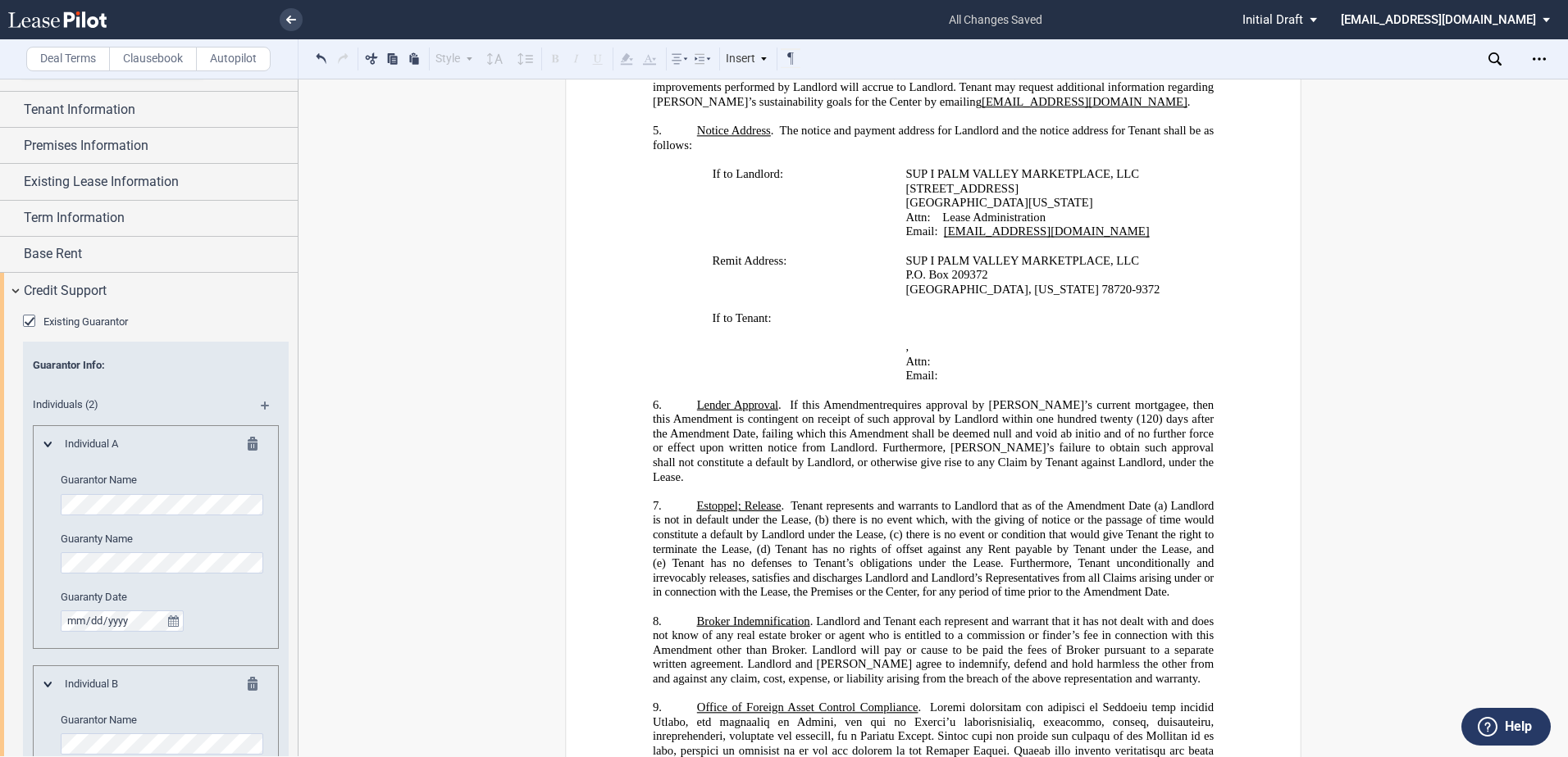
scroll to position [0, 0]
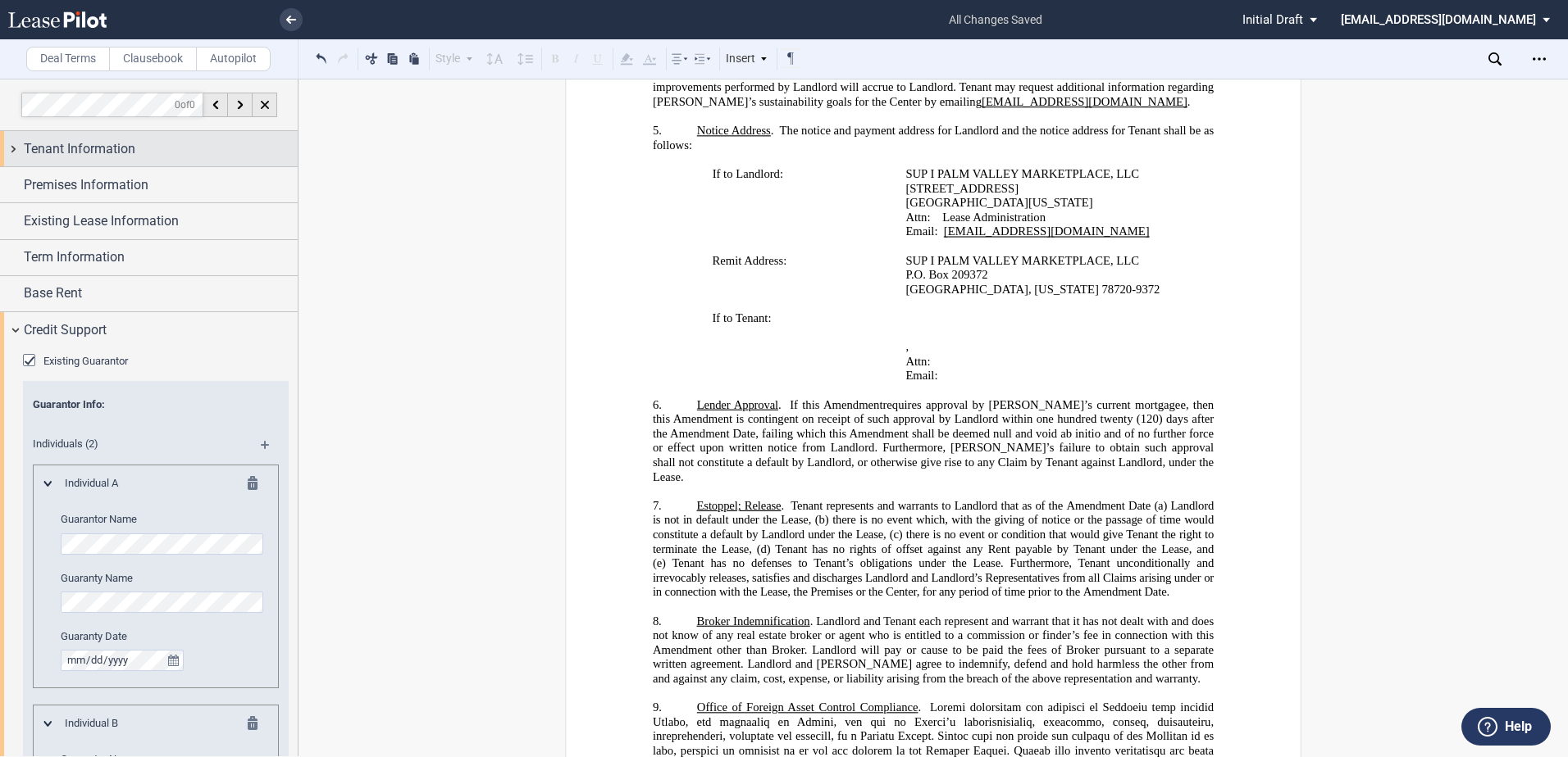
click at [60, 145] on span "Tenant Information" at bounding box center [80, 148] width 112 height 19
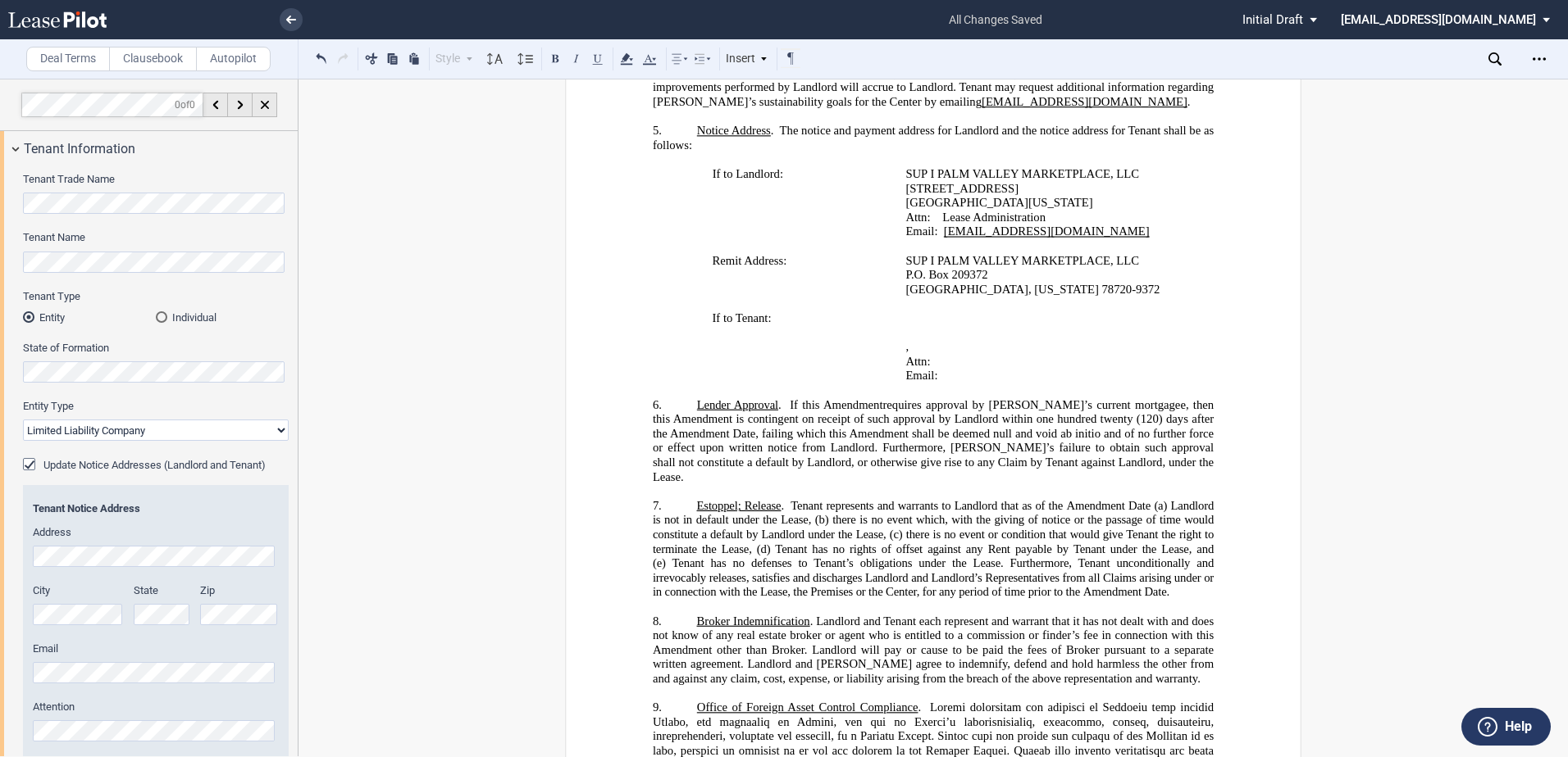
click at [23, 737] on div "Tenant Notice Address Address City State Zip Email Attention" at bounding box center [156, 630] width 266 height 256
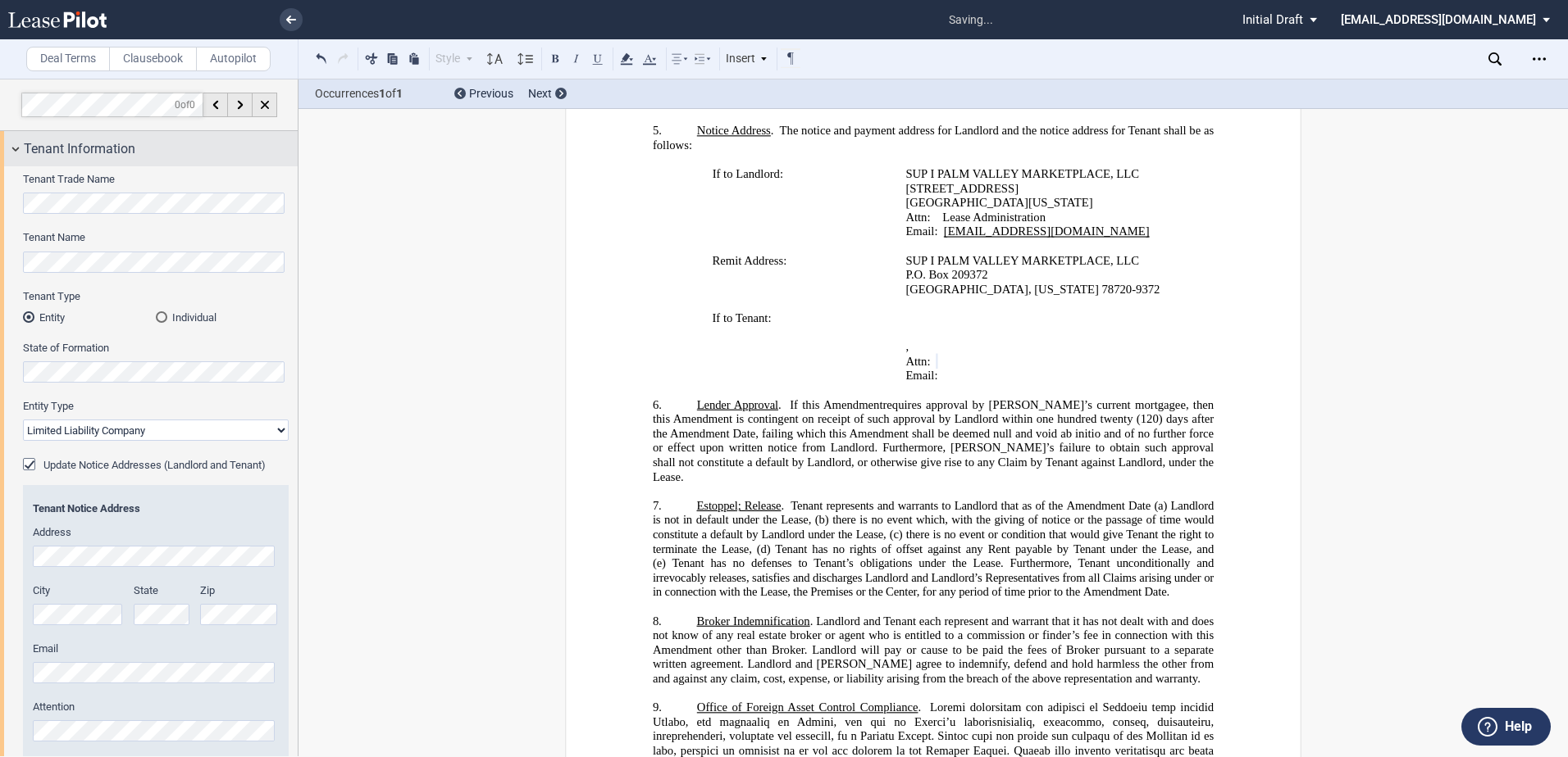
click at [21, 148] on div "Tenant Information" at bounding box center [148, 148] width 298 height 35
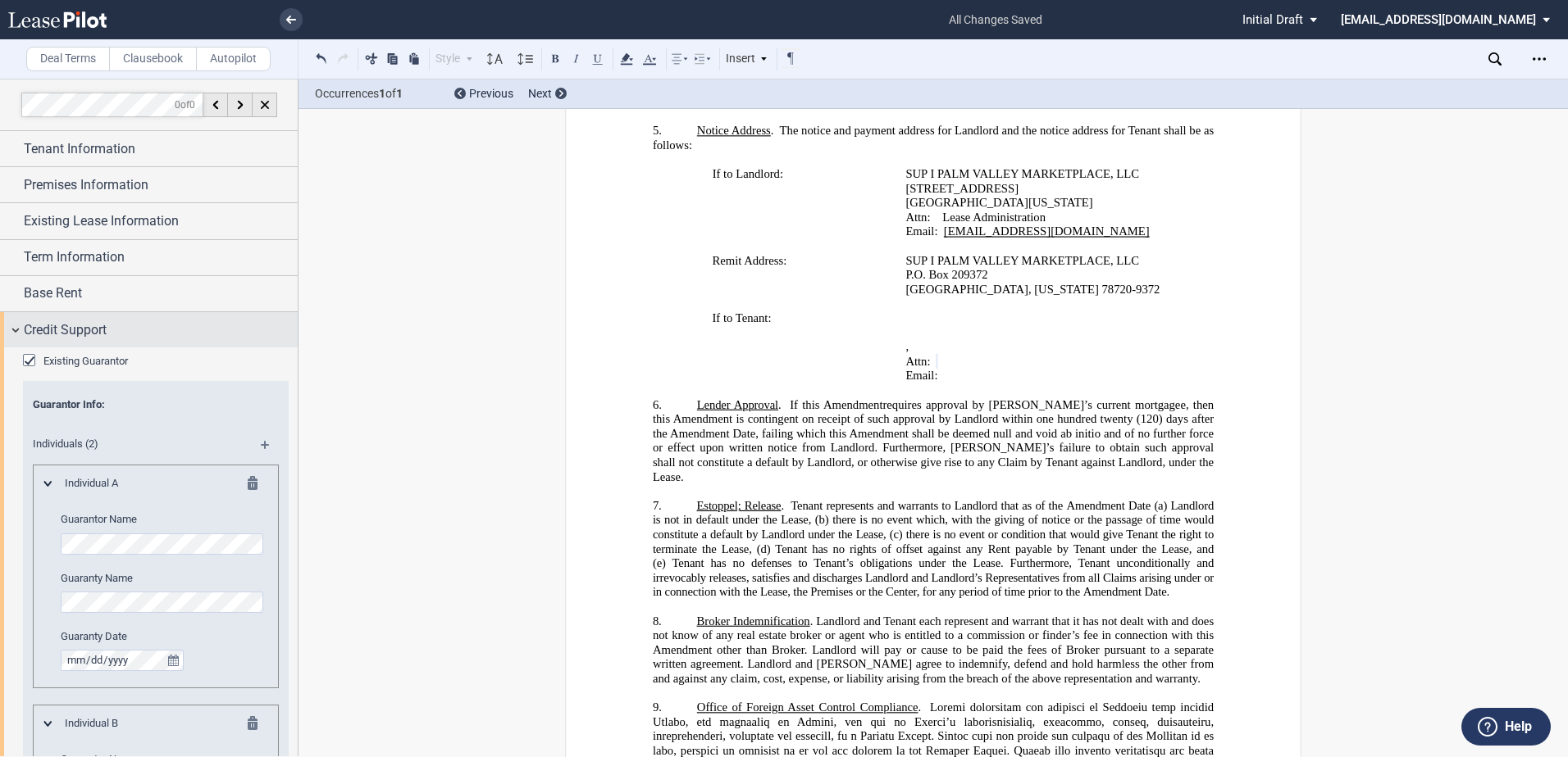
click at [24, 322] on span "Credit Support" at bounding box center [65, 330] width 82 height 19
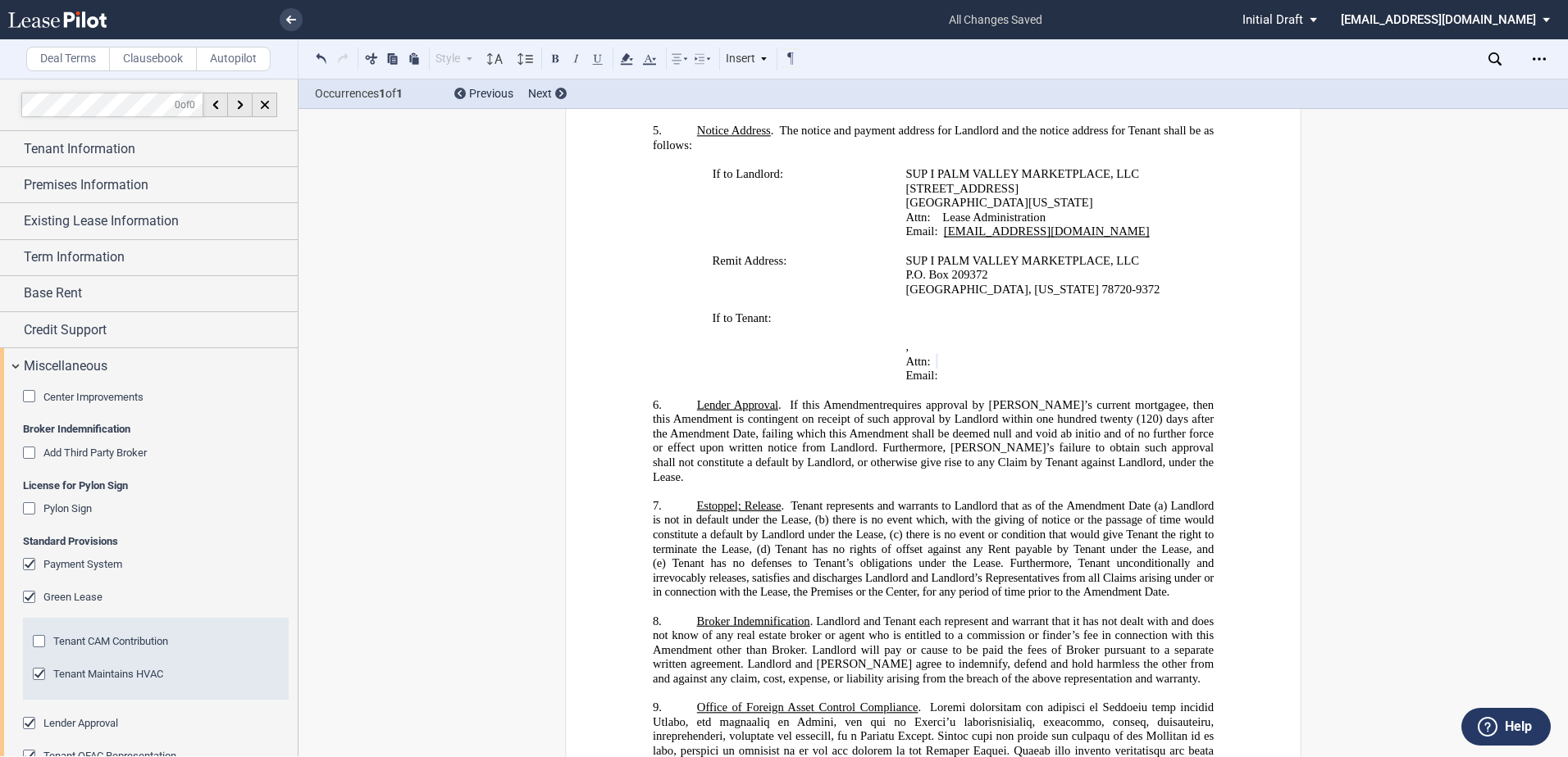
click at [27, 725] on div "Lender Approval" at bounding box center [31, 725] width 16 height 16
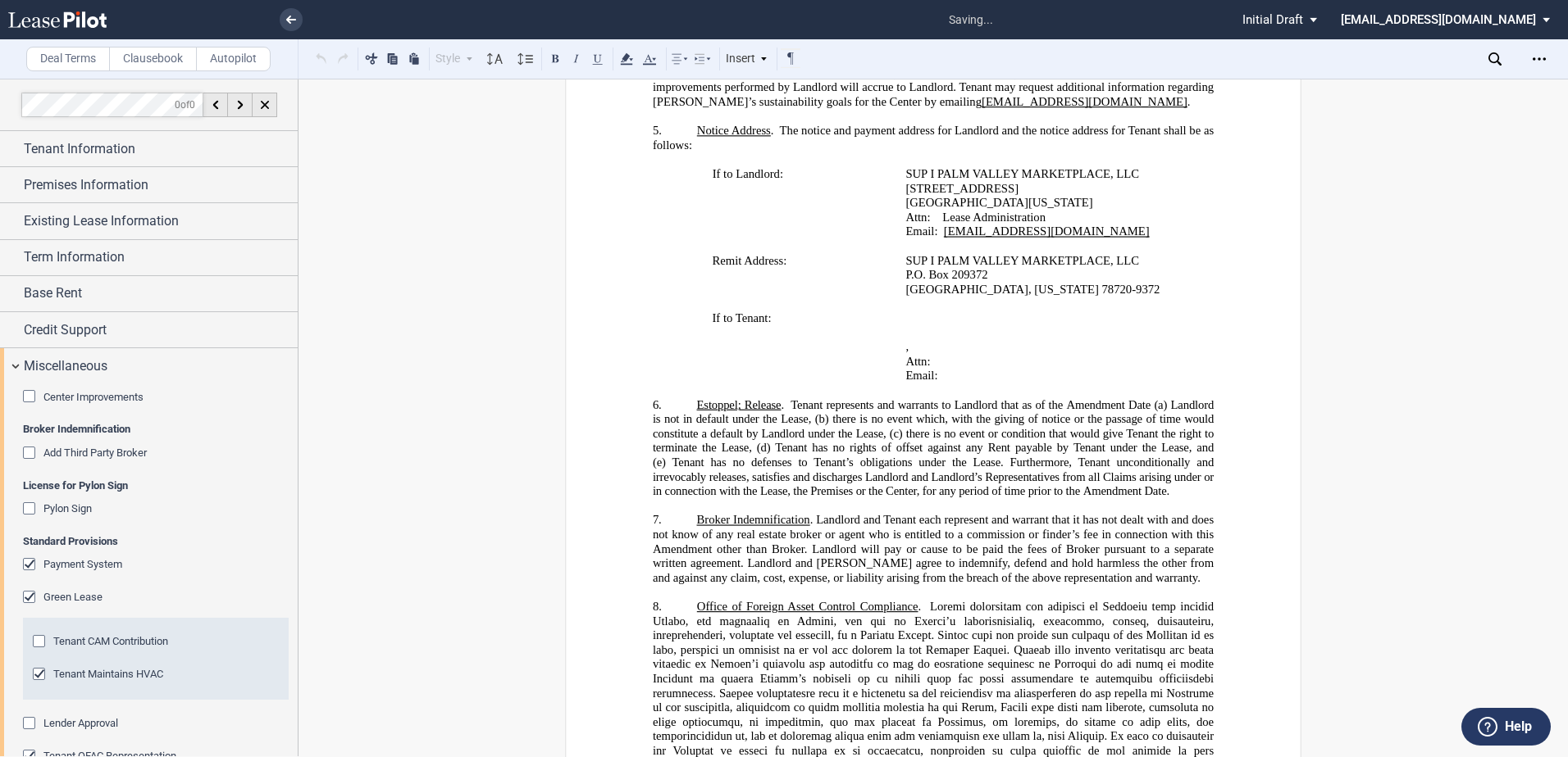
click at [37, 750] on div "Tenant OFAC Representation" at bounding box center [31, 758] width 16 height 16
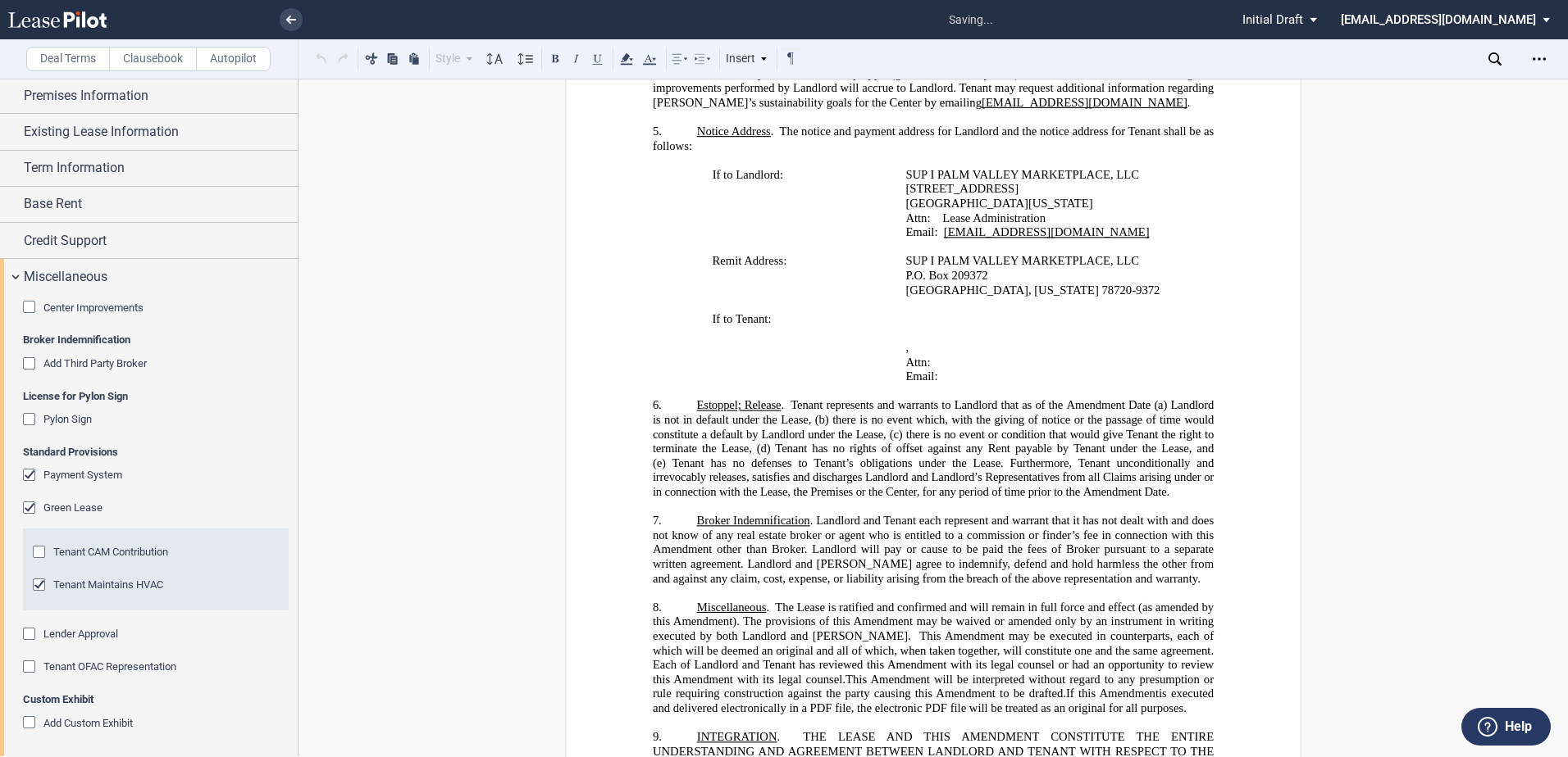
scroll to position [92, 0]
click at [160, 61] on label "Clausebook" at bounding box center [153, 59] width 88 height 25
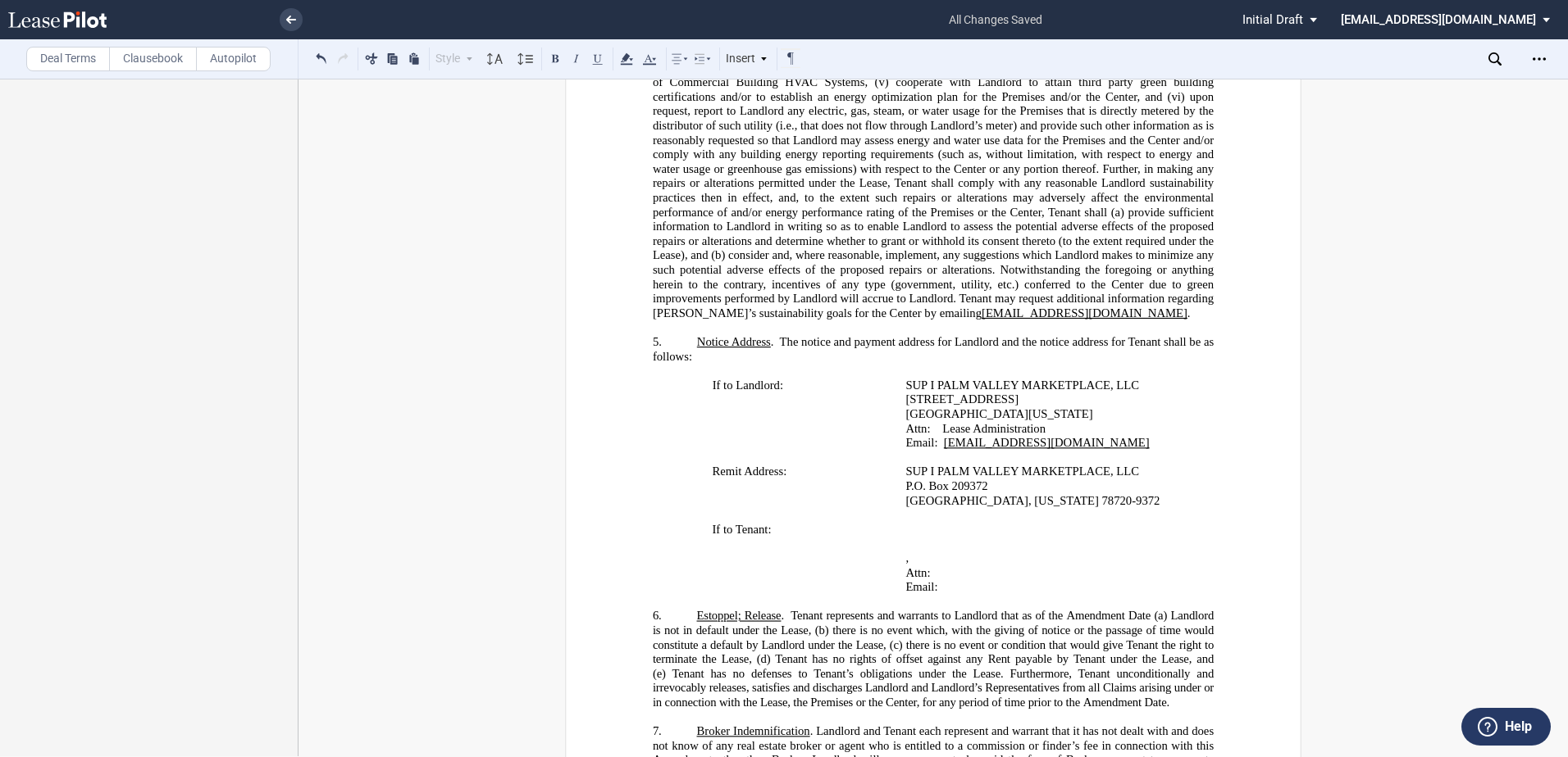
scroll to position [1098, 0]
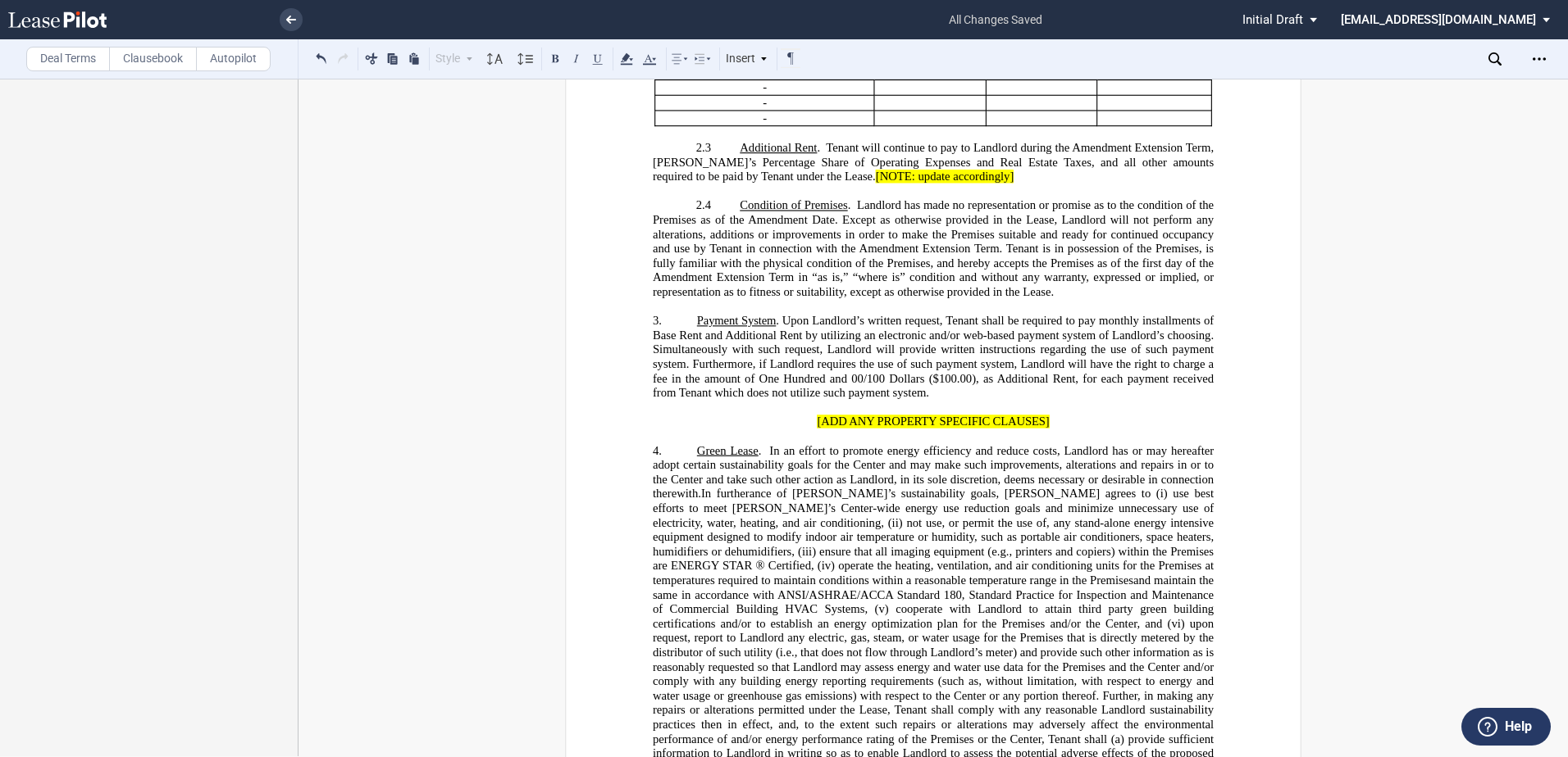
click at [731, 184] on p "2.3 Additional Rent . Tenant will continue to pay to Landlord during the ﻿ ﻿ ﻿ …" at bounding box center [933, 162] width 561 height 43
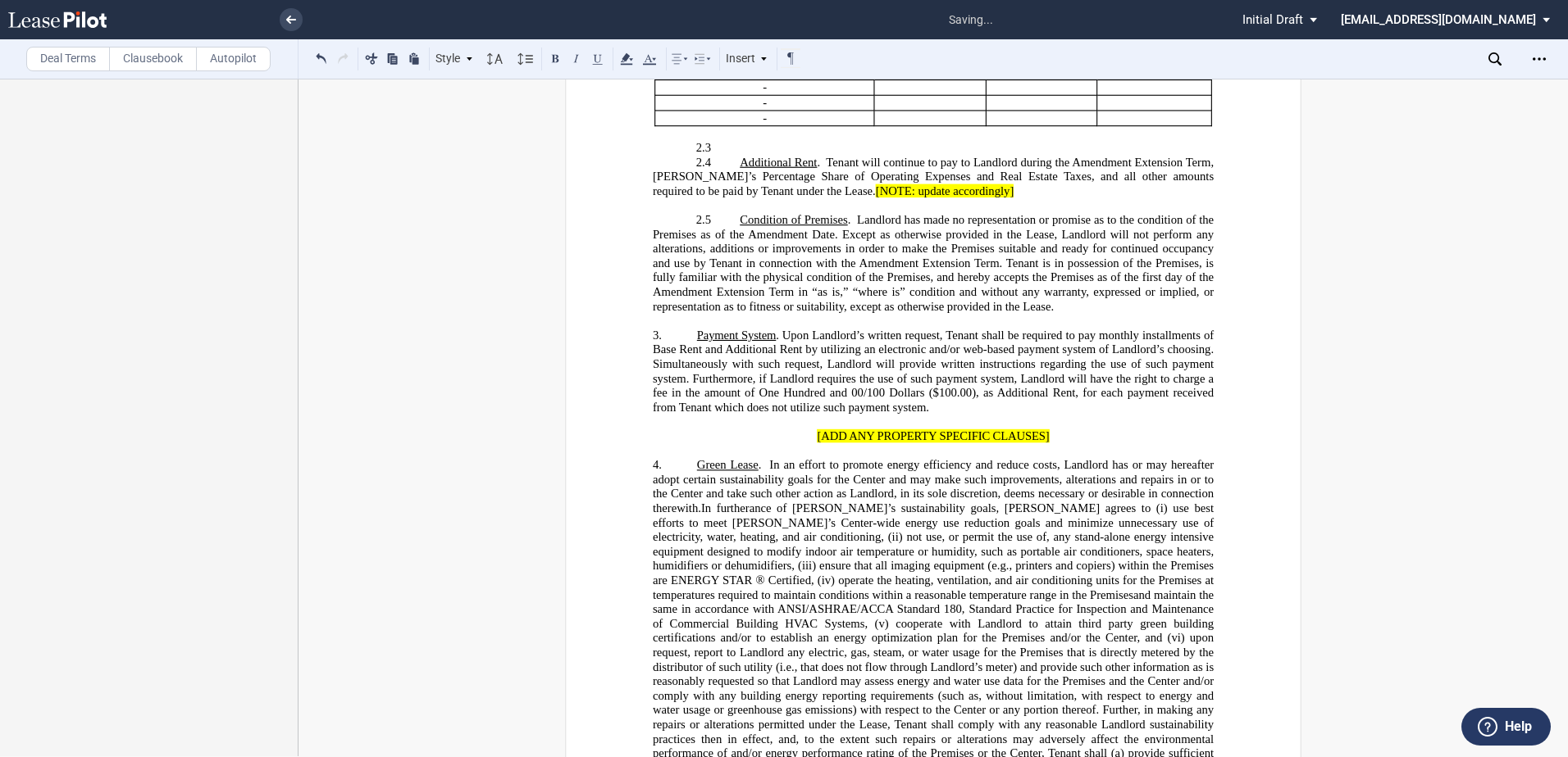
drag, startPoint x: 741, startPoint y: 234, endPoint x: 728, endPoint y: 242, distance: 15.3
drag, startPoint x: 728, startPoint y: 242, endPoint x: 716, endPoint y: 252, distance: 15.6
drag, startPoint x: 716, startPoint y: 252, endPoint x: 754, endPoint y: 246, distance: 38.5
click at [754, 156] on p "2.3 ﻿" at bounding box center [933, 148] width 561 height 15
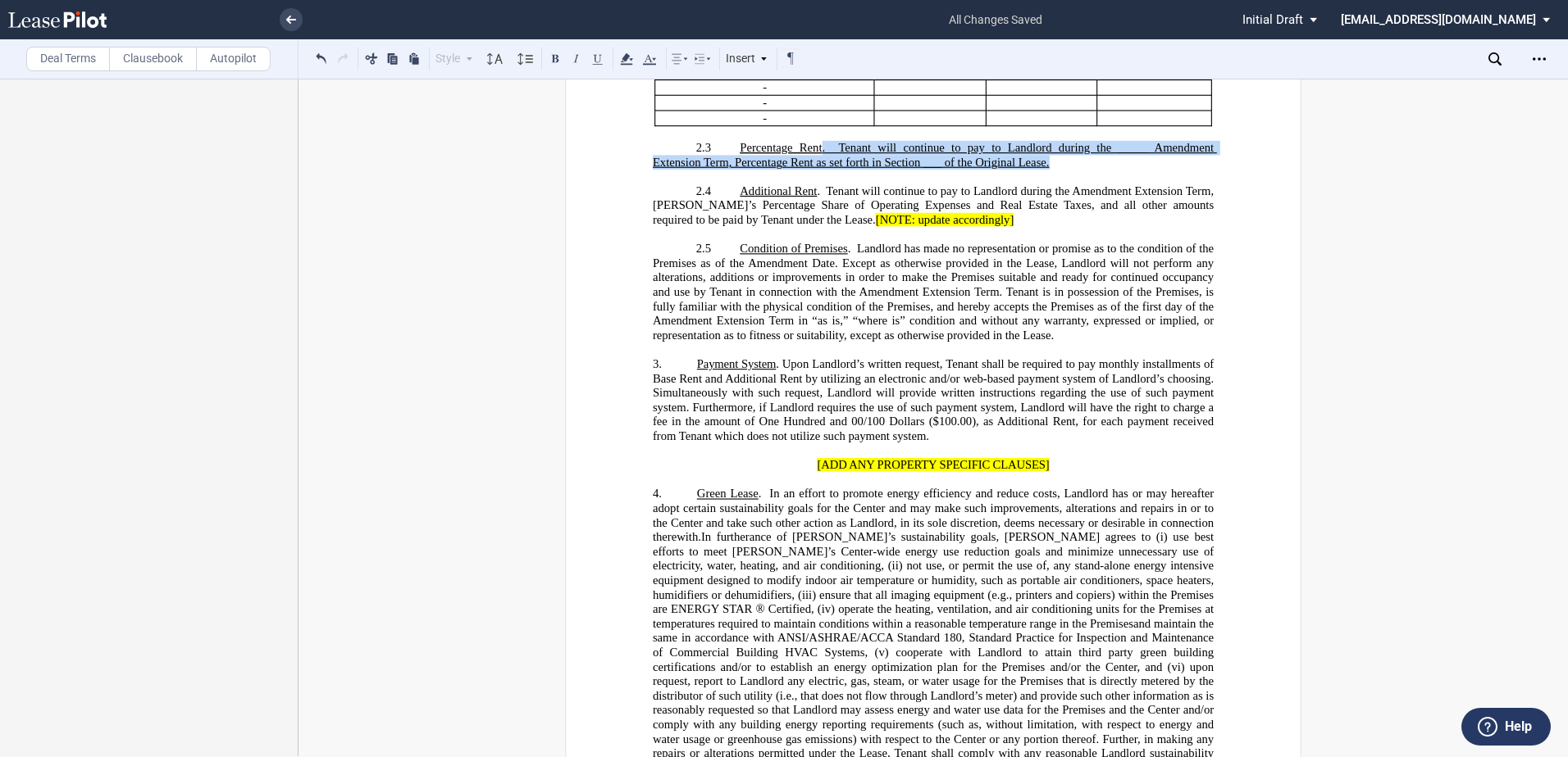
drag, startPoint x: 1050, startPoint y: 264, endPoint x: 819, endPoint y: 249, distance: 231.5
click at [819, 169] on p "2.3 ﻿ Percentage Rent . Tenant will continue to pay to Landlord during the ____…" at bounding box center [933, 155] width 561 height 28
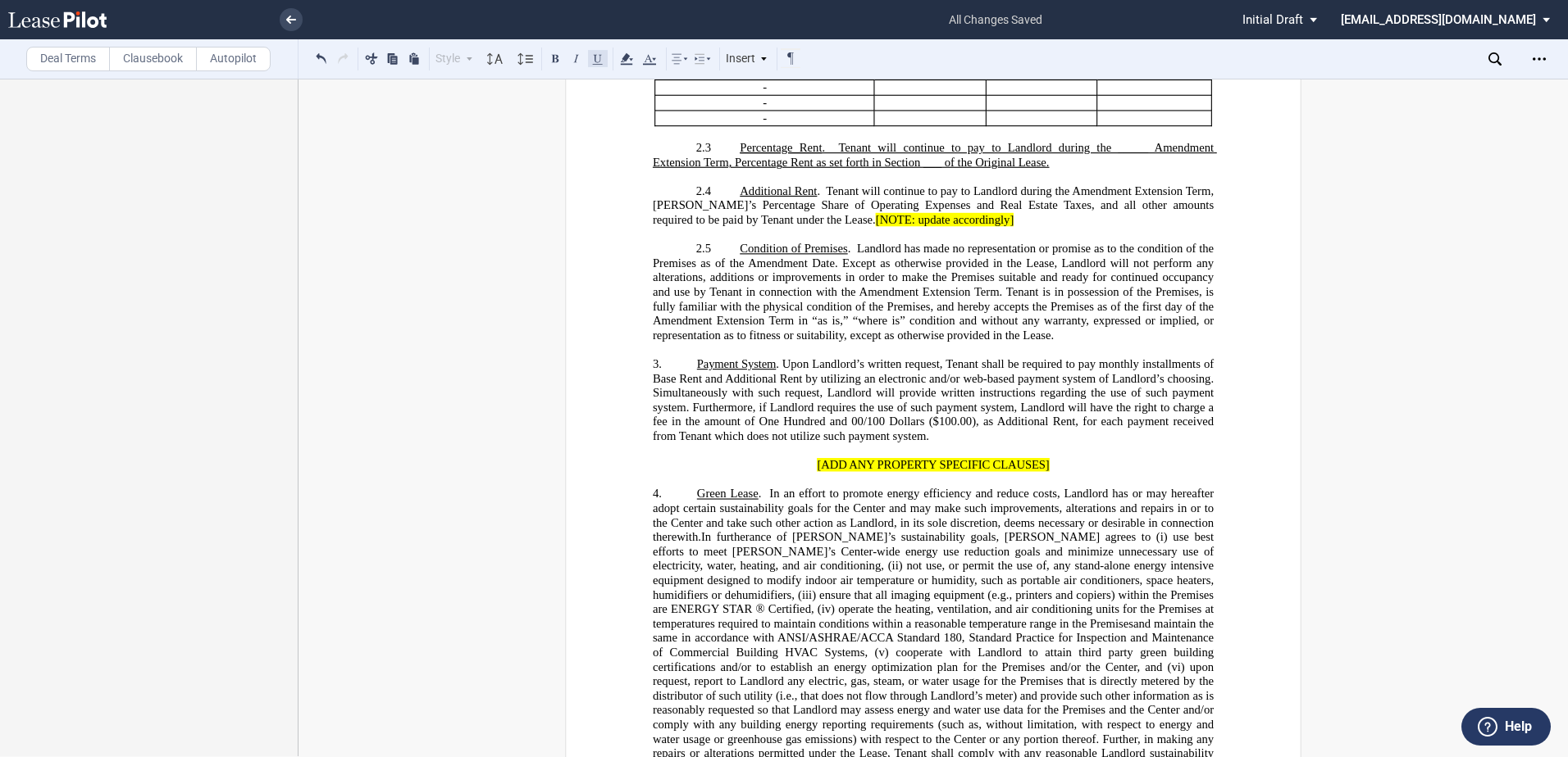
click at [594, 61] on button at bounding box center [597, 58] width 19 height 19
click at [1074, 169] on p "2.3 ﻿ Percentage Rent . Tenant will continue to pay to Landlord during the ____…" at bounding box center [933, 155] width 561 height 28
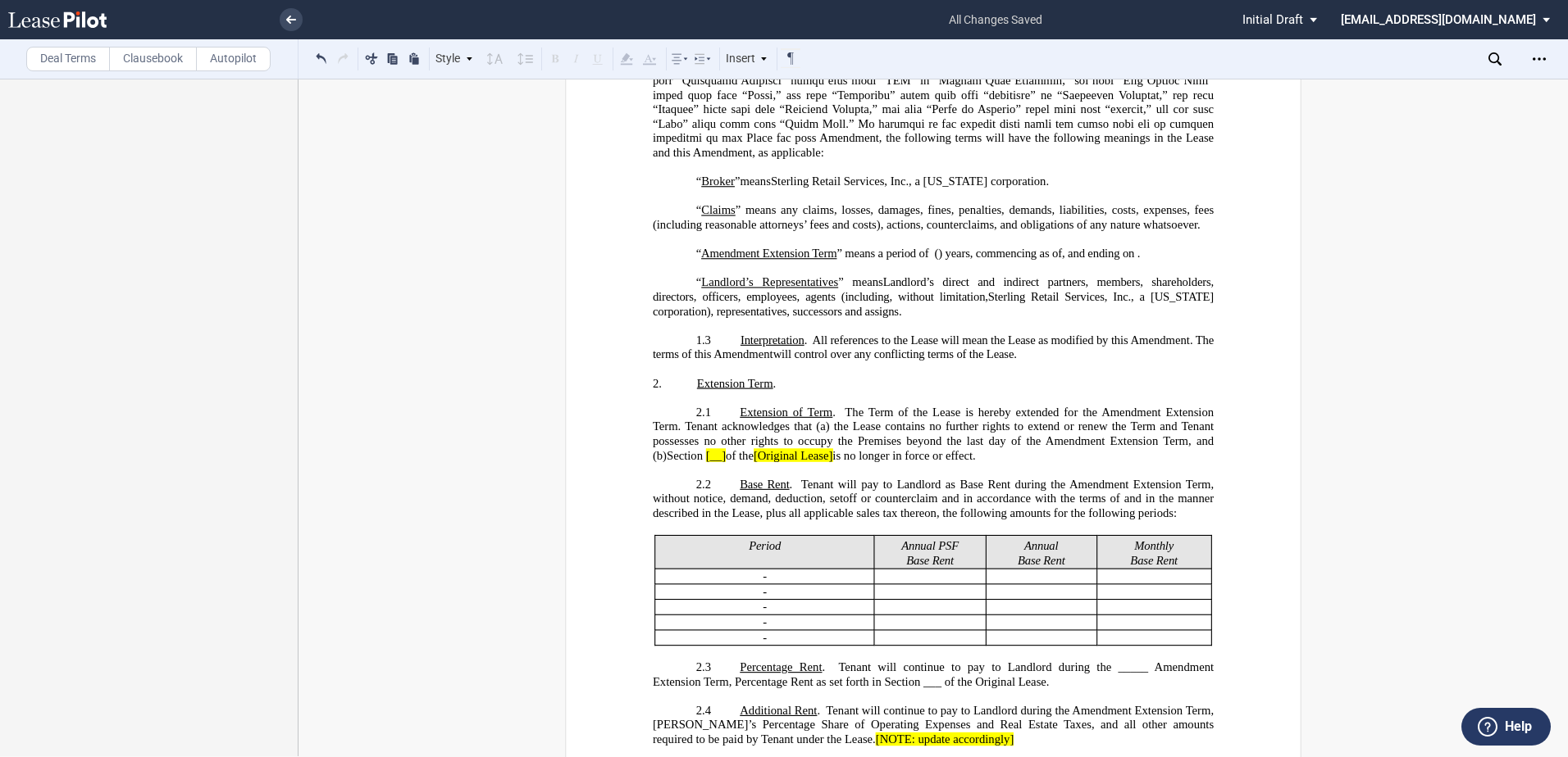
scroll to position [687, 0]
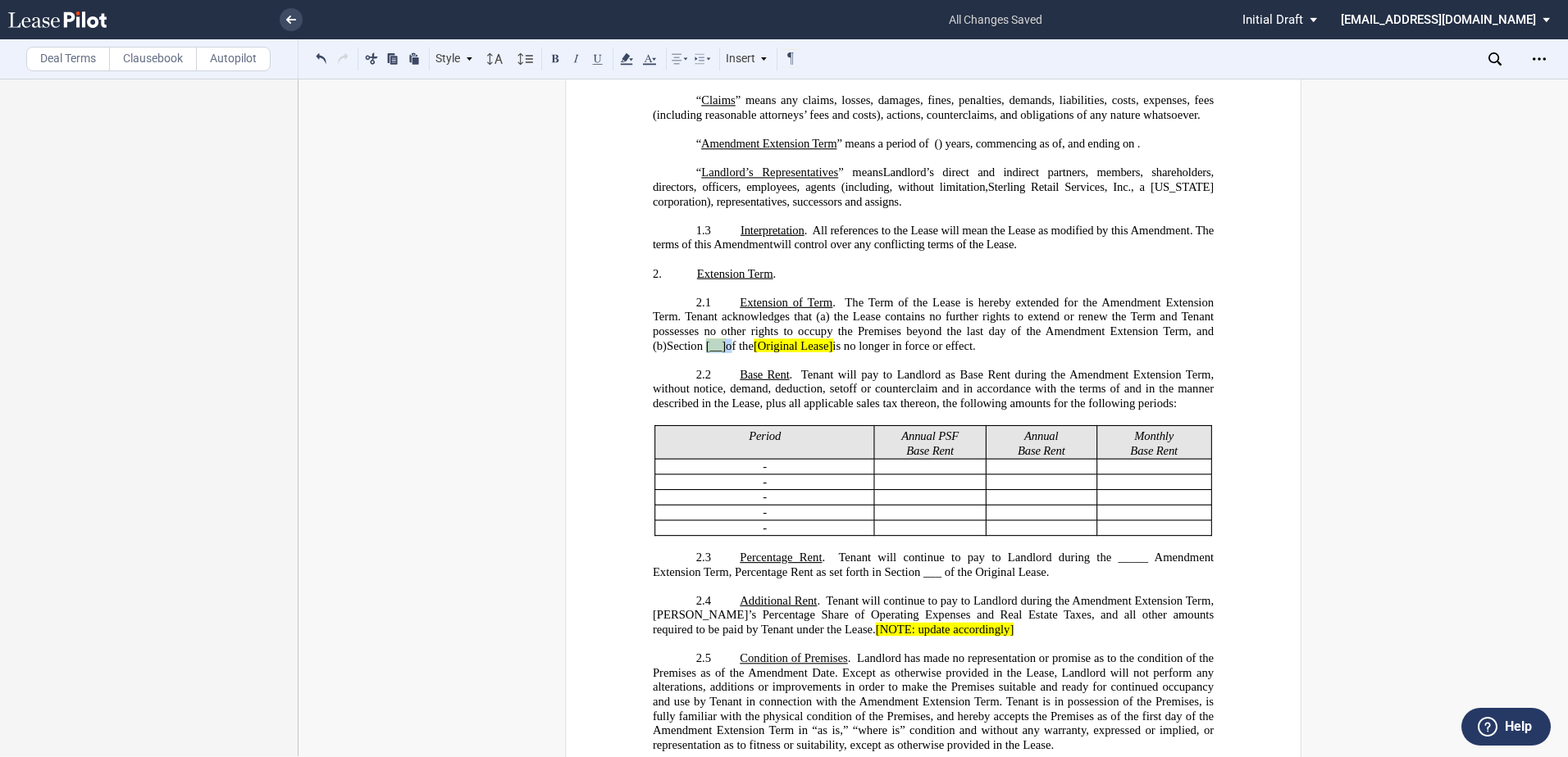
drag, startPoint x: 756, startPoint y: 435, endPoint x: 780, endPoint y: 428, distance: 25.0
click at [780, 352] on span "Section [__] of the [Original Lease]" at bounding box center [749, 345] width 166 height 14
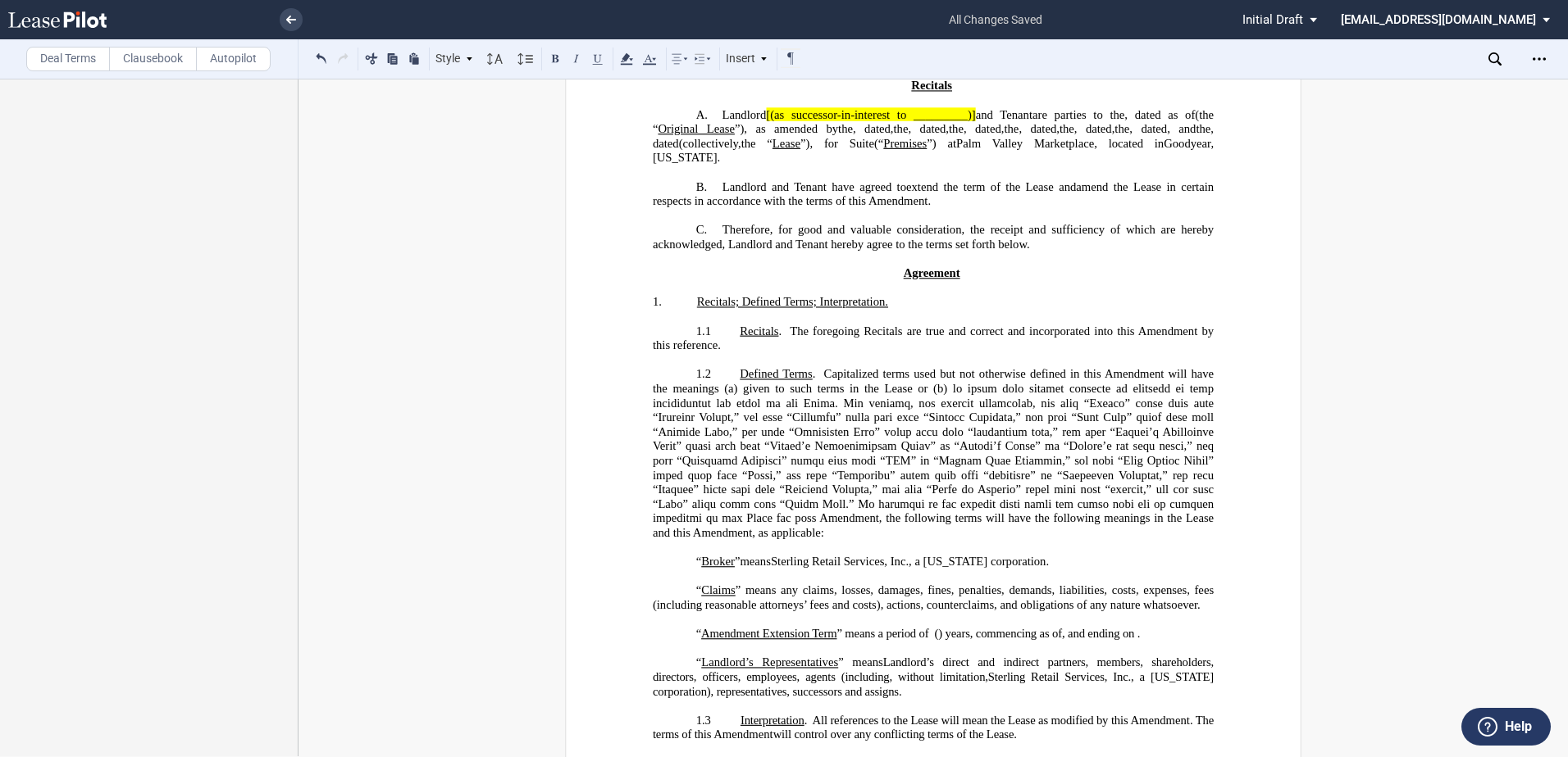
scroll to position [196, 0]
click at [1167, 137] on span ", and" at bounding box center [1181, 130] width 28 height 14
click at [1026, 152] on span ", the Sixth Amendment“) and" at bounding box center [934, 137] width 563 height 27
click at [1125, 152] on span ", the (“Sixth Amendment“) and" at bounding box center [934, 137] width 563 height 27
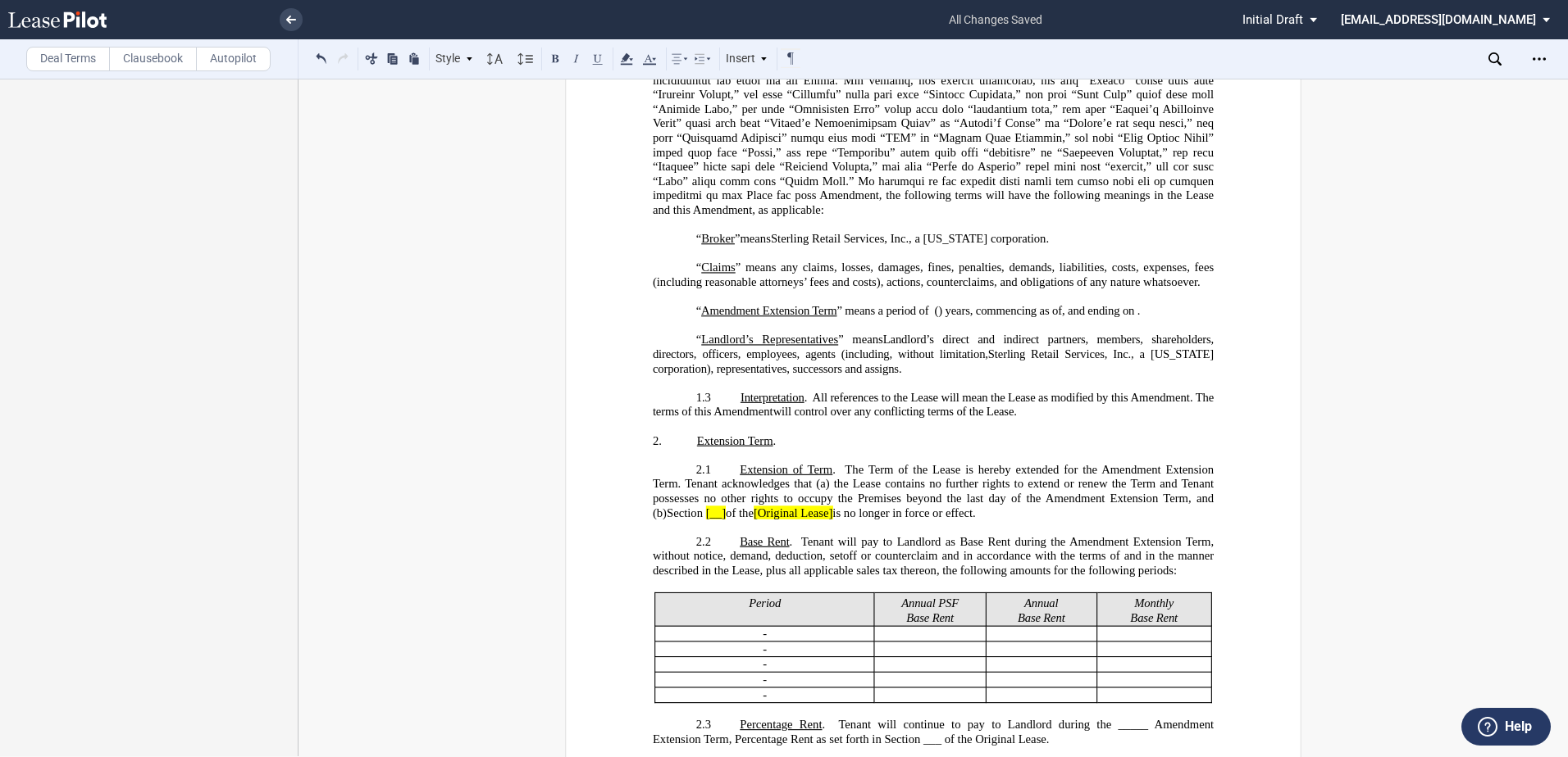
scroll to position [524, 0]
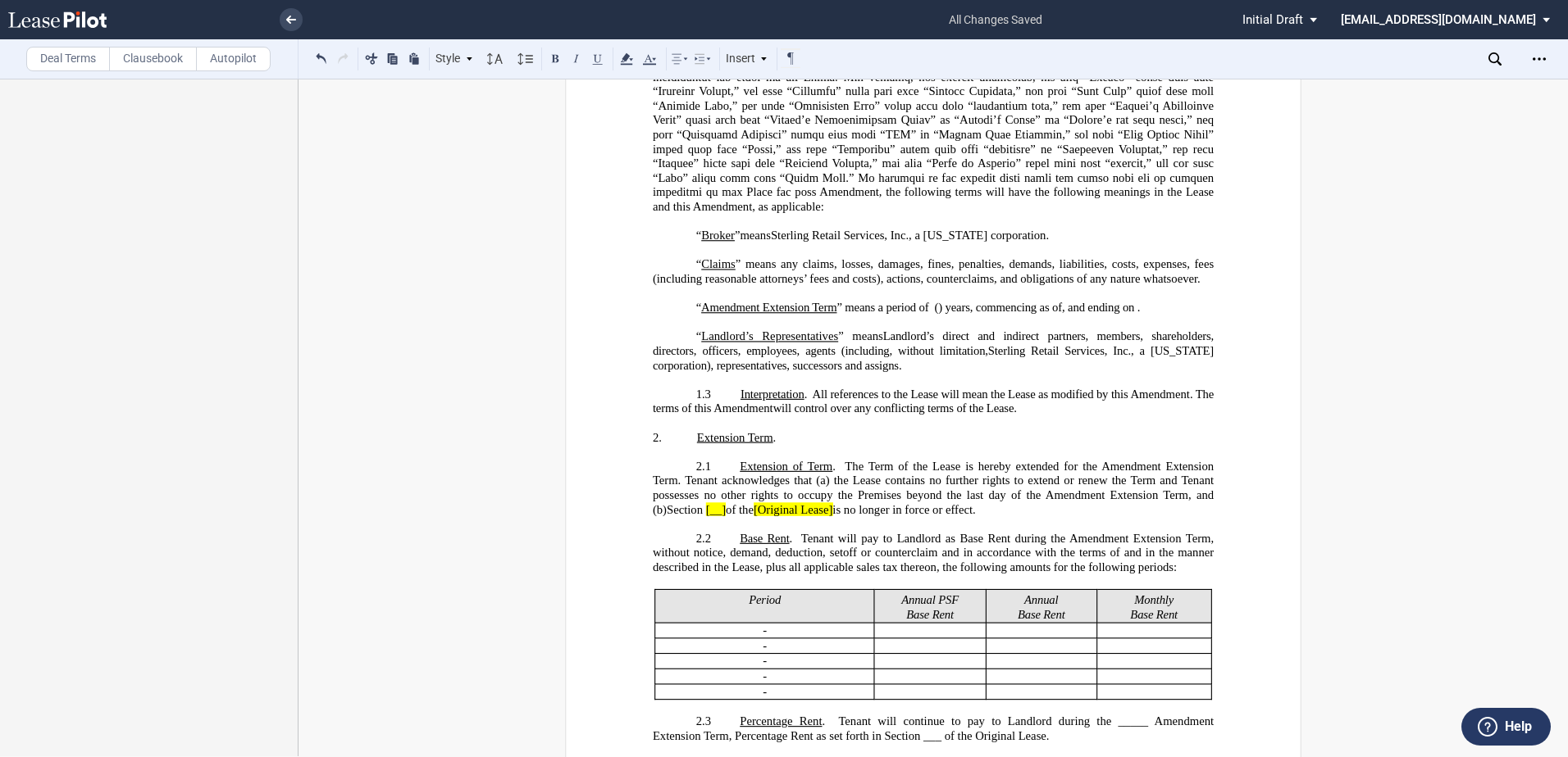
click at [725, 516] on span "[__]" at bounding box center [715, 509] width 19 height 14
click at [625, 54] on icon at bounding box center [626, 59] width 19 height 19
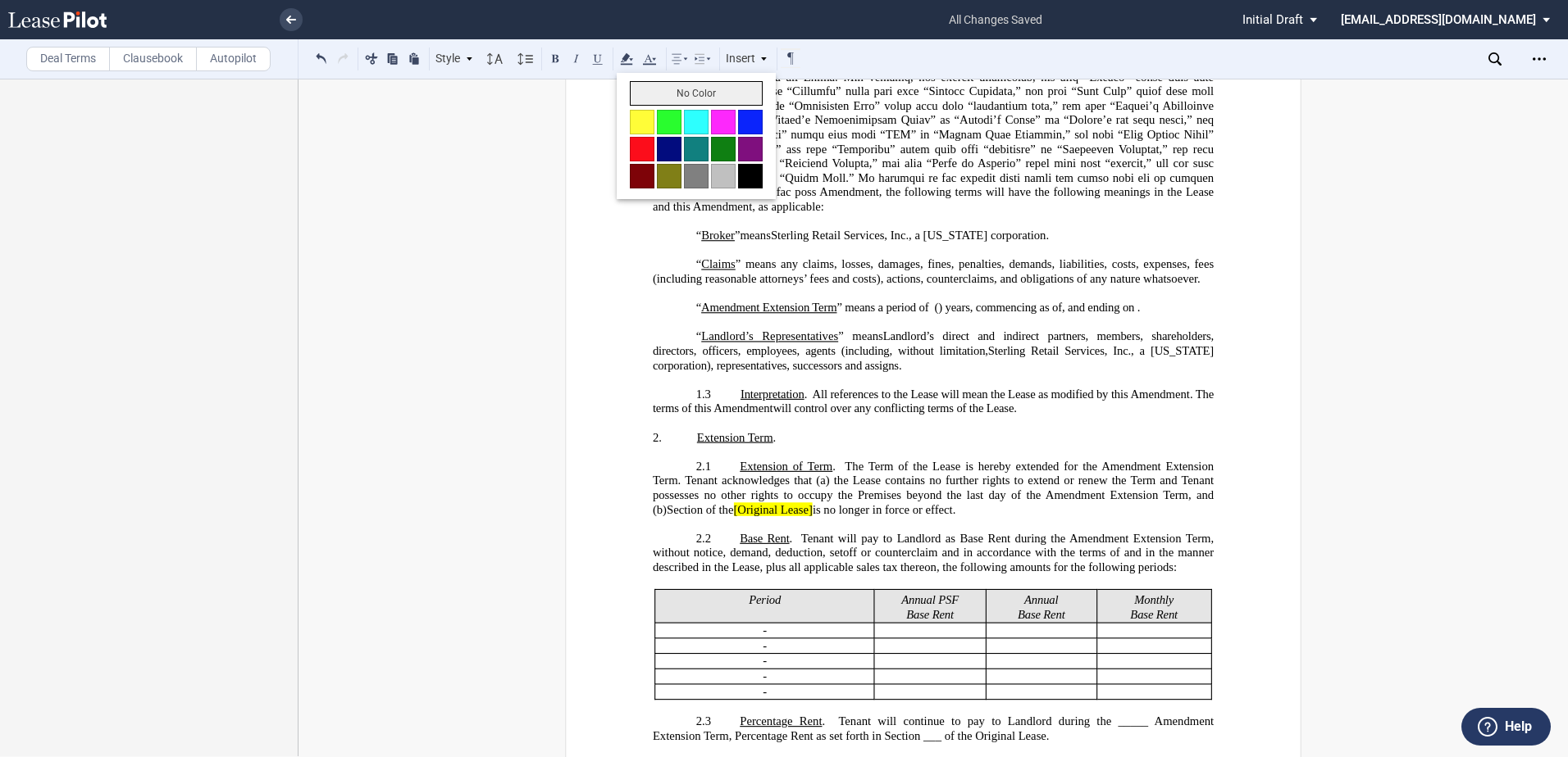
click at [645, 97] on button "No Color" at bounding box center [696, 93] width 133 height 25
click at [878, 516] on span "is no longer in force or effect." at bounding box center [887, 509] width 143 height 14
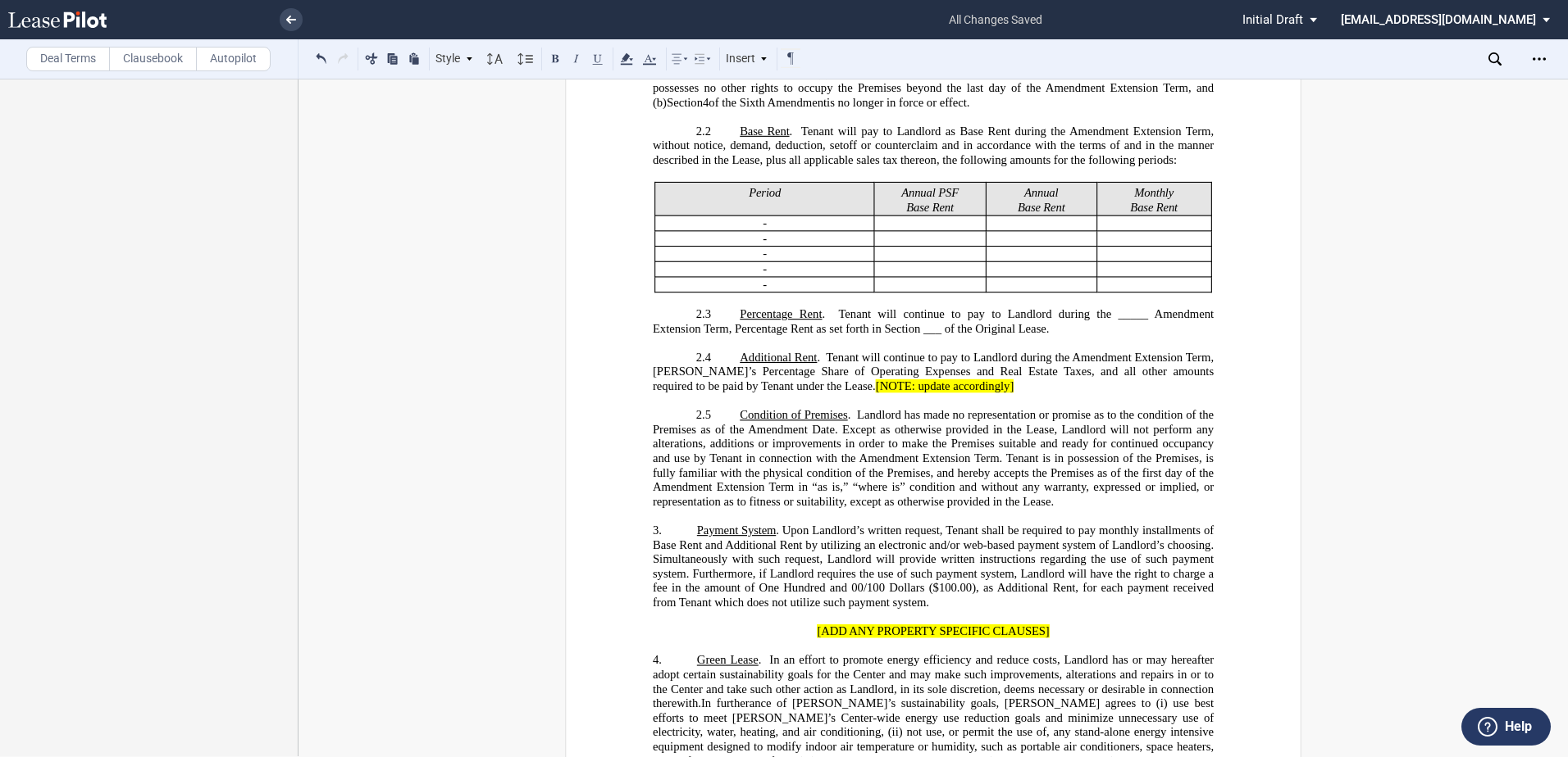
scroll to position [934, 0]
click at [685, 608] on p "3. Payment System . Upon Landlord’s written request, Tenant shall be required t…" at bounding box center [933, 564] width 561 height 87
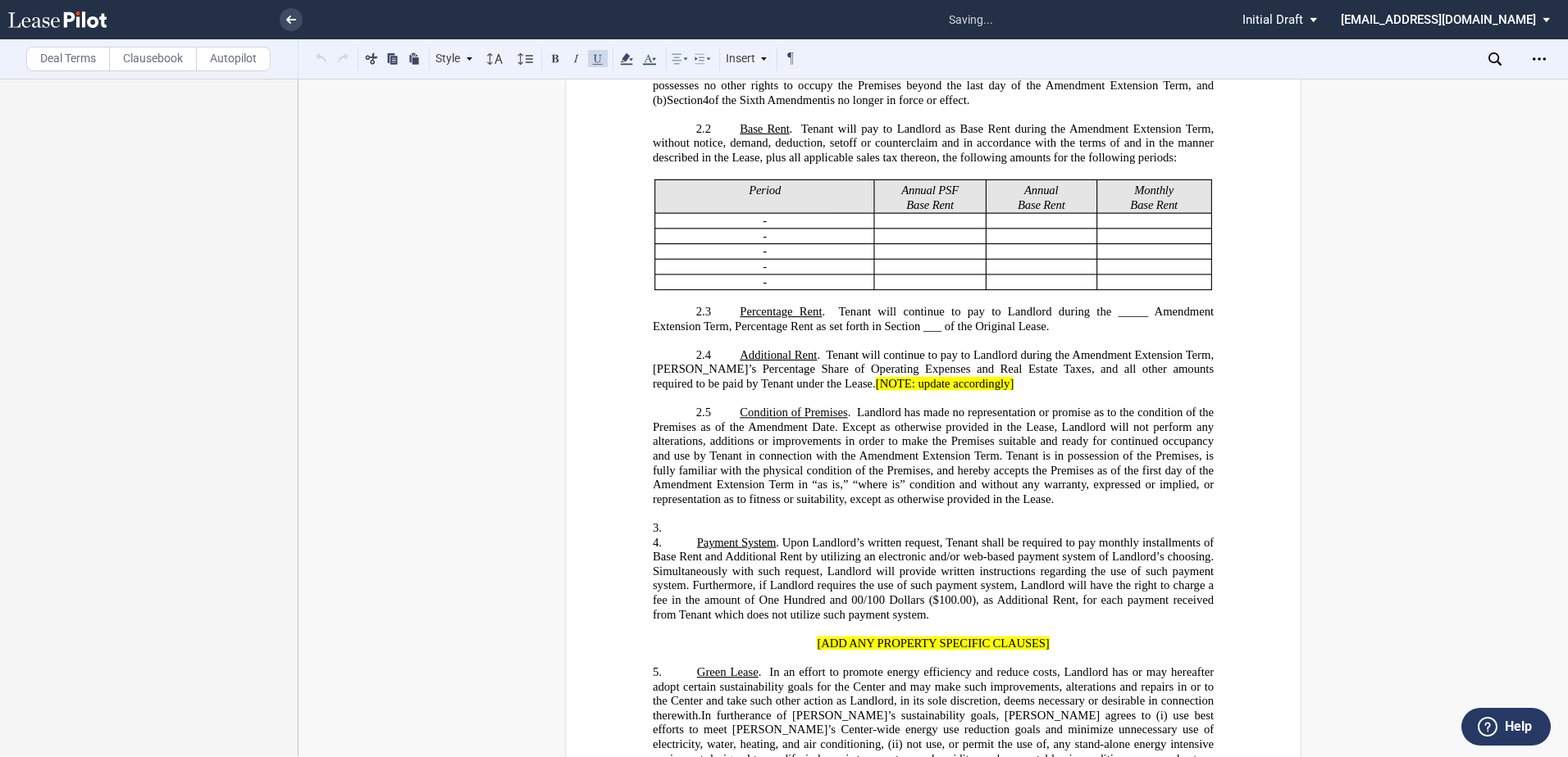
click at [694, 536] on p "3. ﻿" at bounding box center [933, 528] width 561 height 15
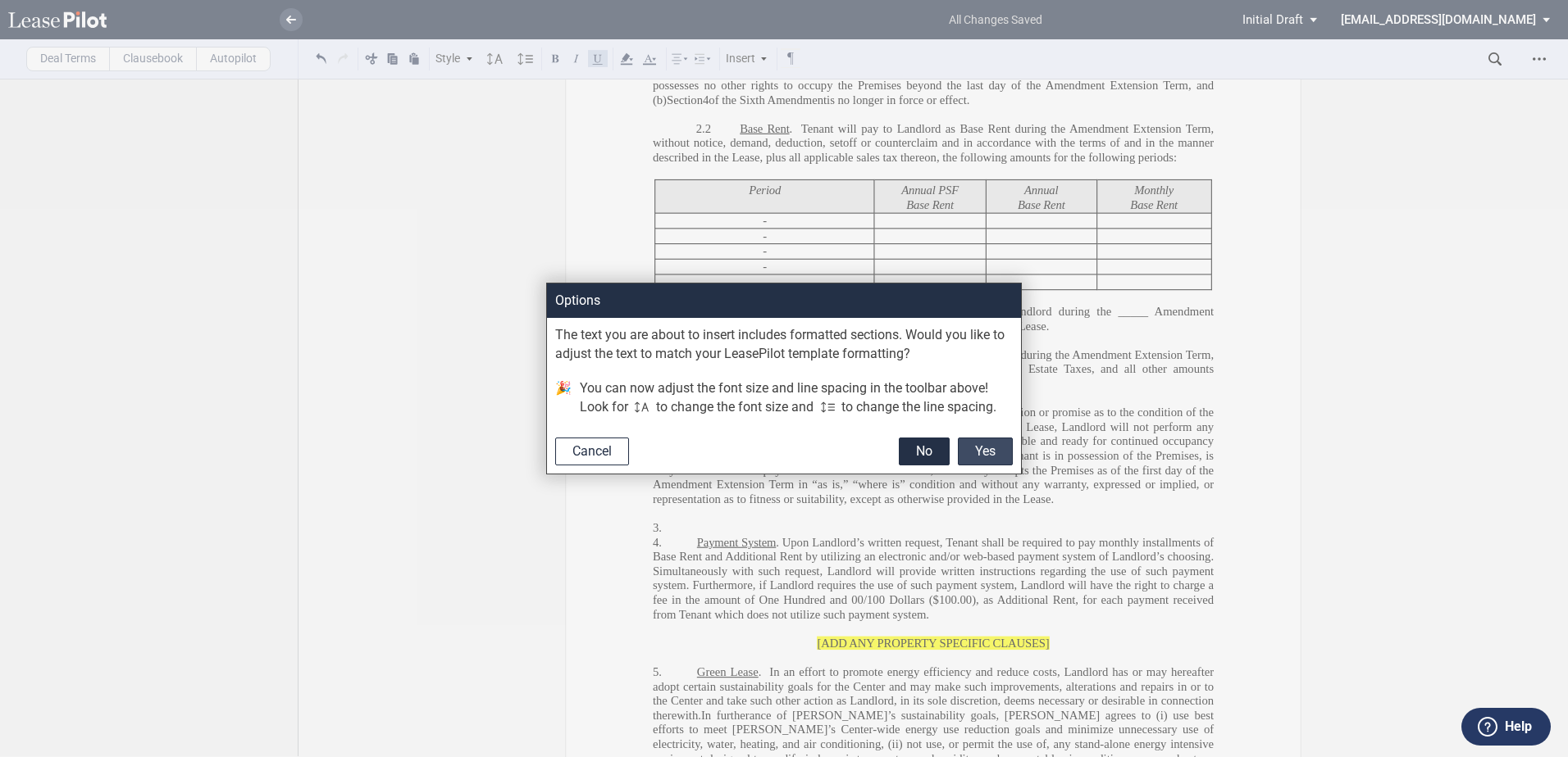
click at [966, 450] on button "Yes" at bounding box center [985, 451] width 55 height 27
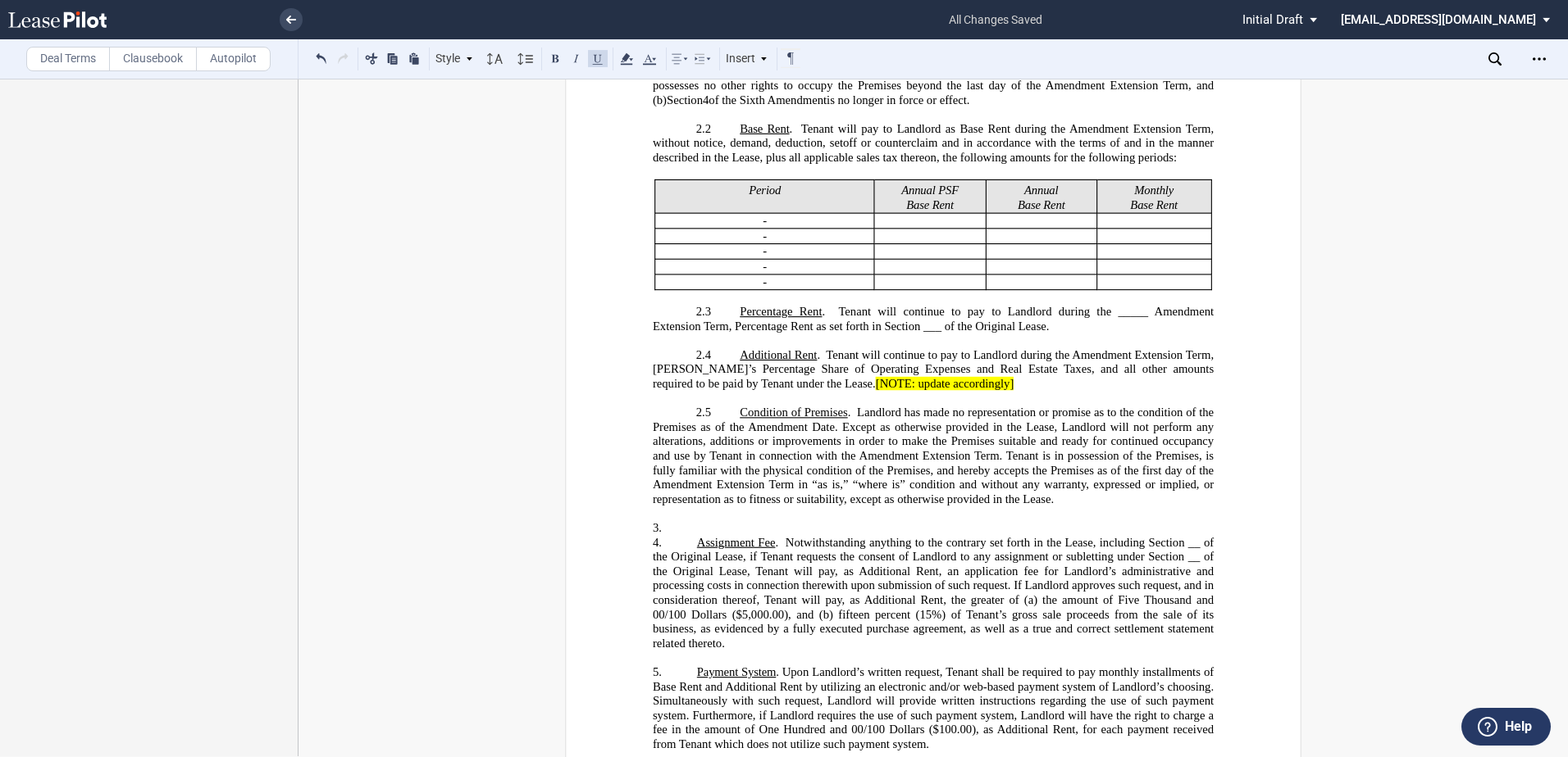
click at [687, 640] on p "4. Assignment Fee . Notwithstanding anything to the contrary set forth in the L…" at bounding box center [933, 594] width 561 height 115
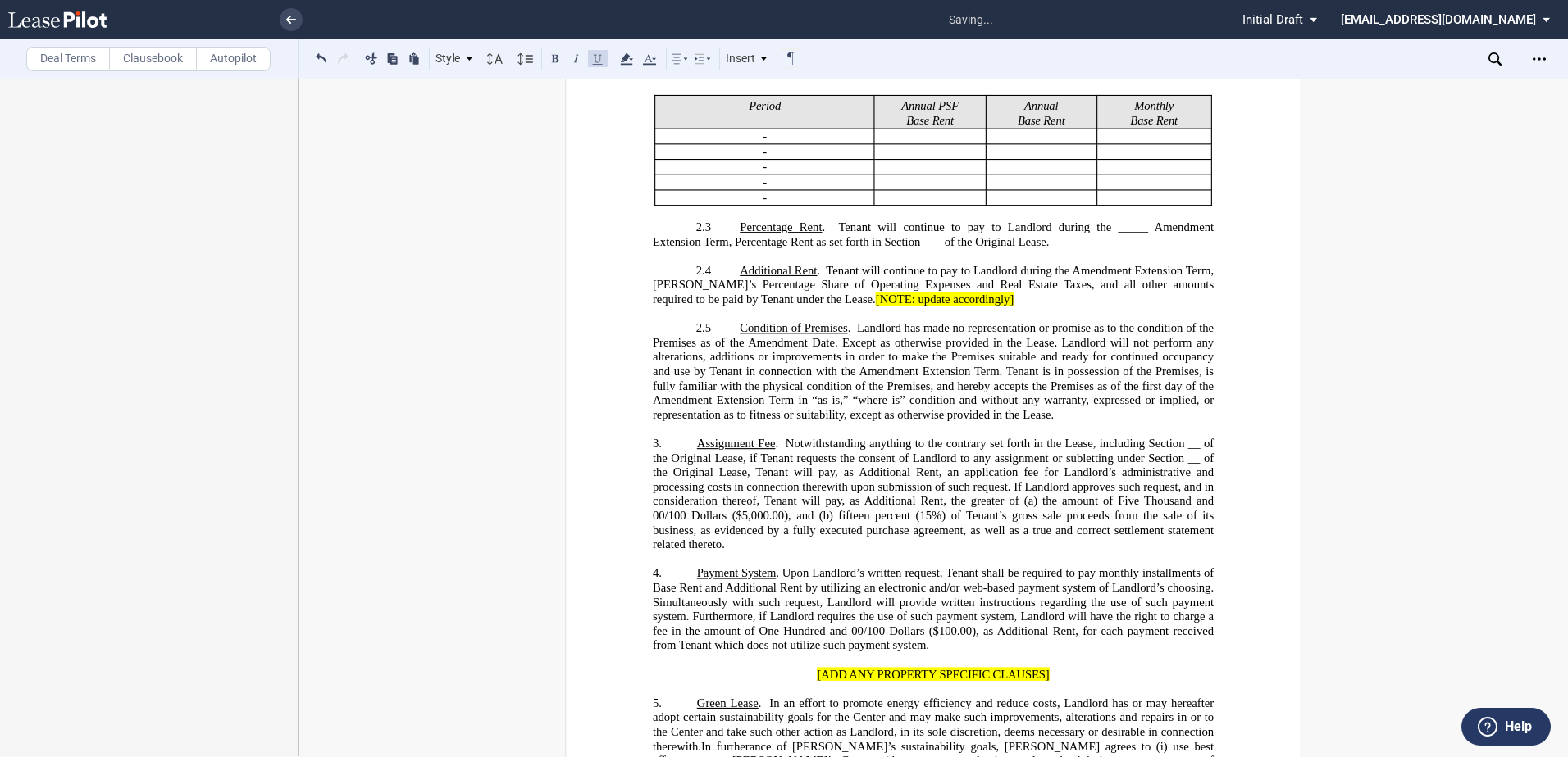
scroll to position [1179, 0]
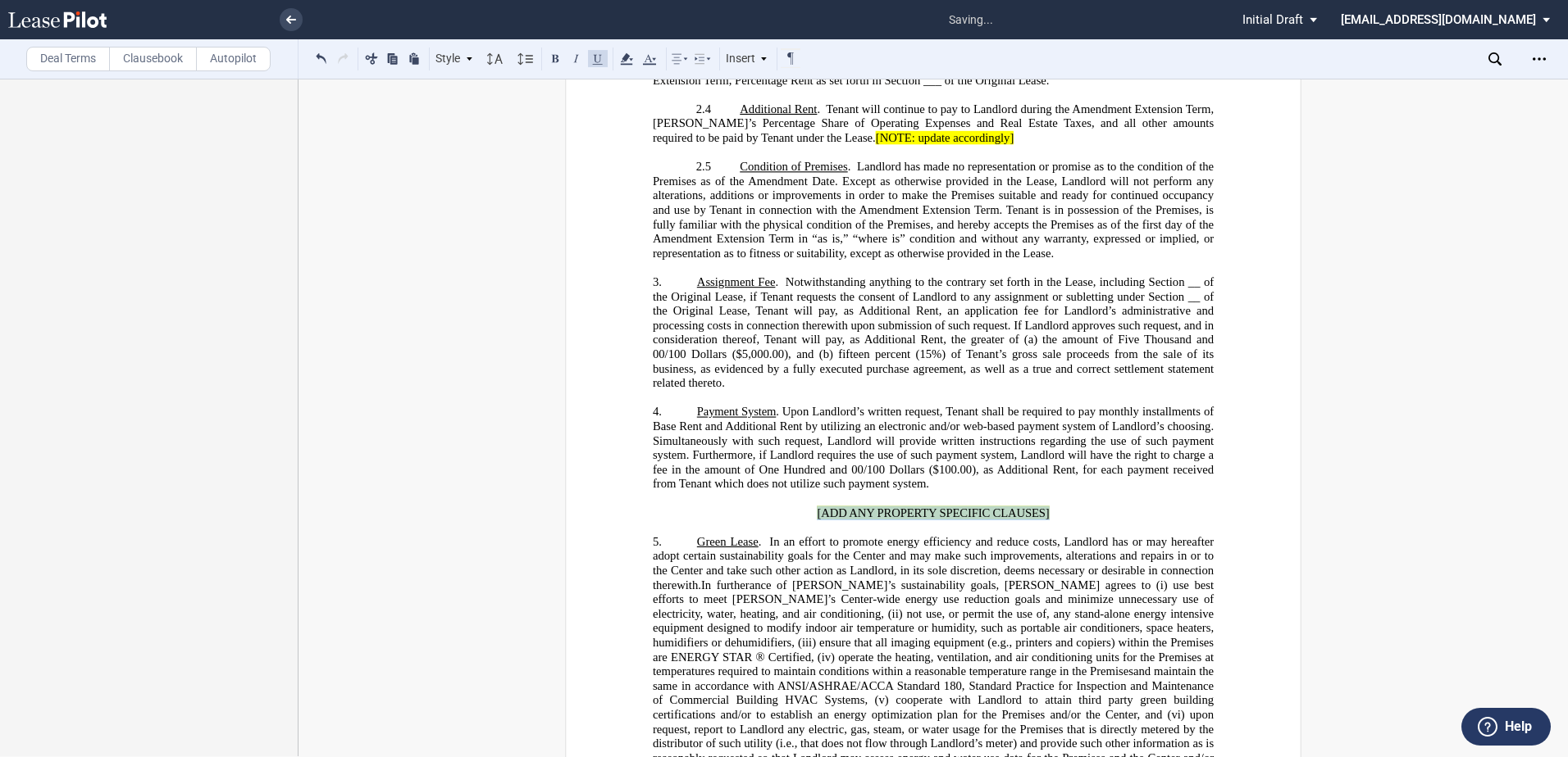
drag, startPoint x: 720, startPoint y: 597, endPoint x: 1103, endPoint y: 619, distance: 383.6
drag, startPoint x: 920, startPoint y: 610, endPoint x: 879, endPoint y: 614, distance: 41.2
click at [879, 521] on span "[ADD ANY PROPERTY SPECIFIC CLAUSES]" at bounding box center [933, 513] width 232 height 14
click at [878, 521] on span "[ADD ANY PROPERTY SPECIFIC CLAUSES]" at bounding box center [933, 513] width 232 height 14
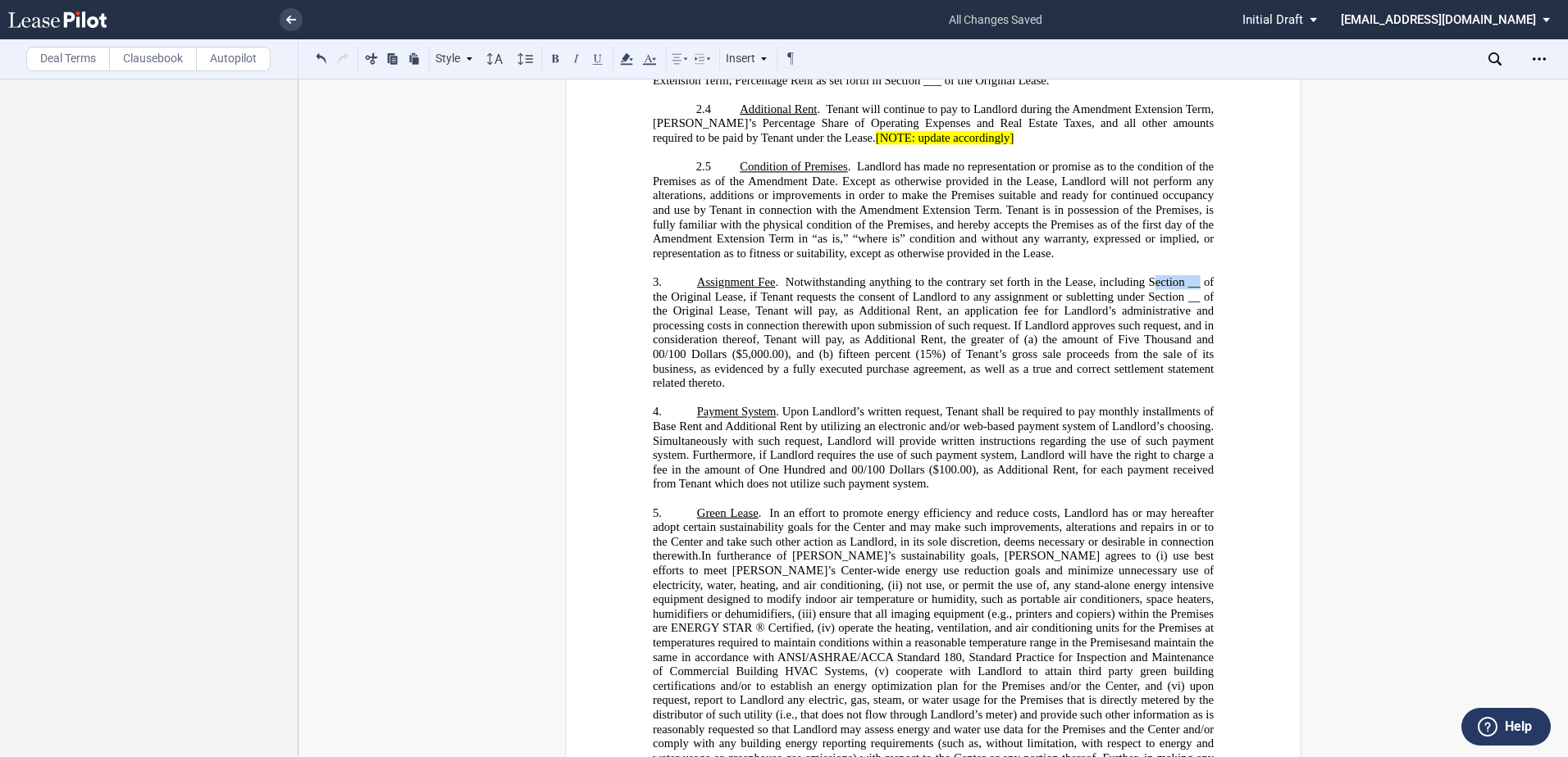
drag, startPoint x: 1149, startPoint y: 380, endPoint x: 1194, endPoint y: 380, distance: 45.0
click at [1194, 303] on span "Notwithstanding anything to the contrary set forth in the Lease, including Sect…" at bounding box center [935, 289] width 564 height 27
click at [628, 56] on use at bounding box center [626, 59] width 12 height 12
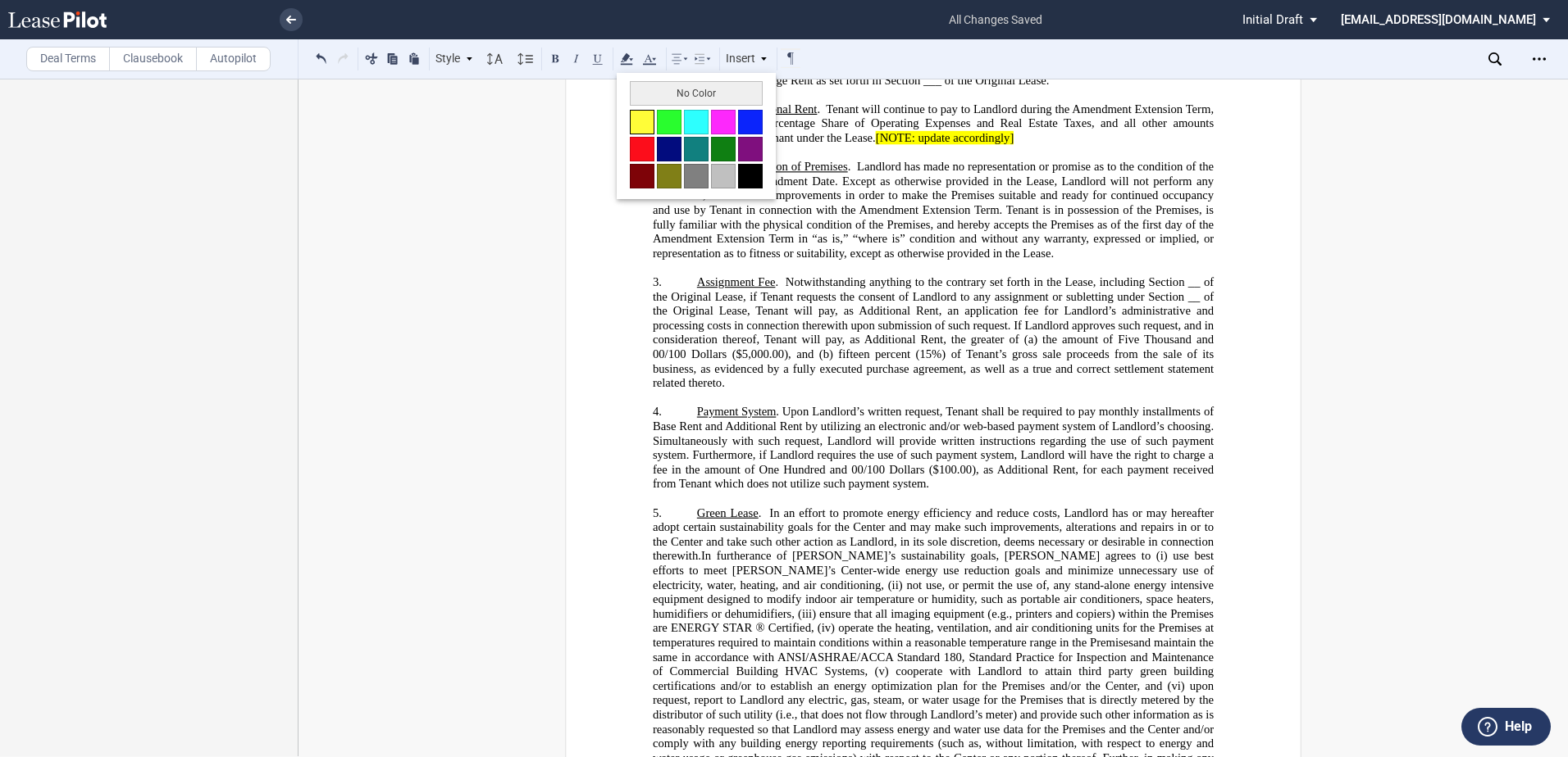
click at [641, 117] on button at bounding box center [642, 122] width 25 height 25
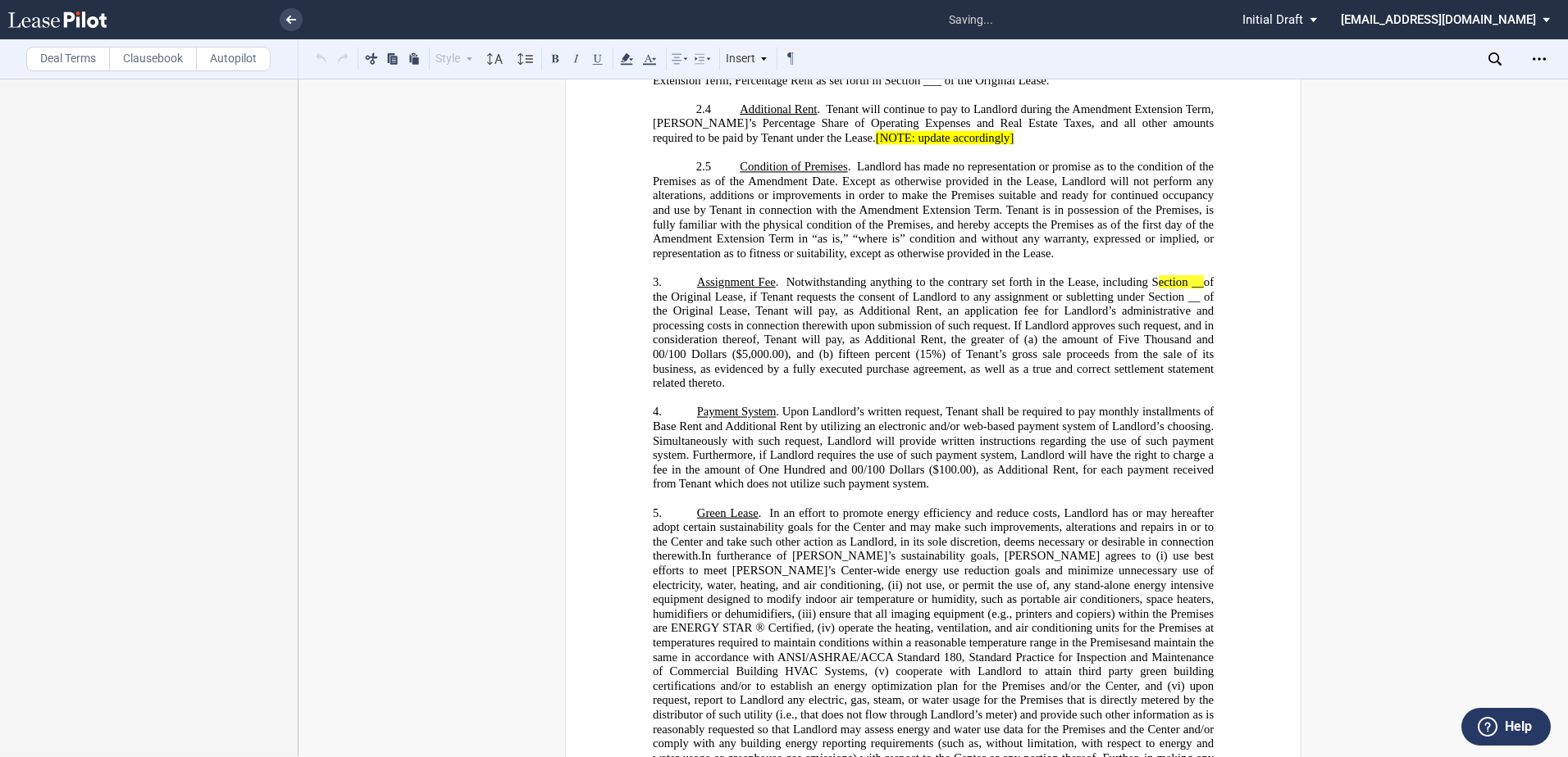
click at [697, 419] on span "Payment System" at bounding box center [736, 412] width 79 height 14
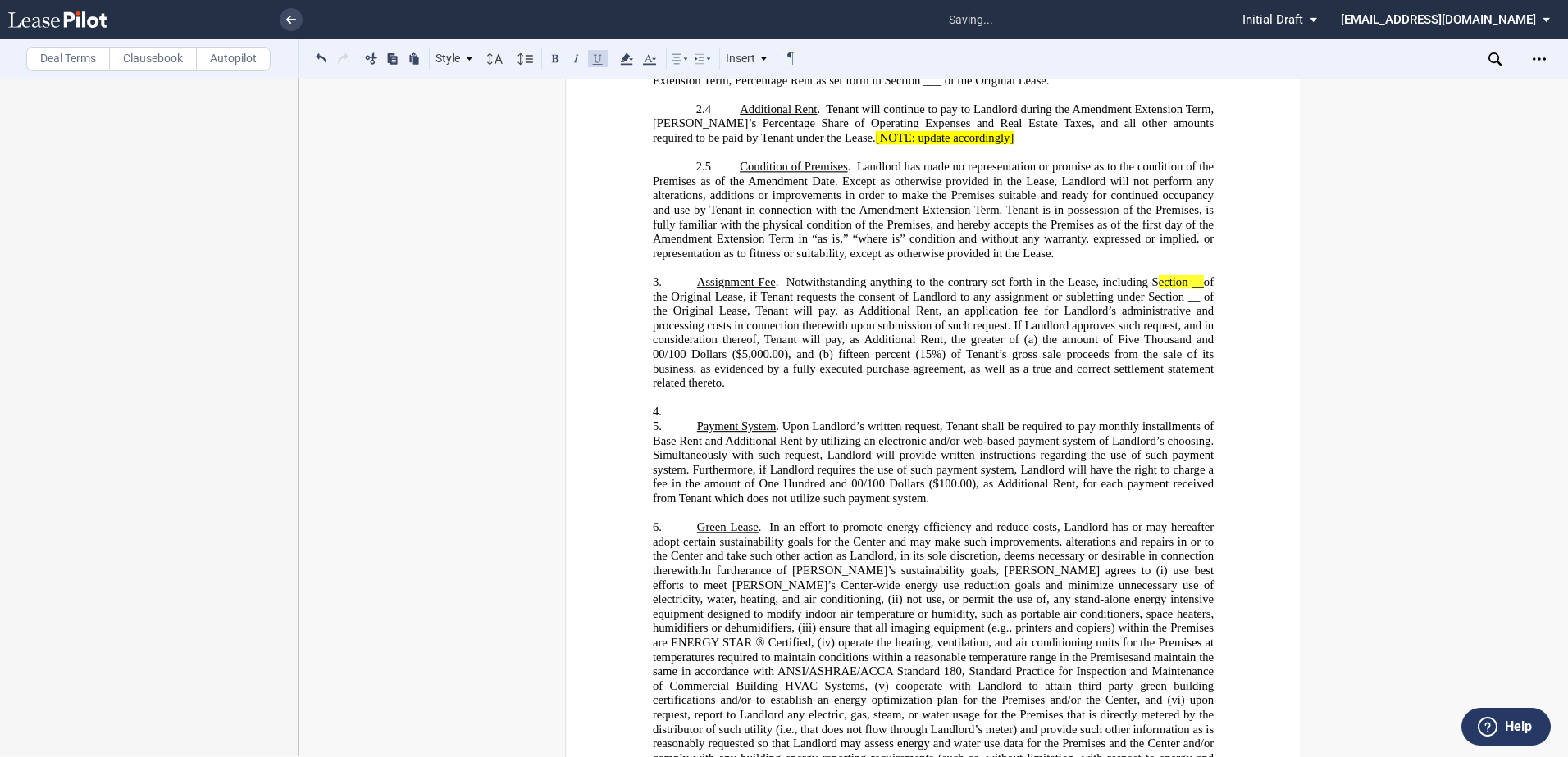
drag, startPoint x: 722, startPoint y: 503, endPoint x: 717, endPoint y: 511, distance: 9.4
click at [717, 506] on div "!!SET_LEVEL_1!! !!Recitals Level 2!! 3. ﻿ !!SET_LEVEL_1!! !!Recitals Level 2!! …" at bounding box center [933, 391] width 561 height 231
click at [701, 420] on p "4. ﻿" at bounding box center [933, 413] width 561 height 15
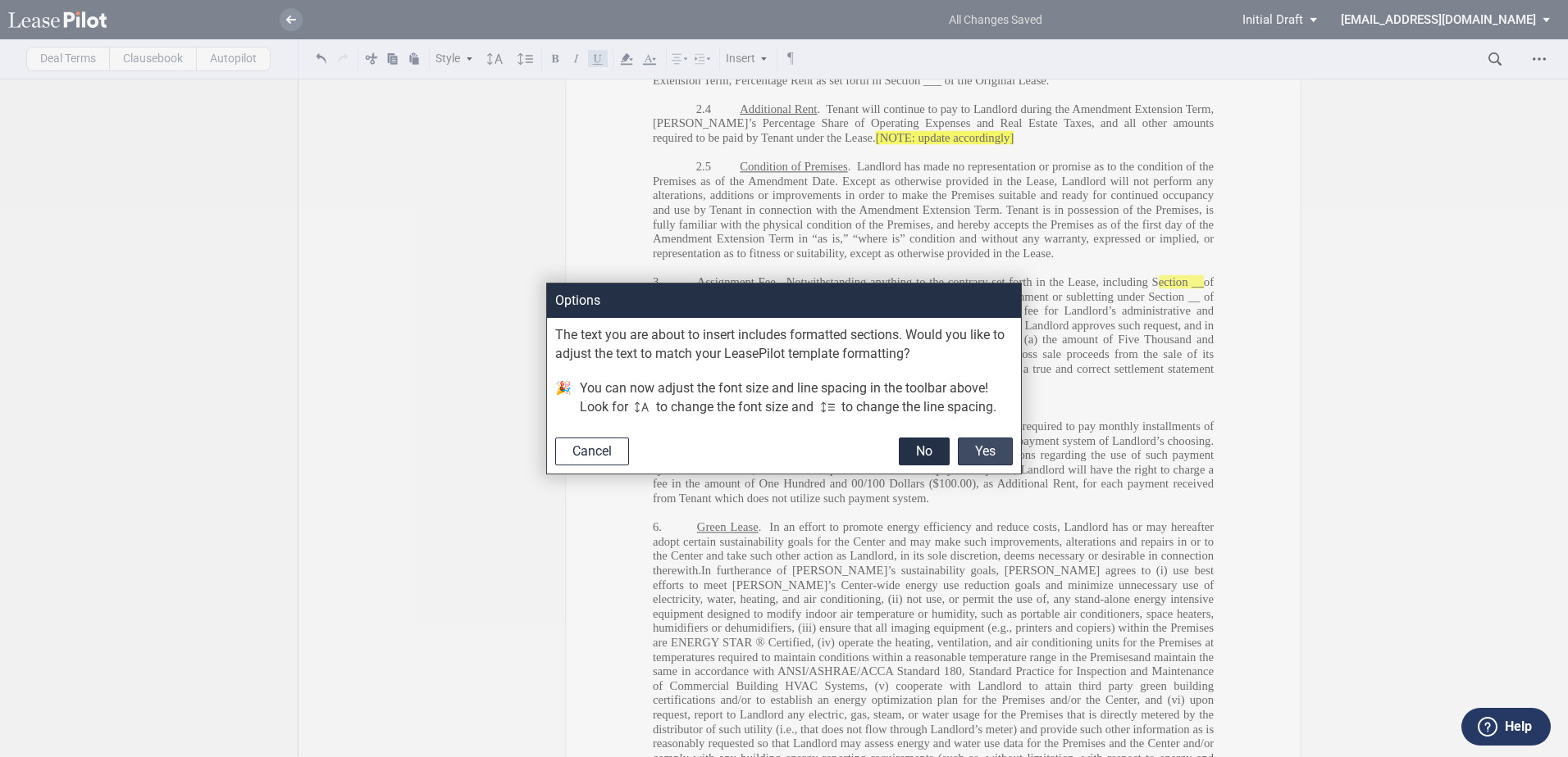
click at [992, 450] on button "Yes" at bounding box center [985, 451] width 55 height 27
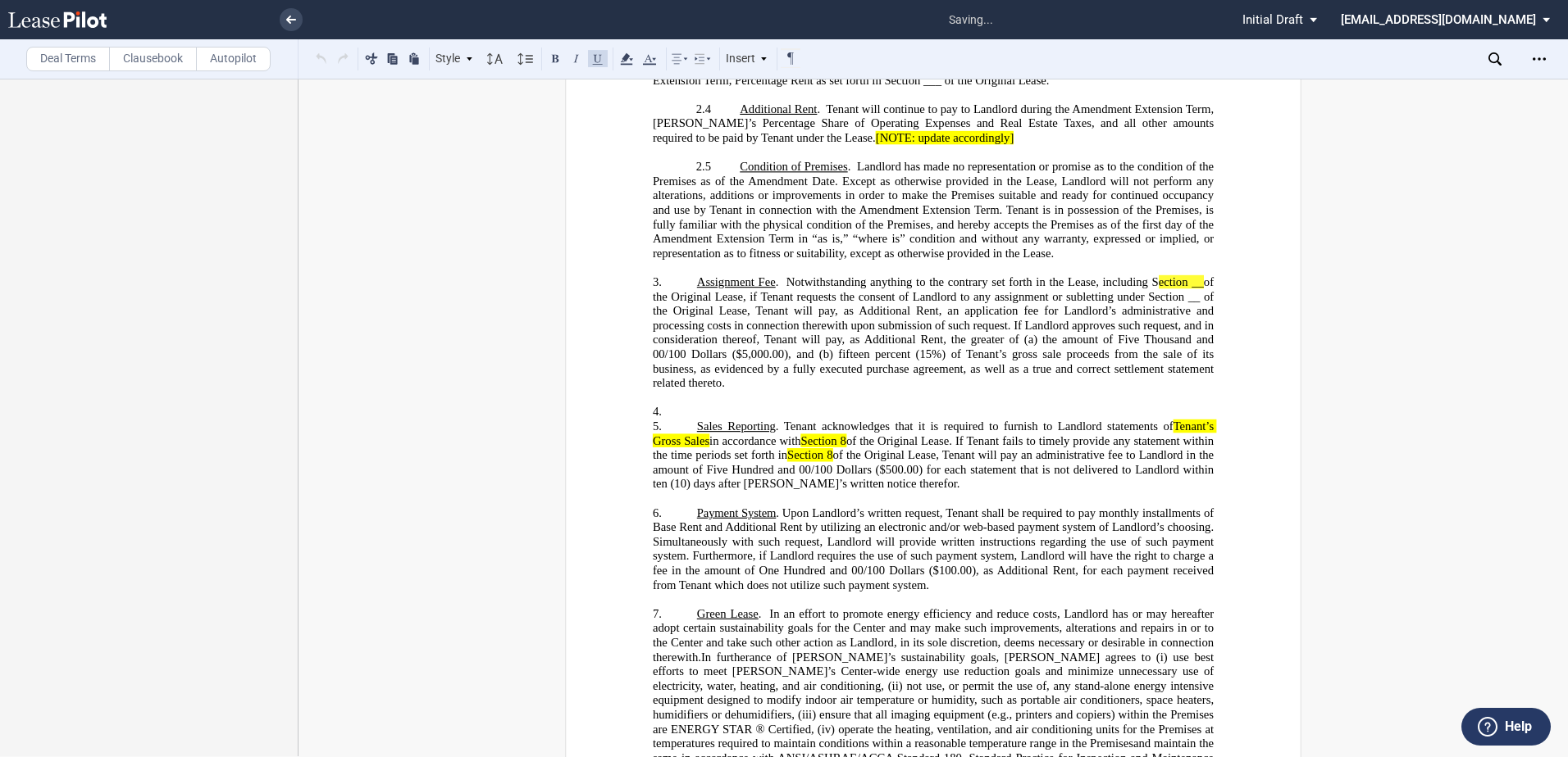
click at [716, 420] on p "4. ﻿" at bounding box center [933, 413] width 561 height 15
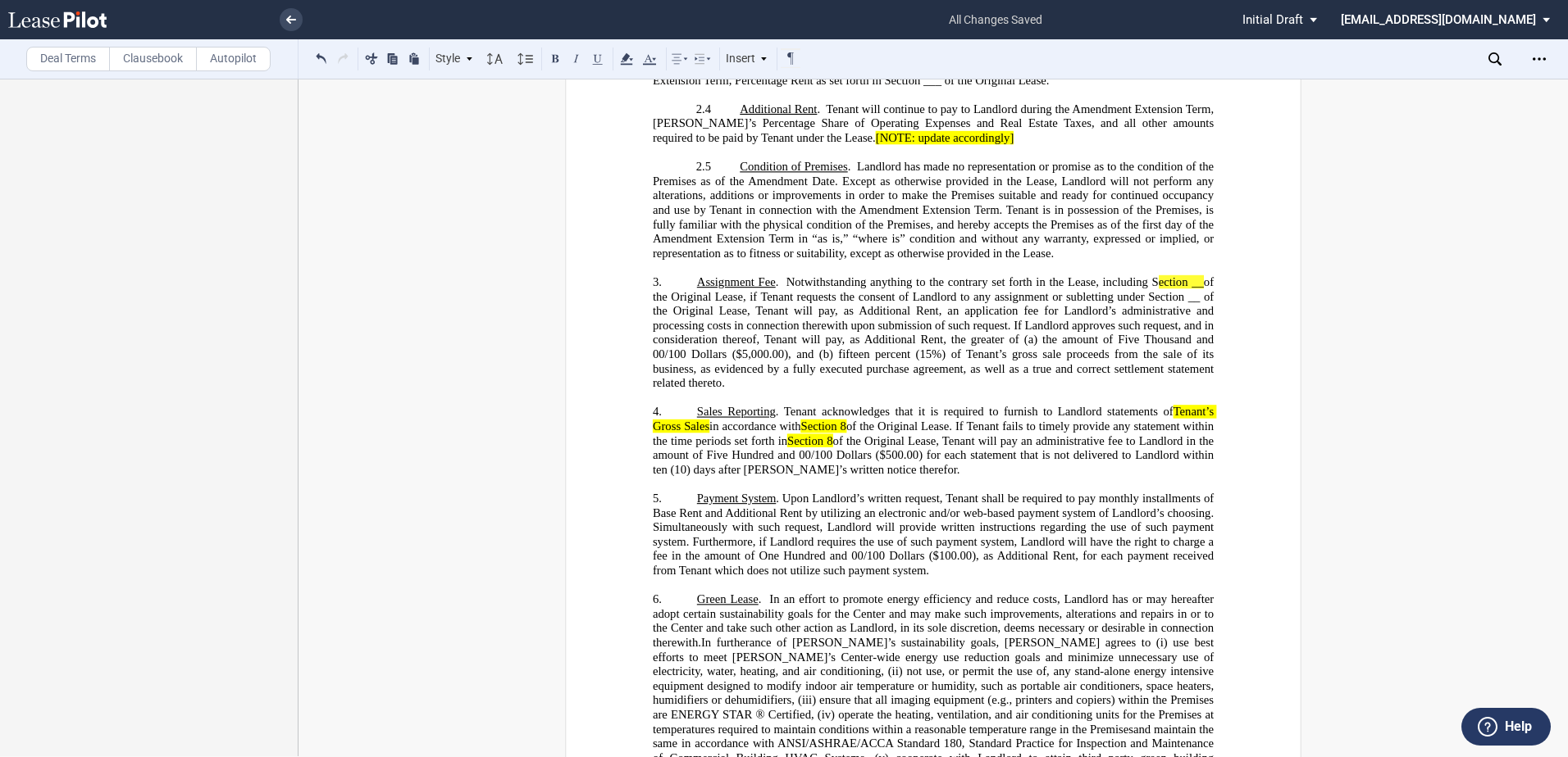
click at [678, 579] on p "5. Payment System . Upon Landlord’s written request, Tenant shall be required t…" at bounding box center [933, 535] width 561 height 87
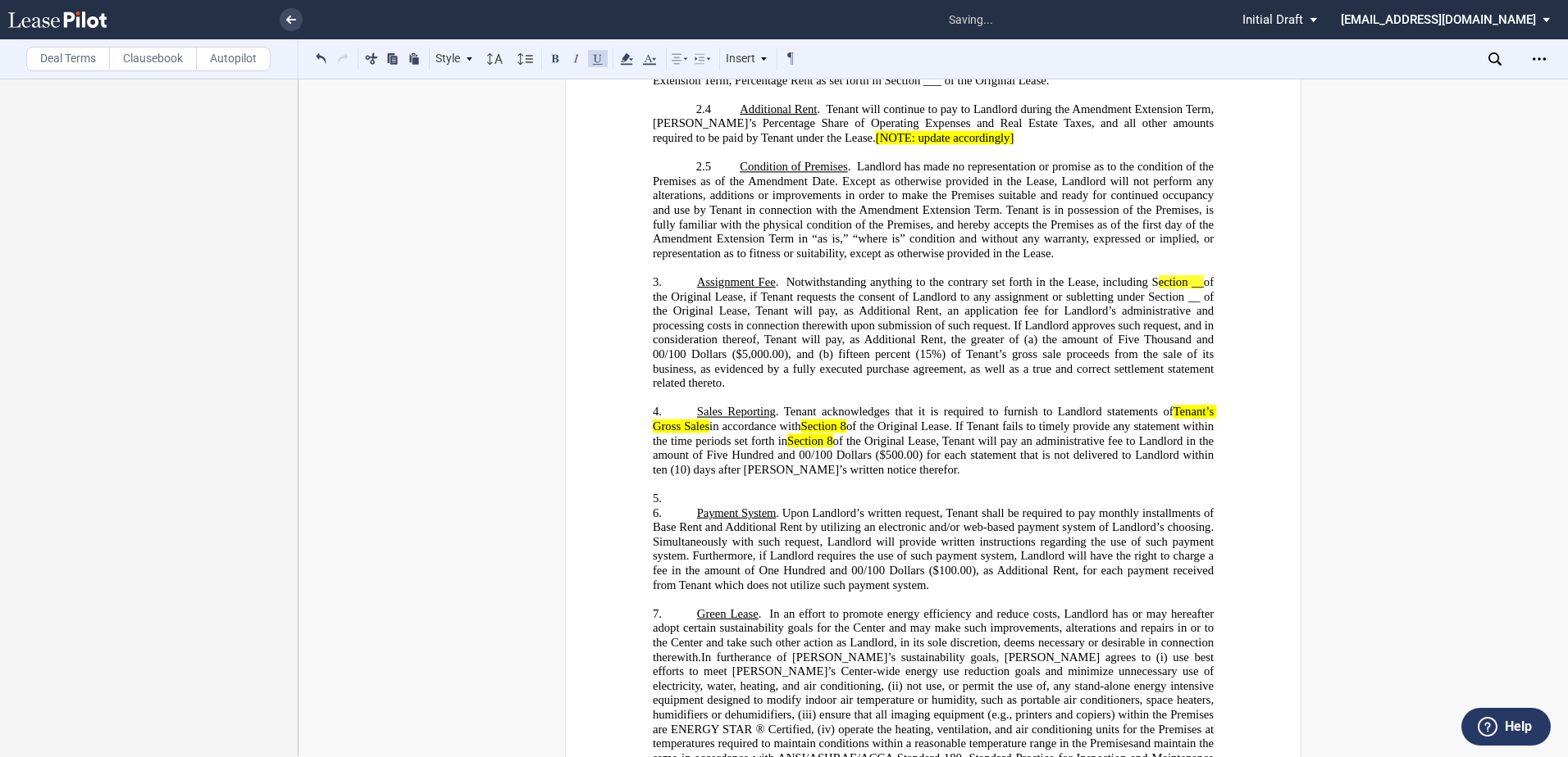
click at [712, 506] on p "5. ﻿" at bounding box center [933, 499] width 561 height 15
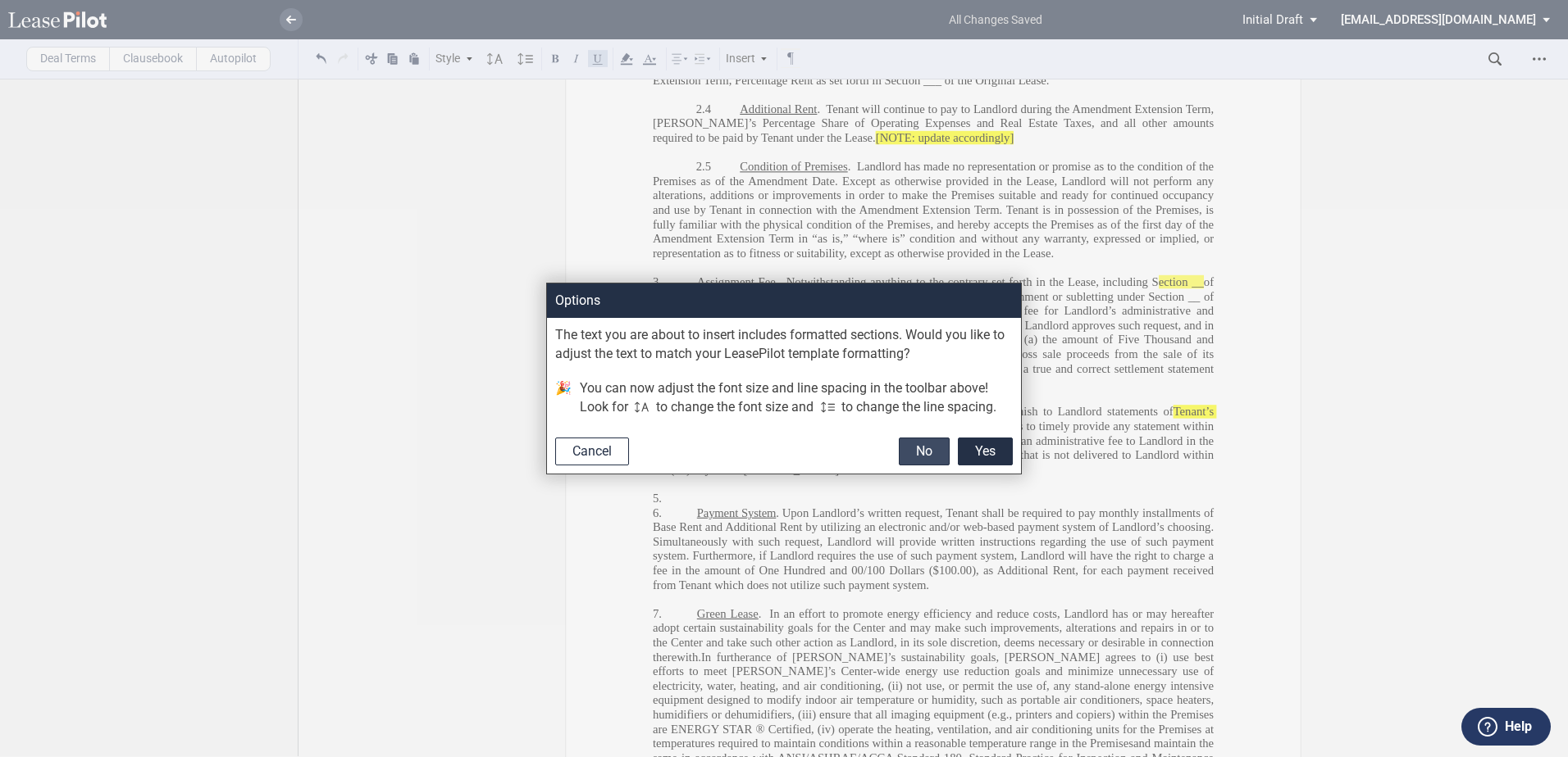
click at [929, 451] on button "No" at bounding box center [924, 451] width 51 height 27
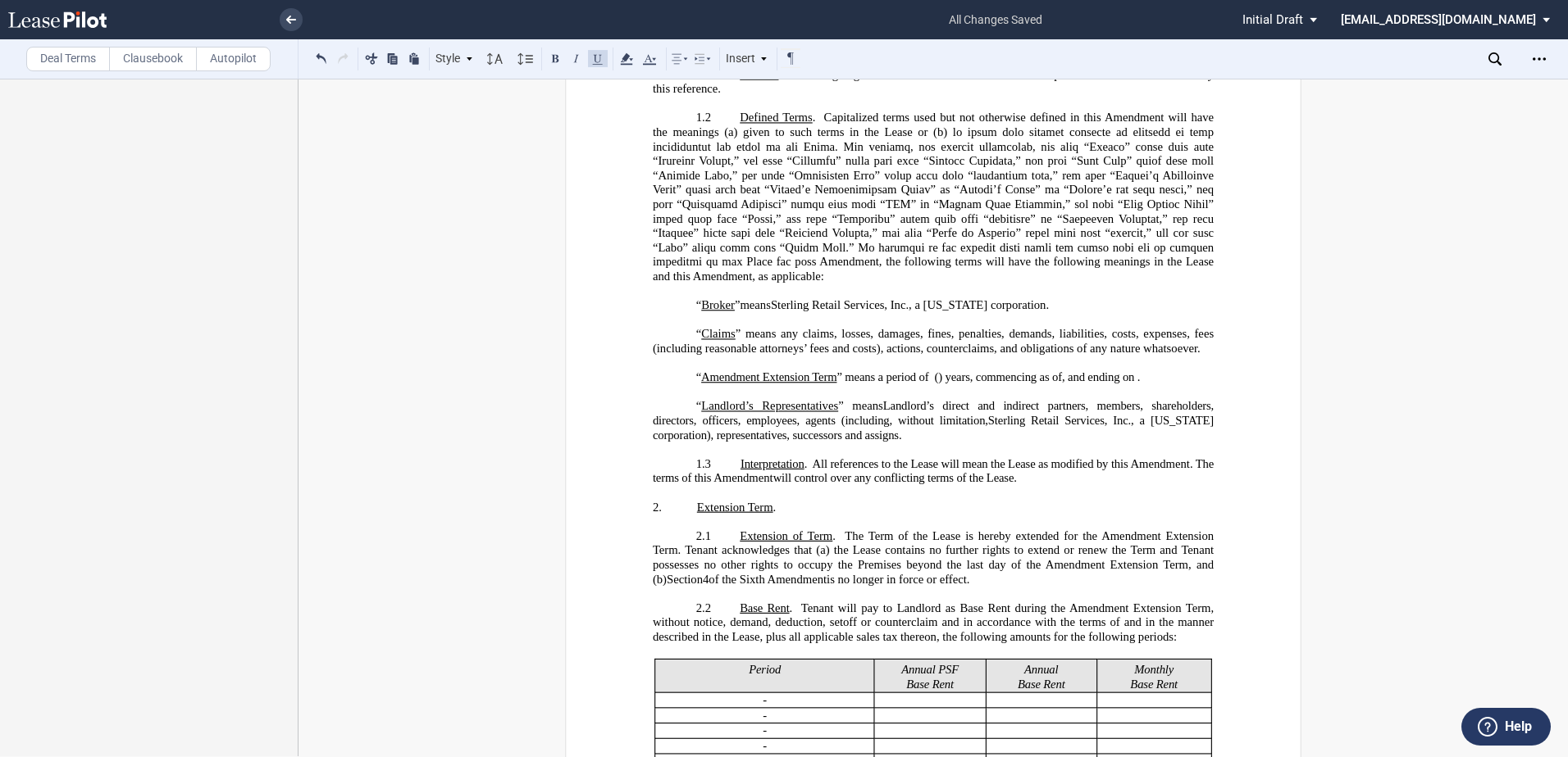
scroll to position [460, 0]
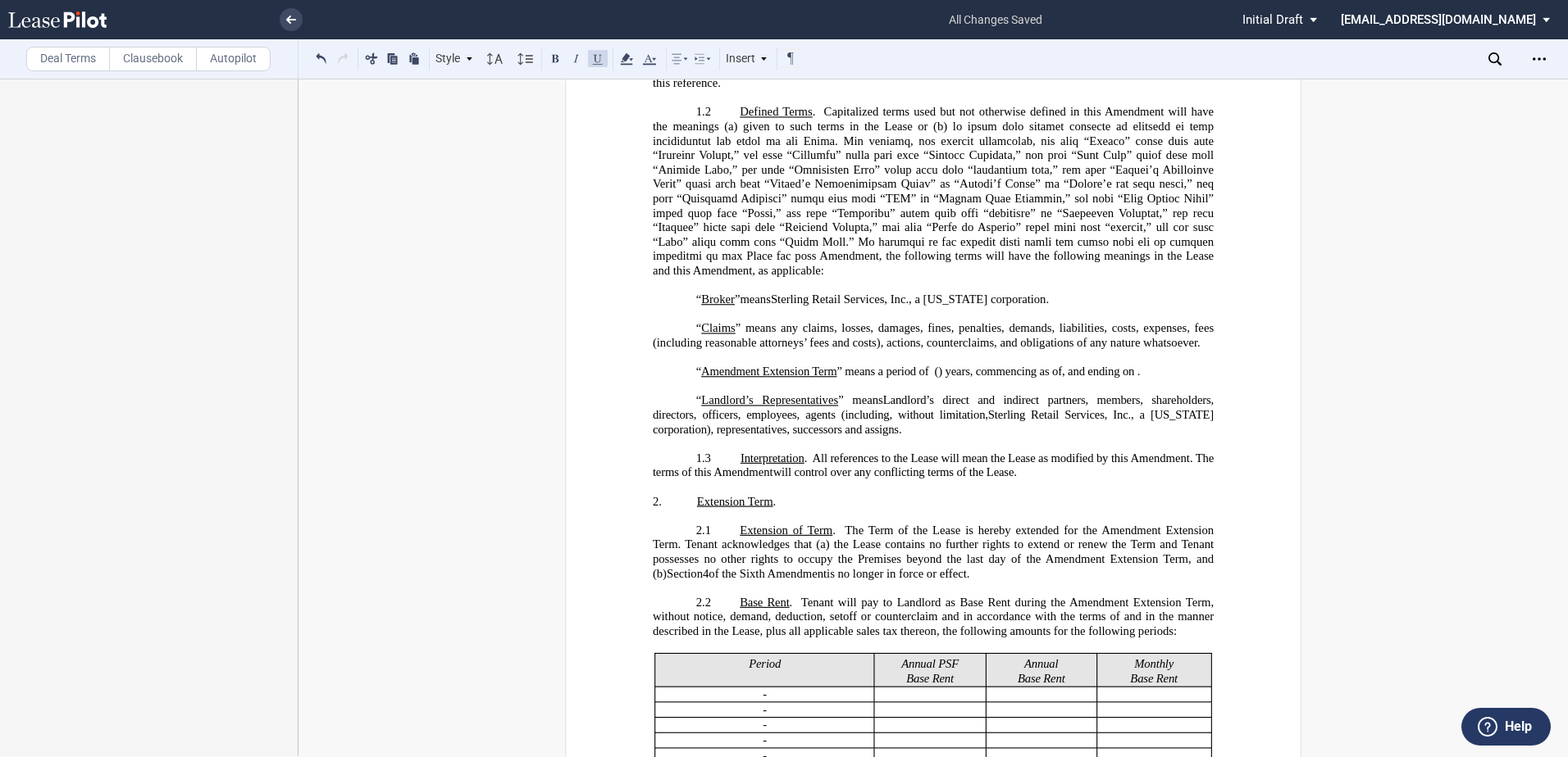
click at [913, 437] on p "“ Landlord’s Representatives ” means Landlord’s direct and indirect partners, m…" at bounding box center [933, 415] width 561 height 43
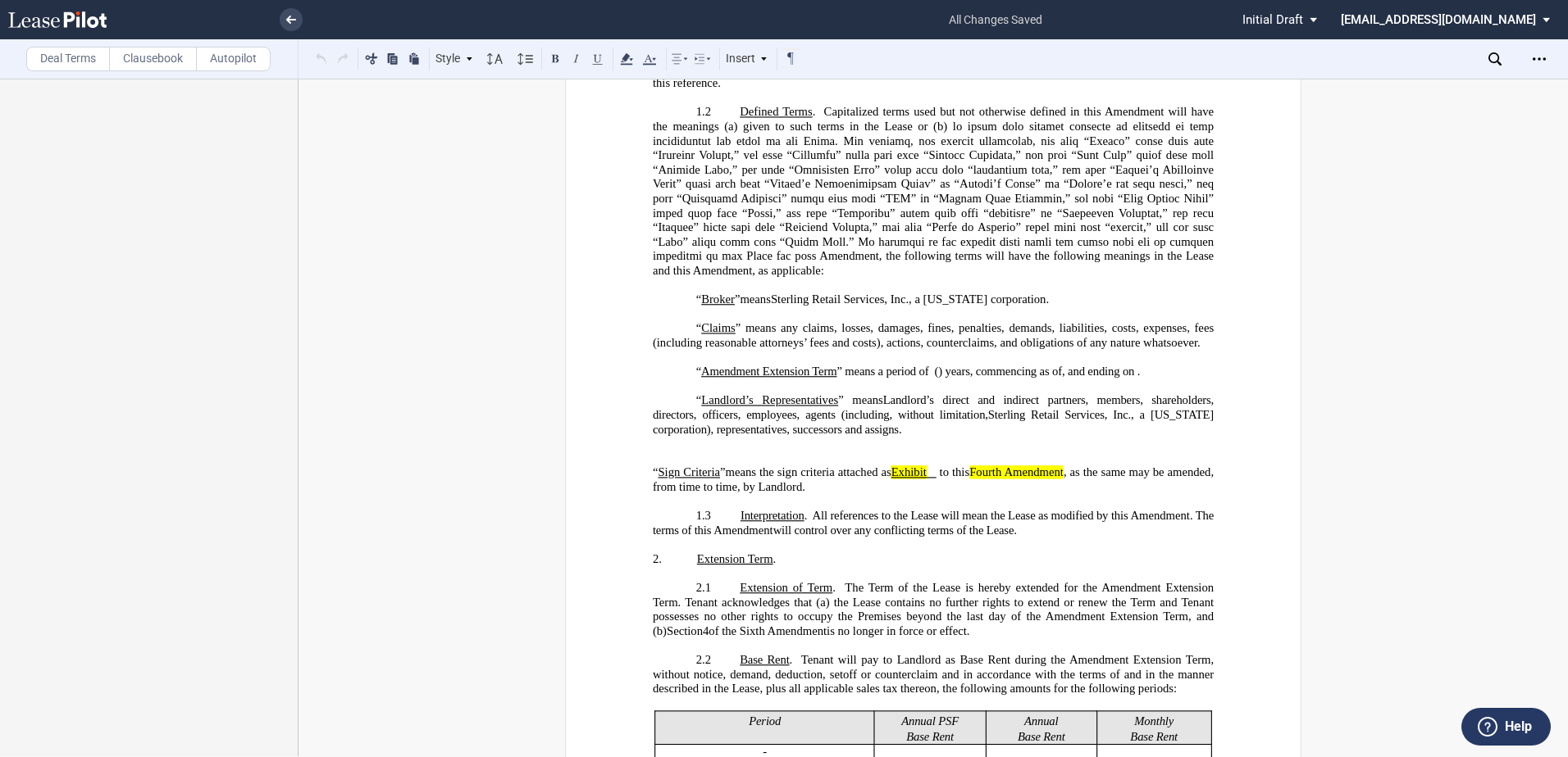
click at [653, 466] on p "﻿" at bounding box center [933, 459] width 561 height 15
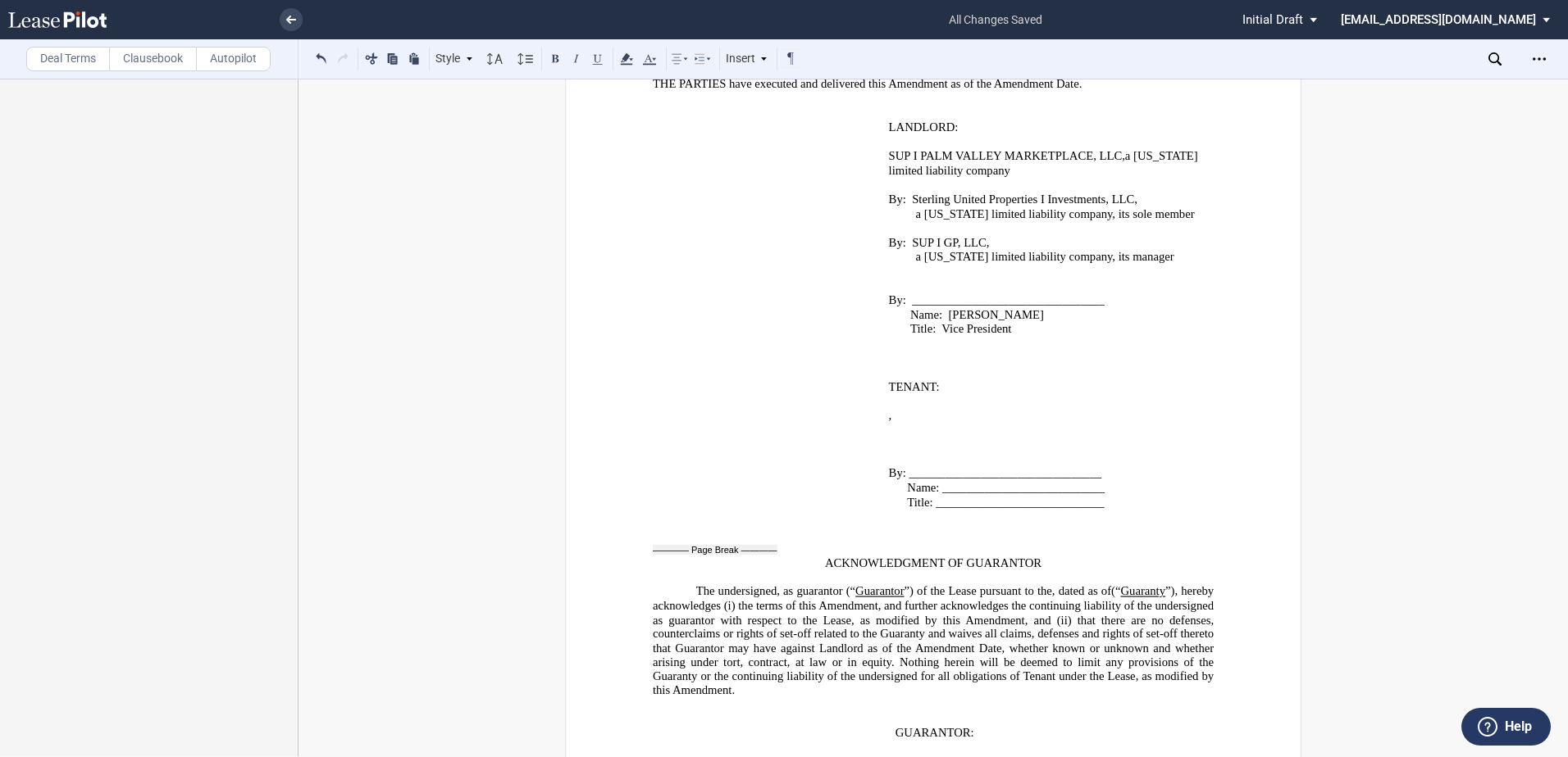
scroll to position [3492, 0]
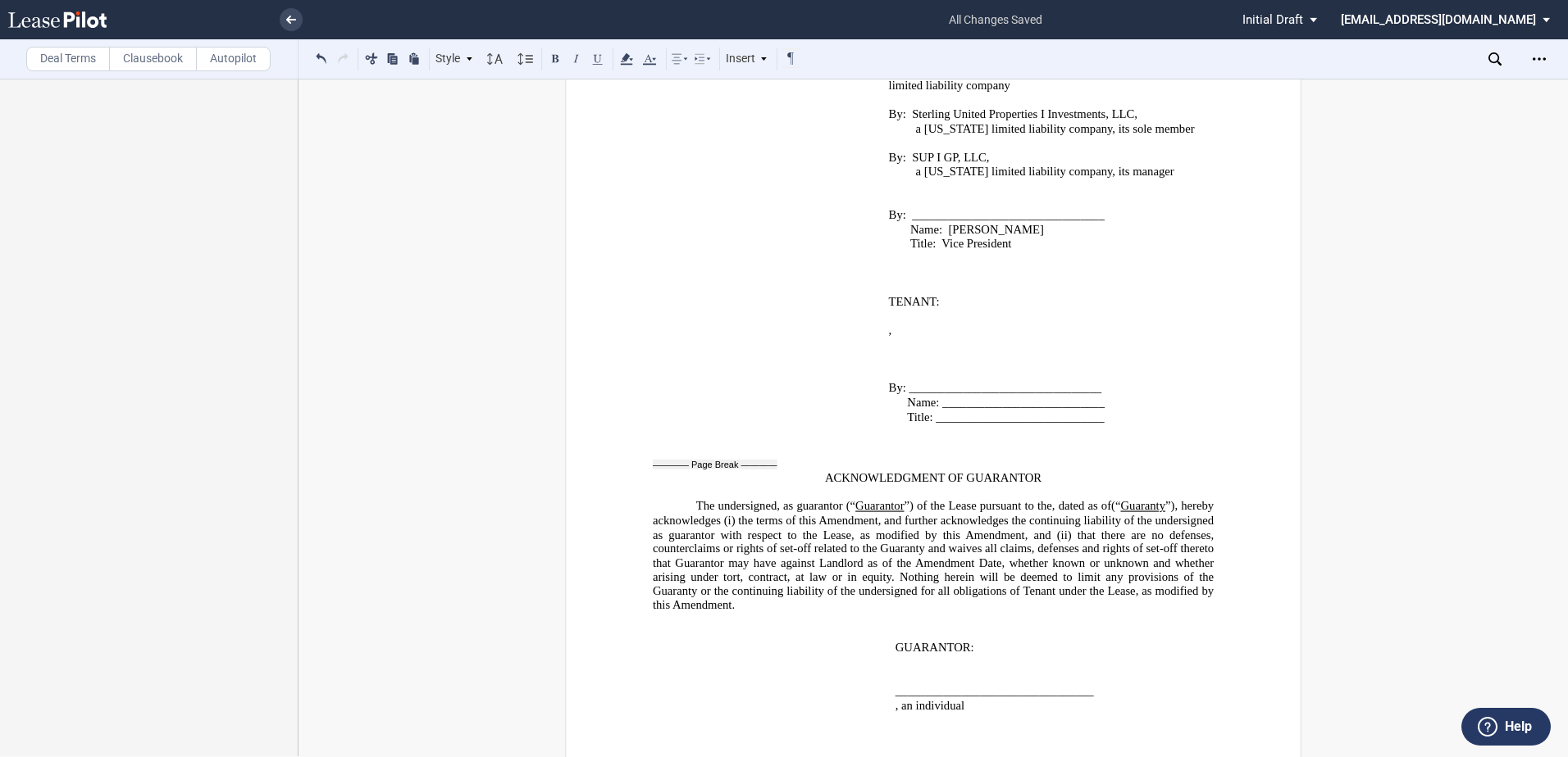
click at [1556, 59] on div "Download Share Document Print Create a New Version Import Changes Compare Expre…" at bounding box center [1528, 59] width 80 height 27
click at [1536, 51] on div "Open Lease options menu" at bounding box center [1539, 59] width 27 height 27
click at [1426, 92] on div "Download" at bounding box center [1443, 88] width 200 height 14
